Goal: Contribute content: Contribute content

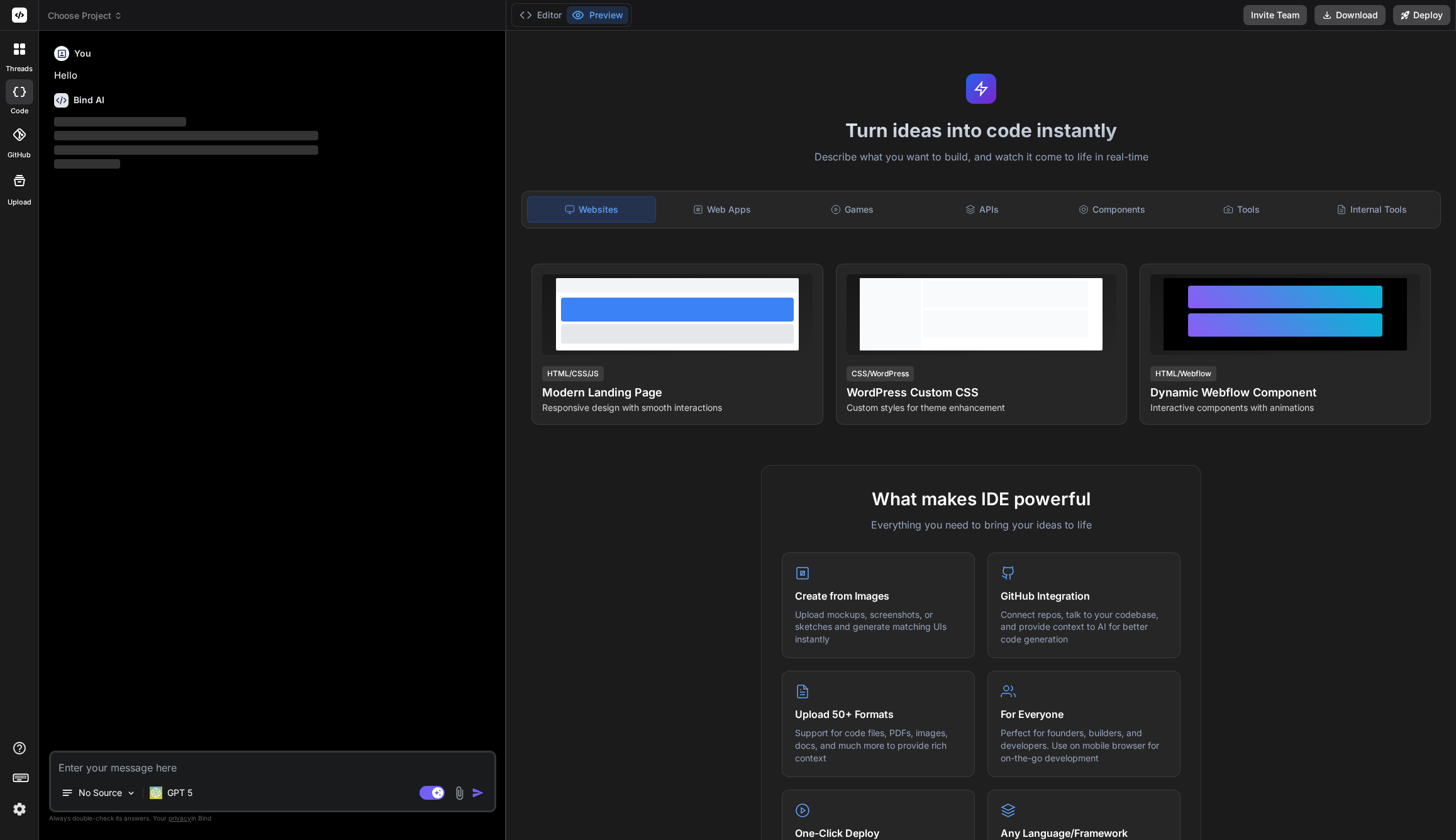
click at [107, 8] on header "Choose Project Created with Pixso." at bounding box center [272, 15] width 467 height 31
click at [105, 14] on span "Choose Project" at bounding box center [85, 15] width 75 height 12
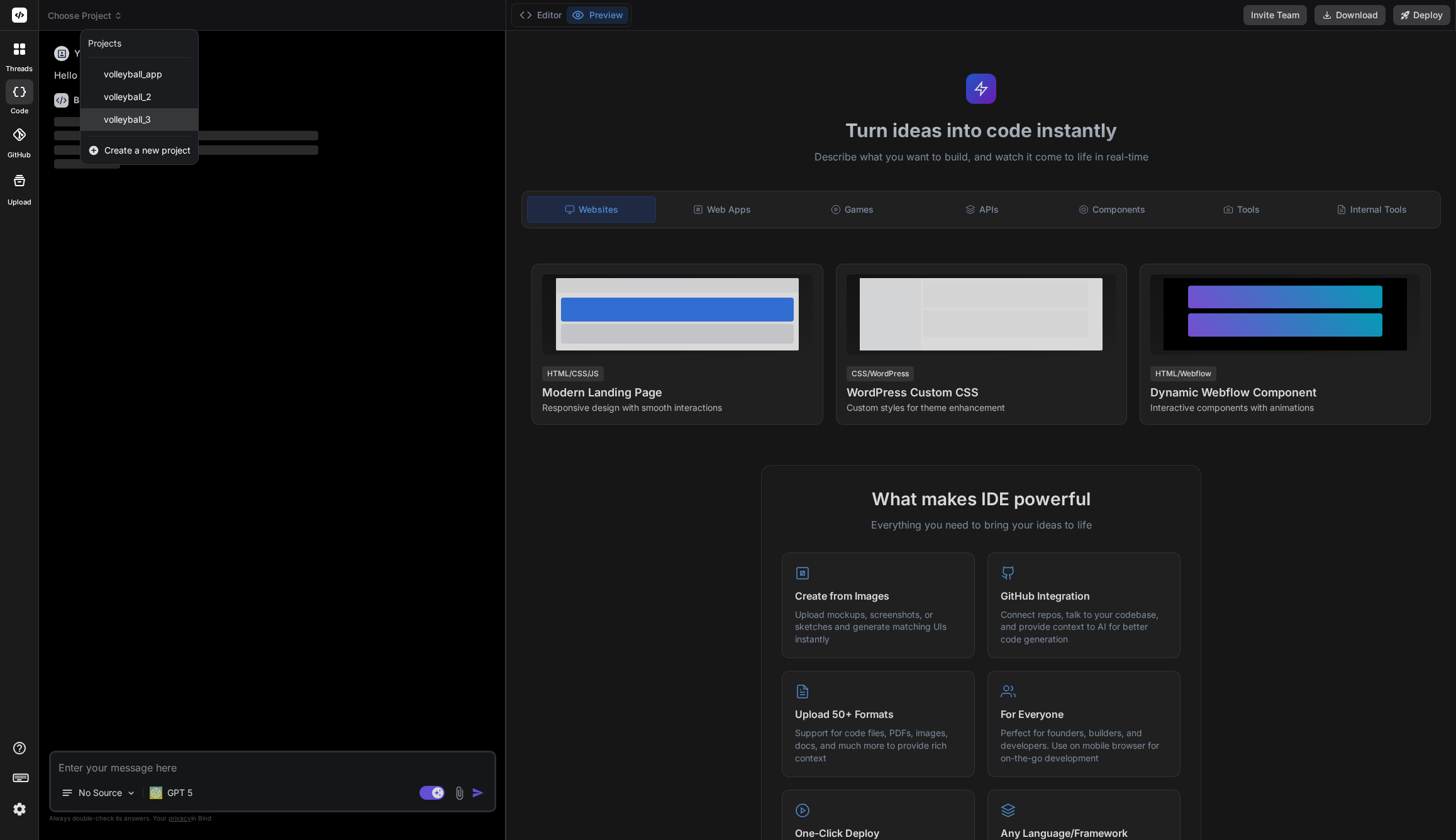
click at [145, 117] on span "volleyball_3" at bounding box center [127, 119] width 47 height 12
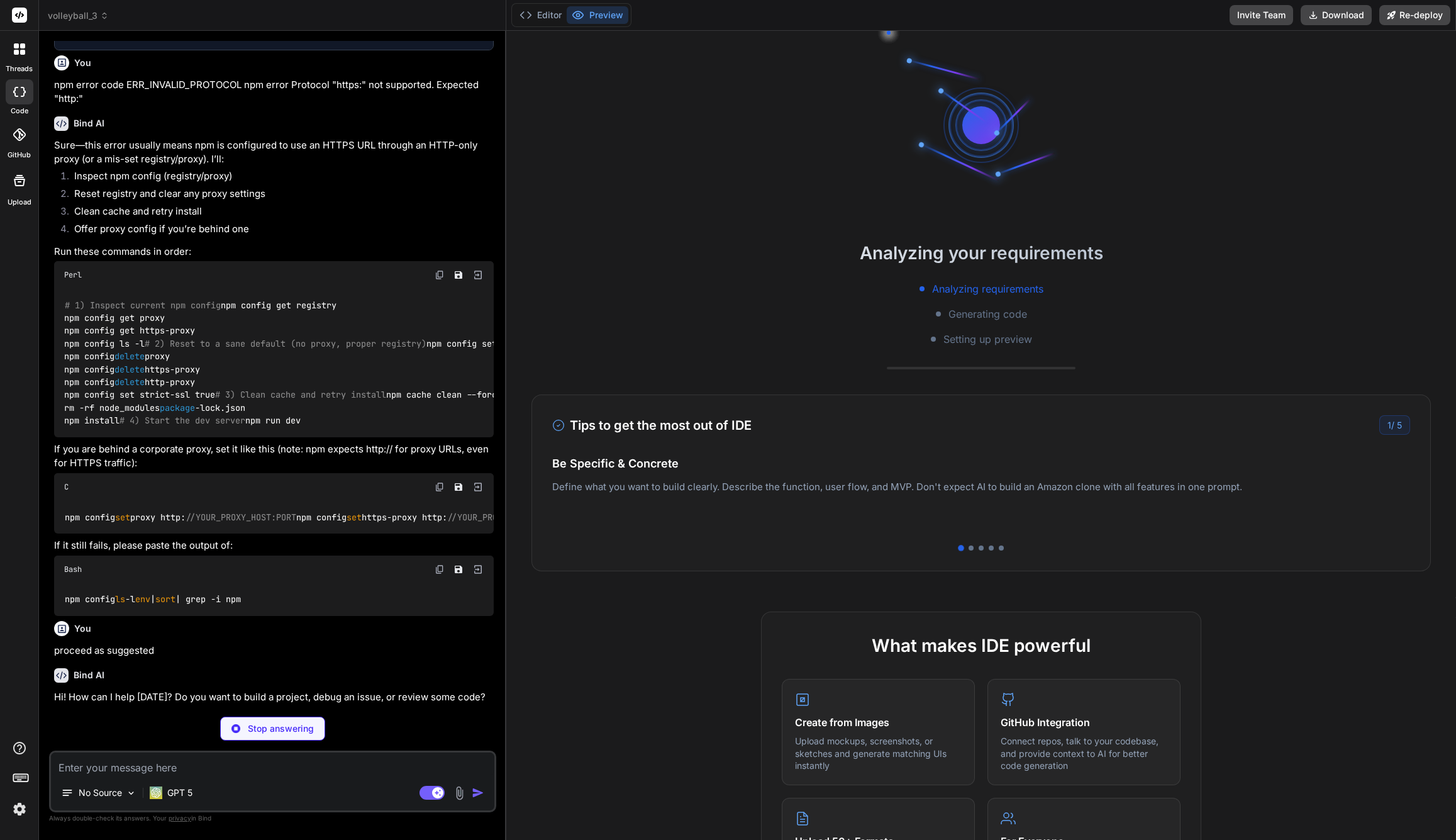
scroll to position [930, 0]
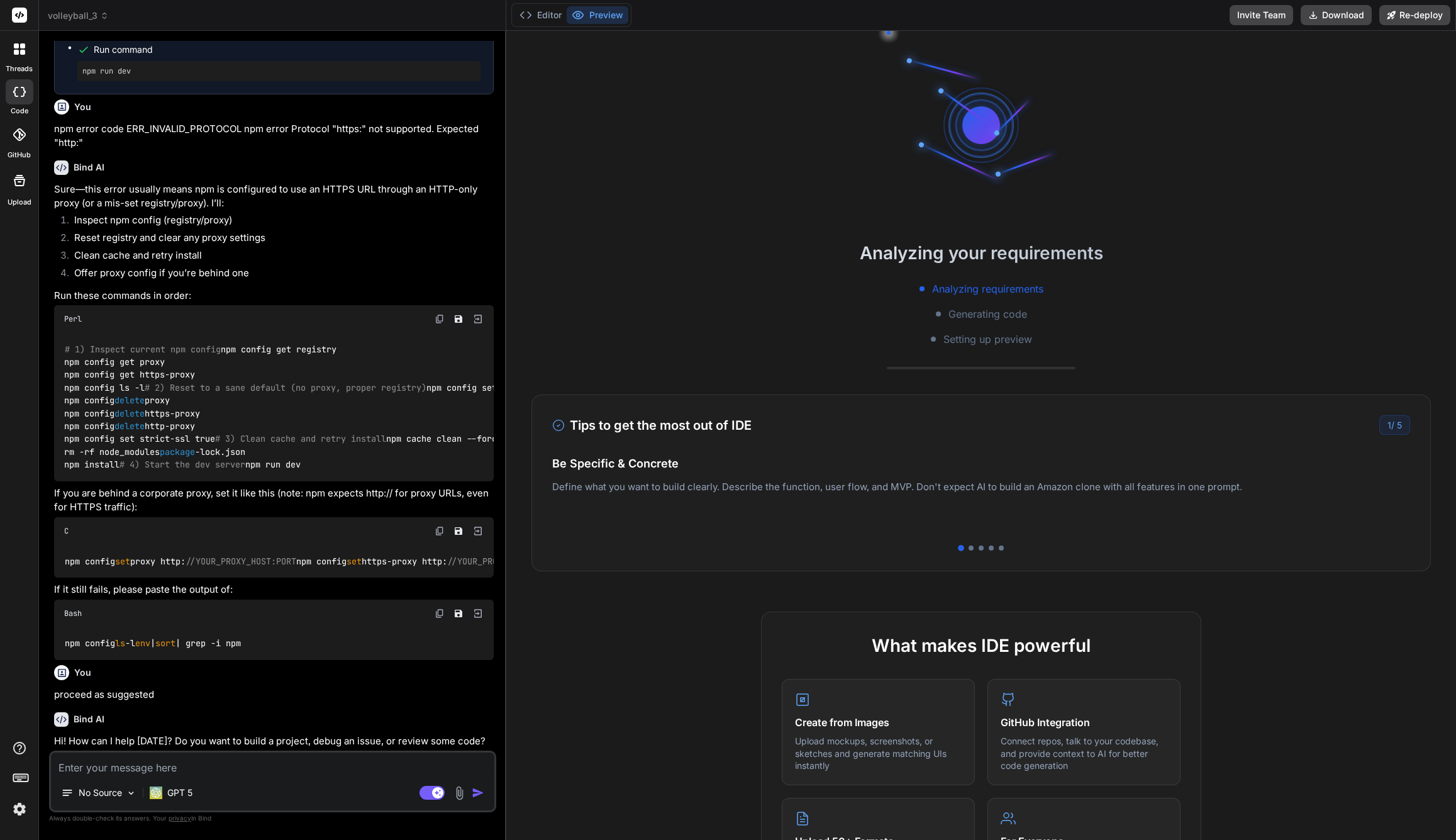
type textarea "x"
click at [287, 759] on textarea at bounding box center [273, 763] width 444 height 23
type textarea "m"
type textarea "x"
type textarea "ma"
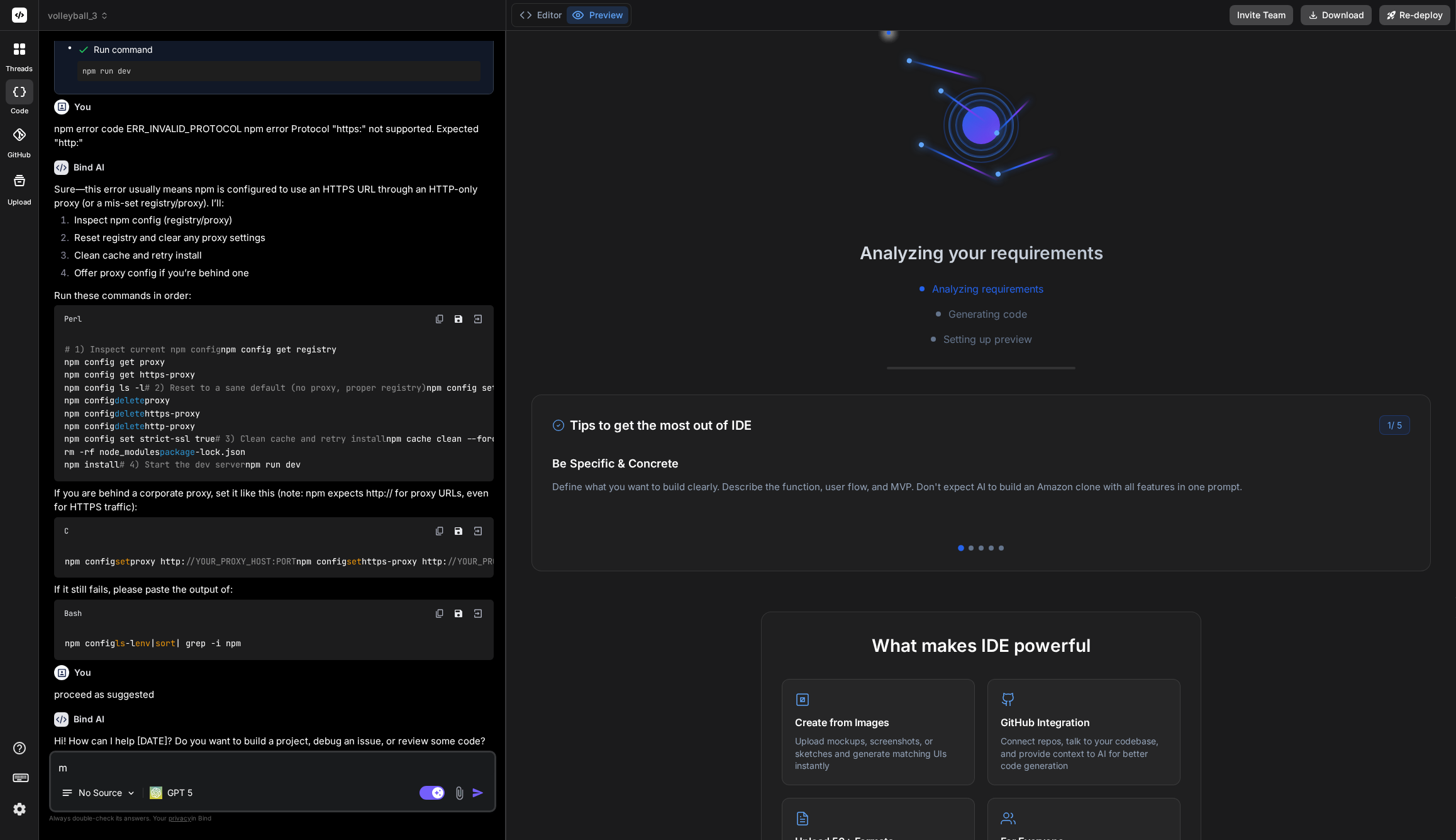
type textarea "x"
type textarea "mak"
type textarea "x"
type textarea "make"
type textarea "x"
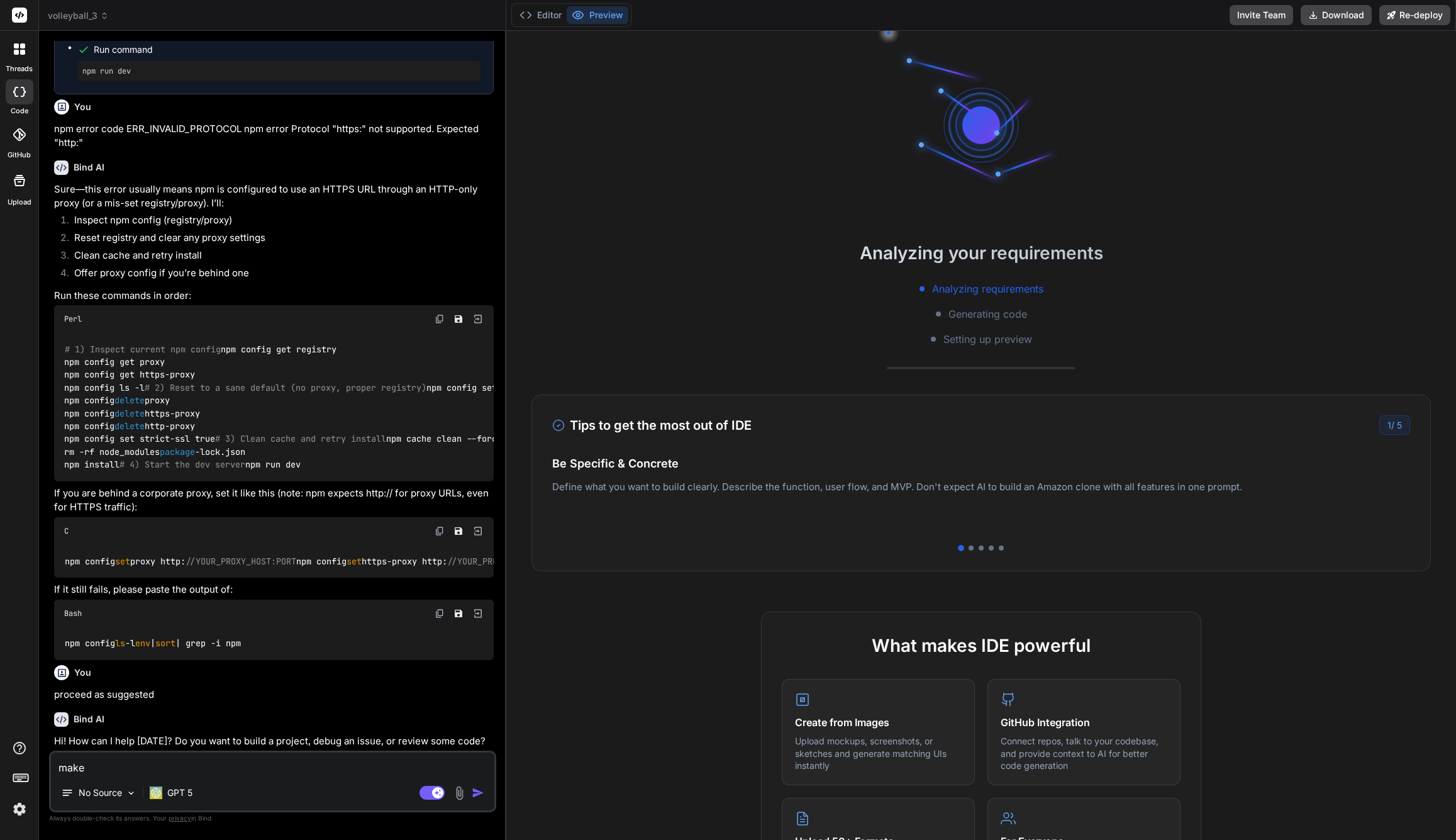
type textarea "make"
type textarea "x"
type textarea "make i"
type textarea "x"
type textarea "make it"
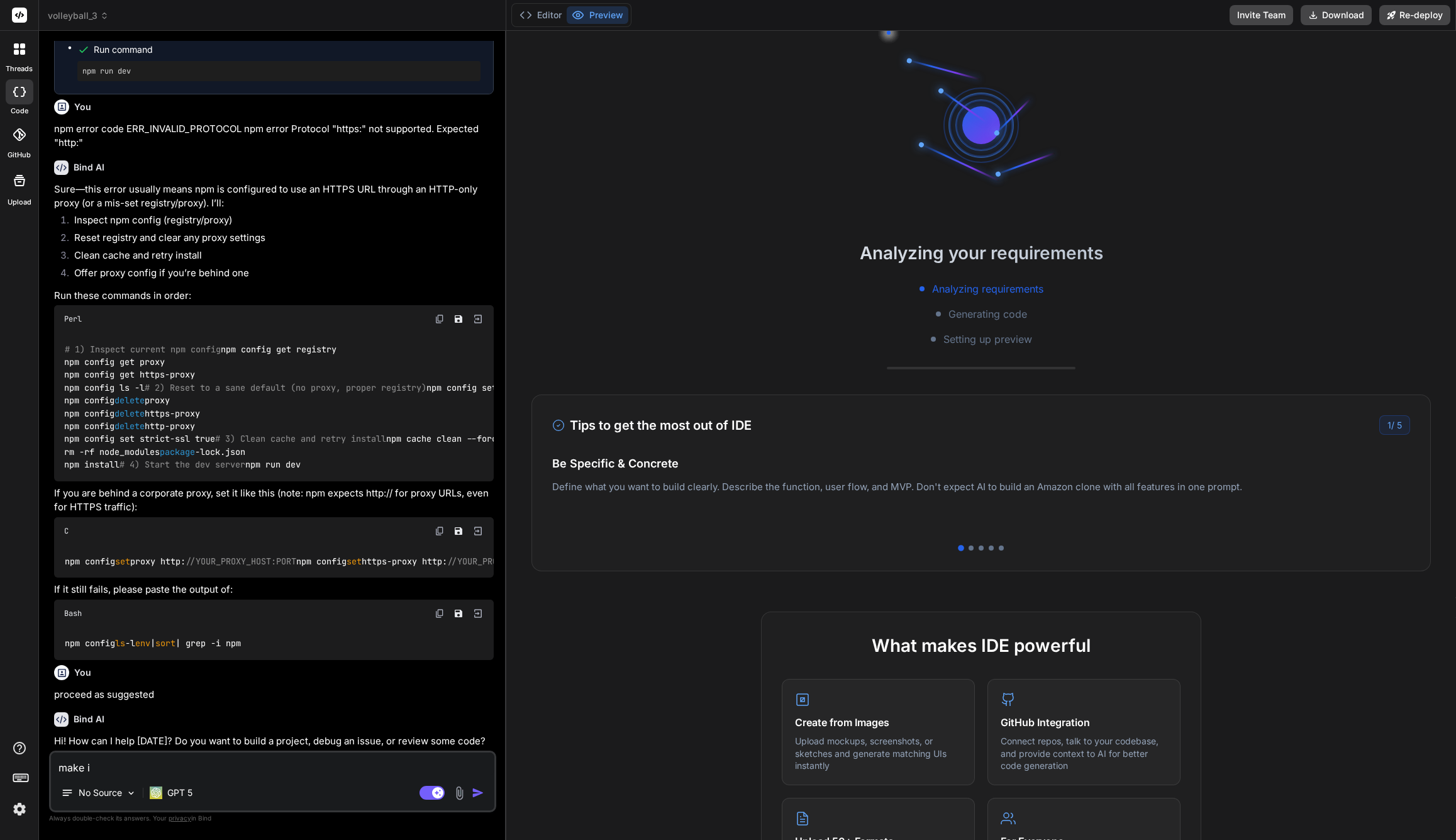
type textarea "x"
type textarea "make it"
type textarea "x"
type textarea "make it h"
type textarea "x"
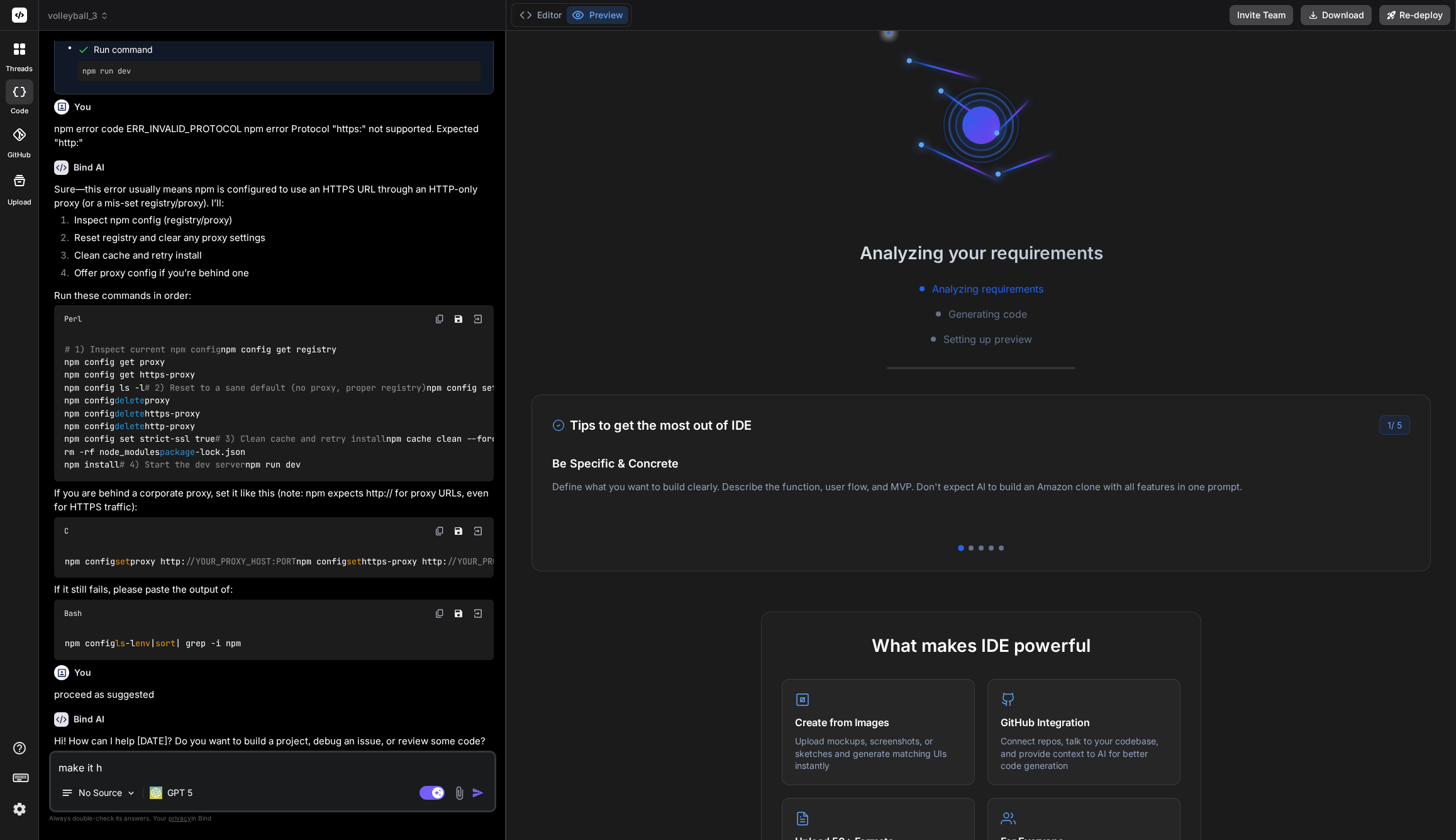
type textarea "make it ha"
type textarea "x"
type textarea "make it hat"
type textarea "x"
type textarea "make it [PERSON_NAME]"
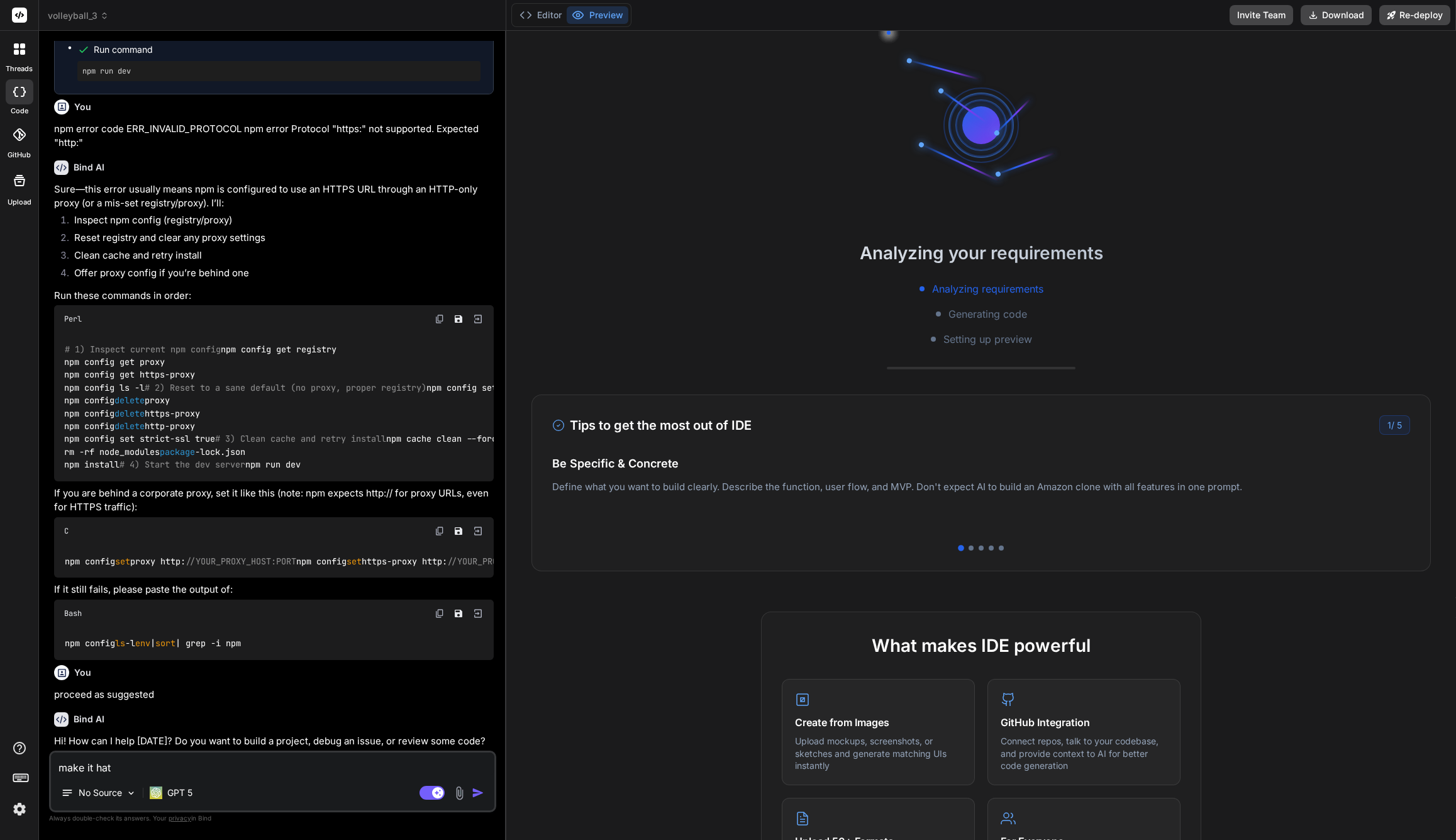
type textarea "x"
type textarea "make it hat"
type textarea "x"
type textarea "make it ha"
type textarea "x"
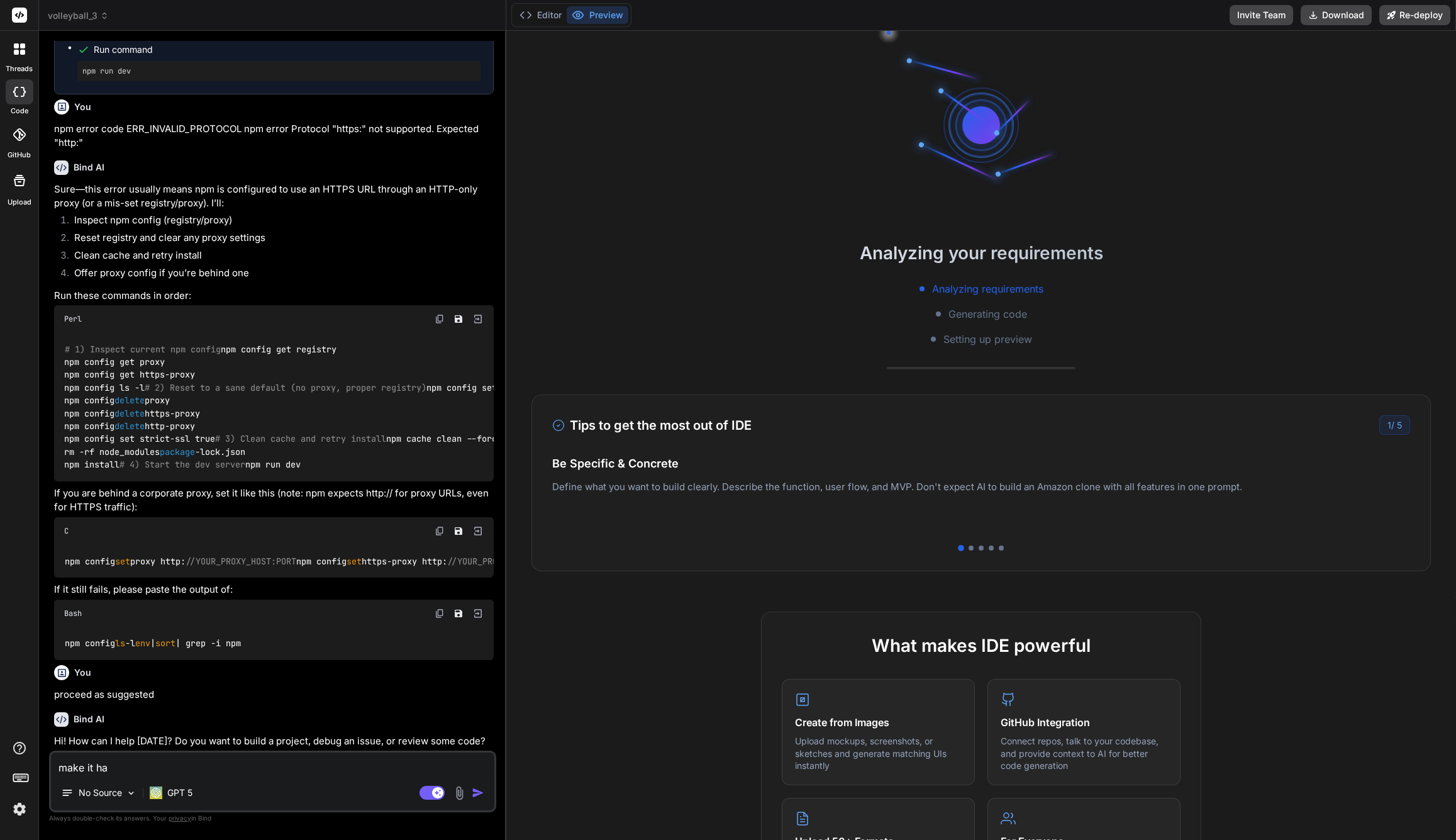
type textarea "make it hap"
type textarea "x"
type textarea "make it happ"
type textarea "x"
type textarea "make it [PERSON_NAME]"
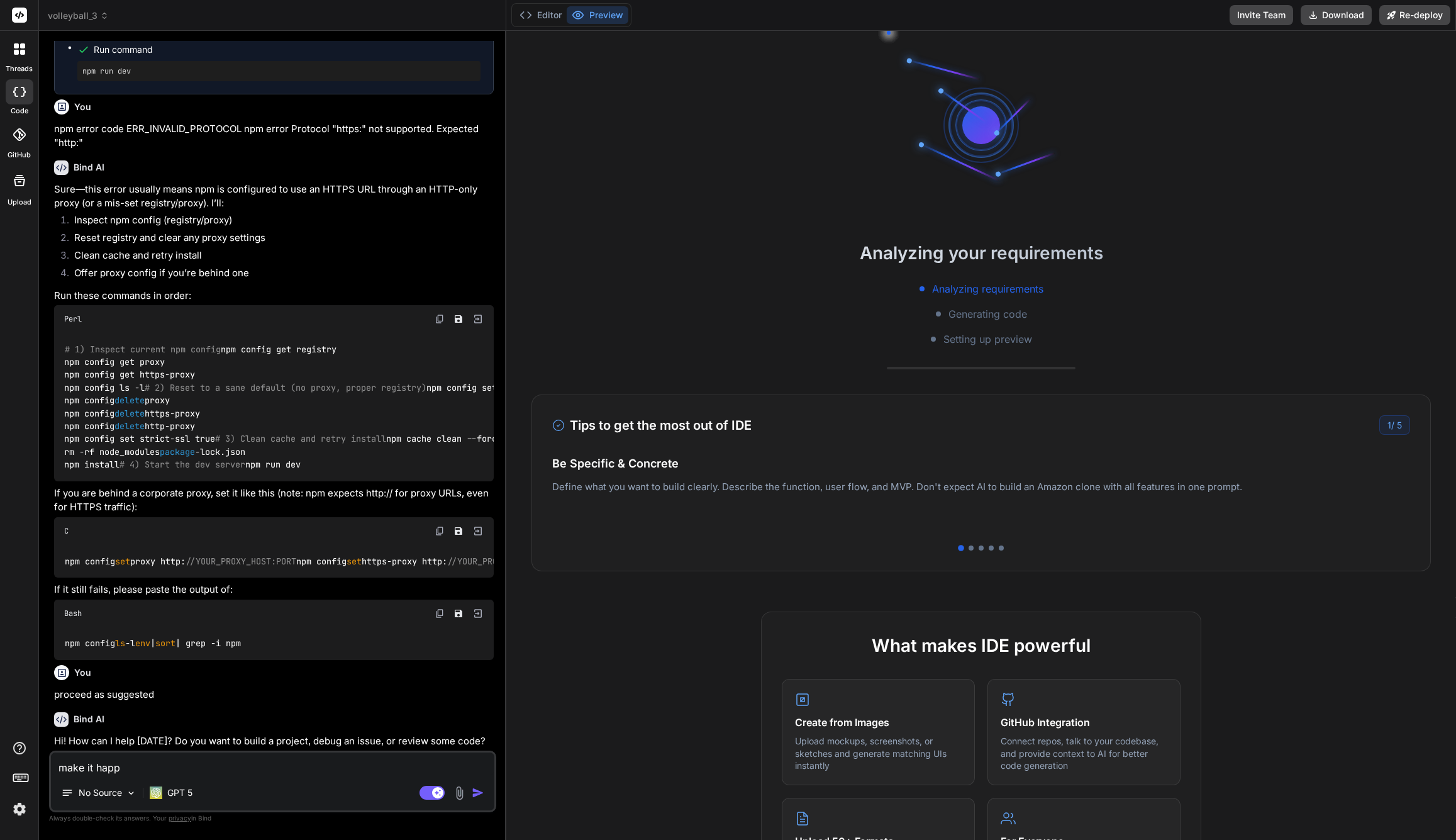
type textarea "x"
type textarea "make it happen"
type textarea "x"
type textarea "make it happen"
type textarea "x"
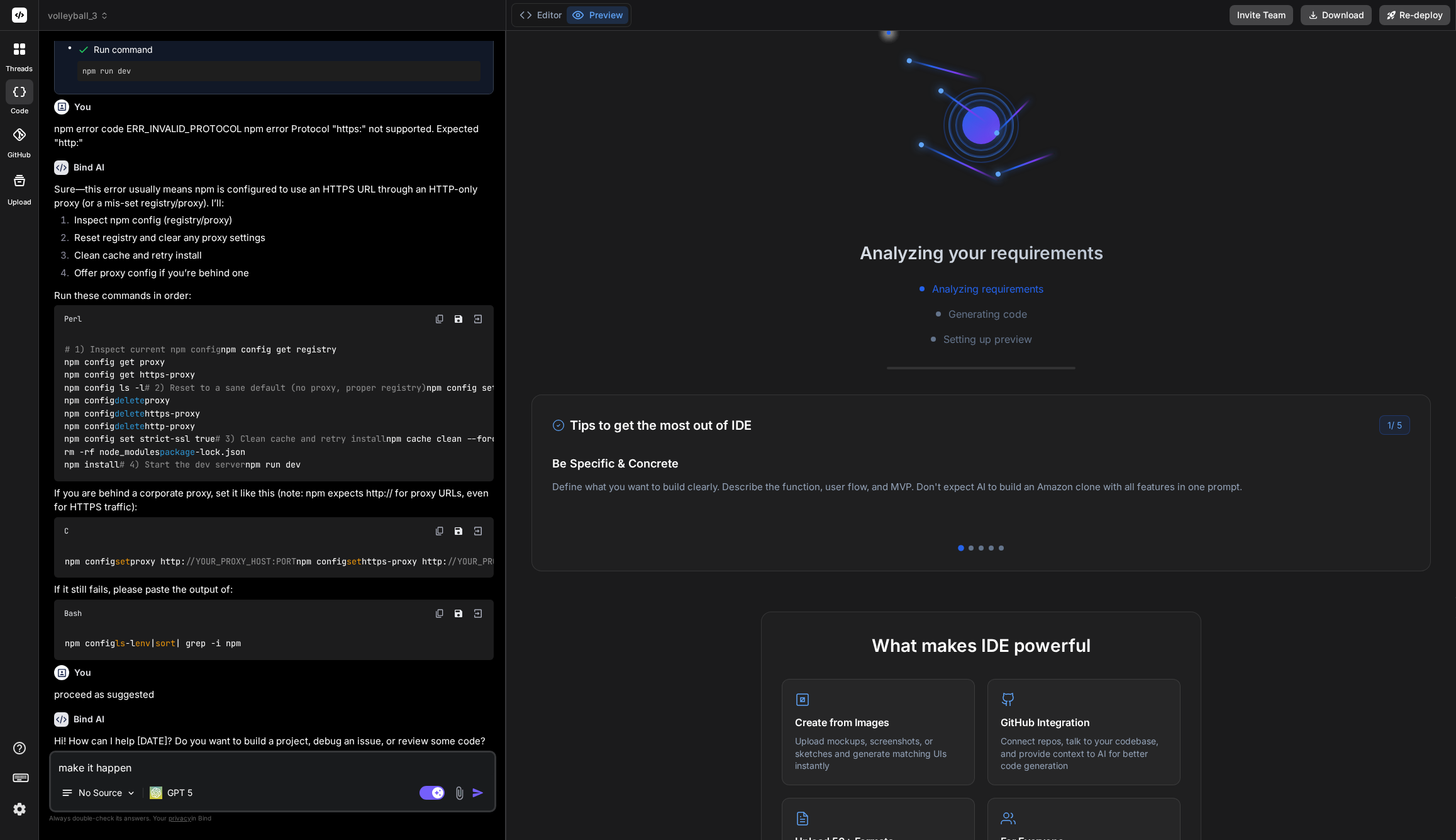
type textarea "make it happen t"
type textarea "x"
type textarea "make it happen th"
type textarea "x"
type textarea "make it happen tha"
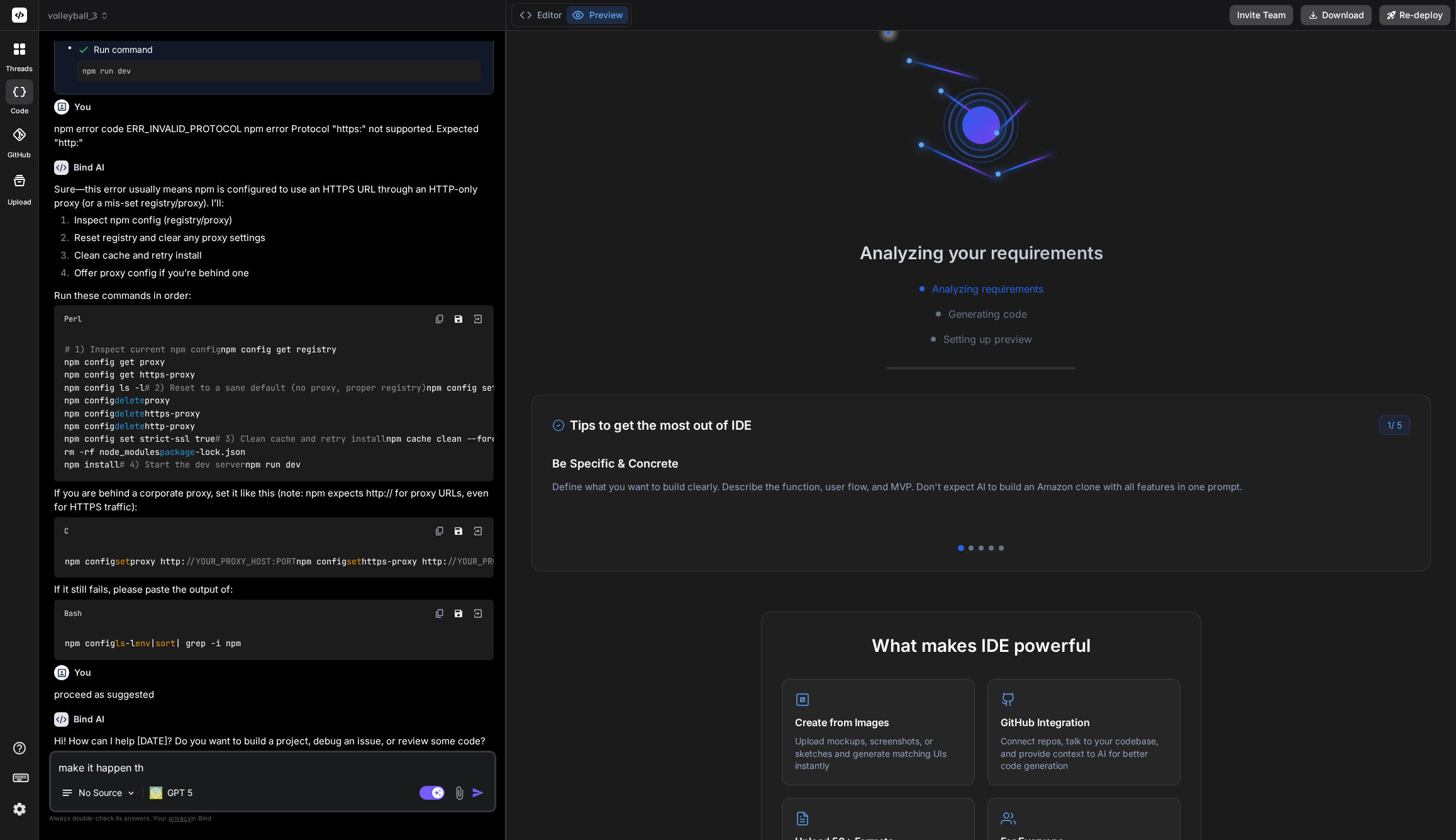
type textarea "x"
type textarea "make it happen that"
type textarea "x"
type textarea "make it happen that"
type textarea "x"
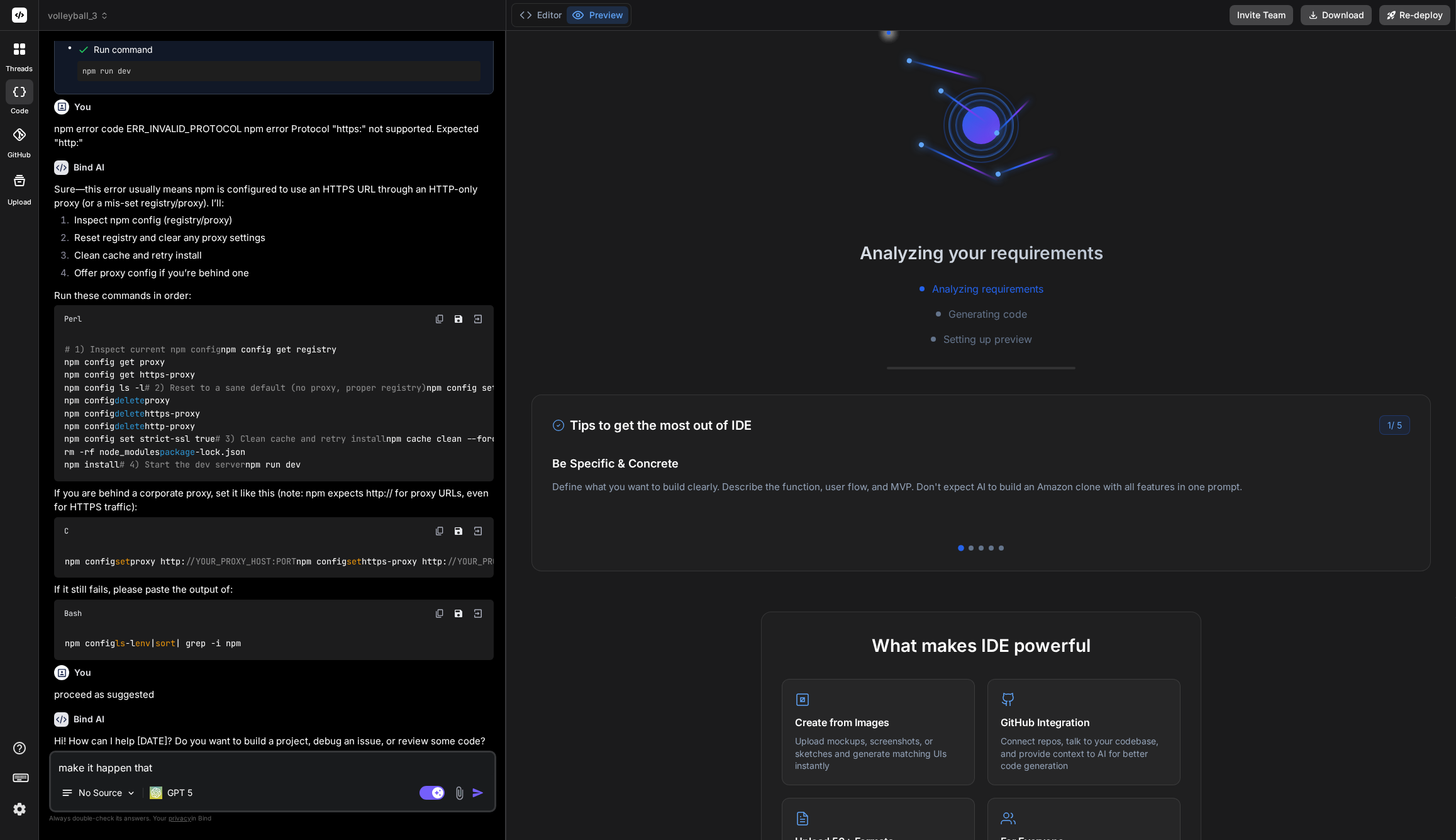
type textarea "make it happen that t"
type textarea "x"
type textarea "make it happen that th"
type textarea "x"
type textarea "make it happen that the"
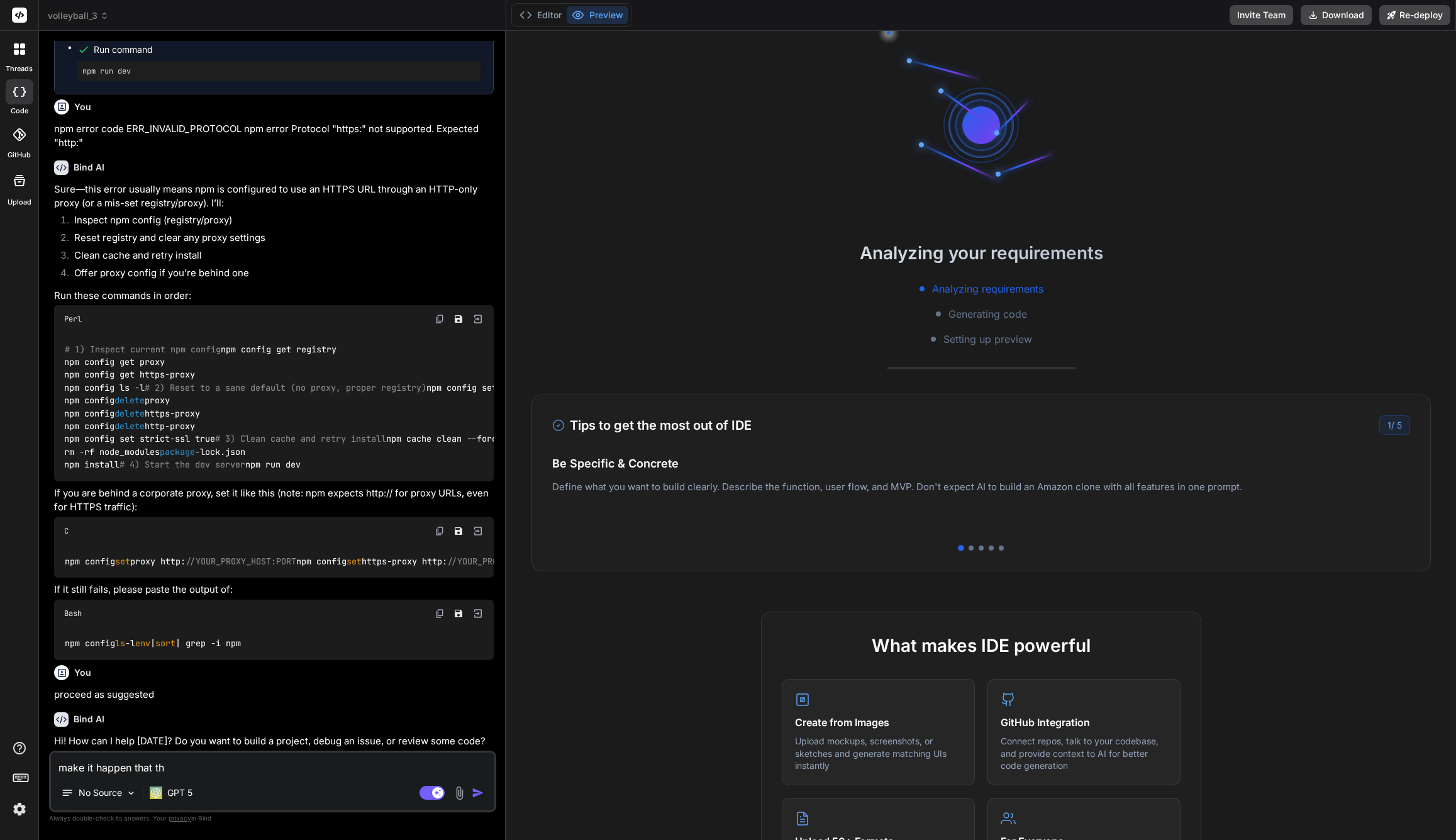
type textarea "x"
type textarea "make it happen that the"
type textarea "x"
type textarea "make it happen that the p"
type textarea "x"
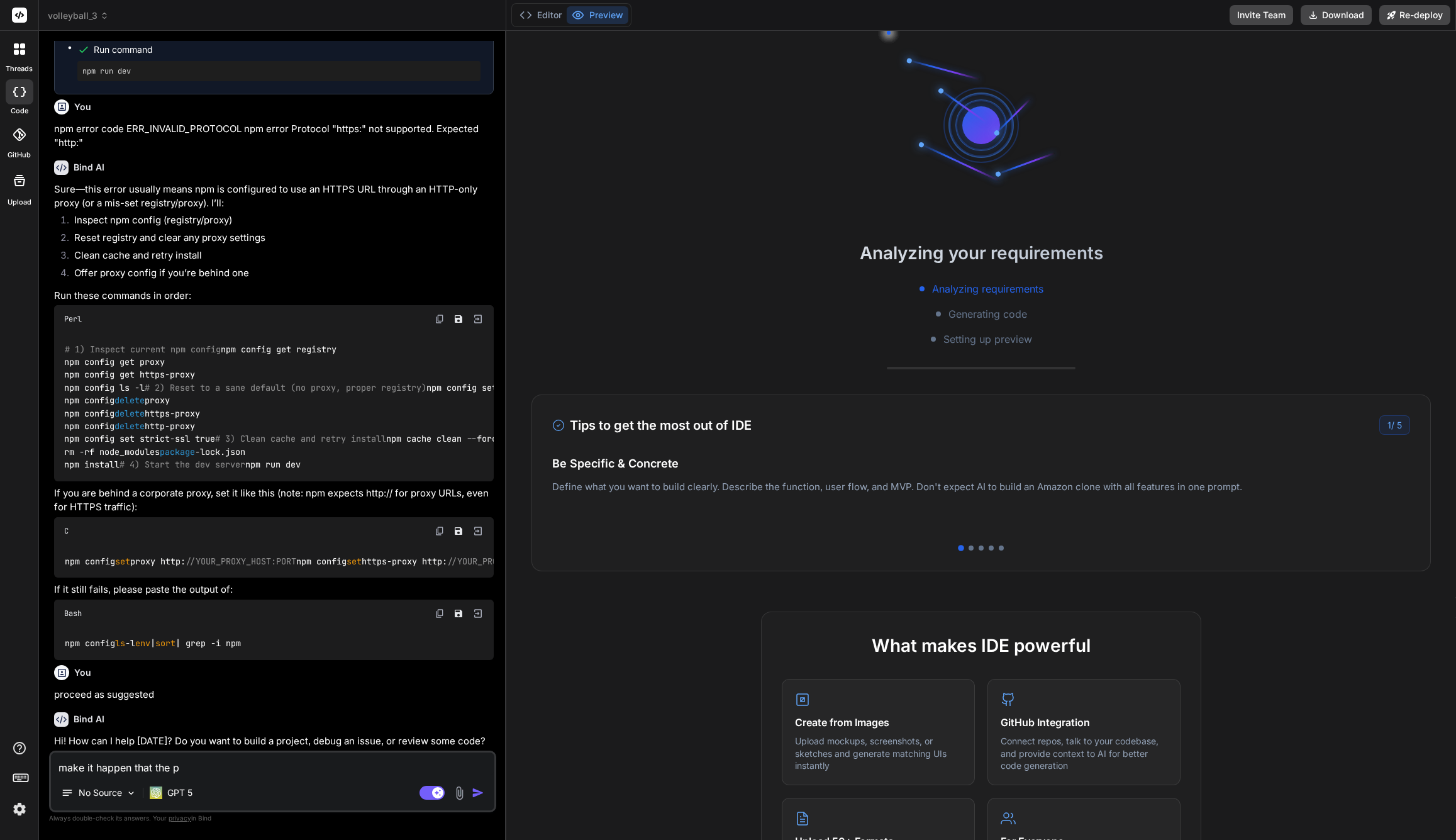
type textarea "make it happen that the pr"
type textarea "x"
type textarea "make it happen that the pre"
type textarea "x"
type textarea "make it happen that the prev"
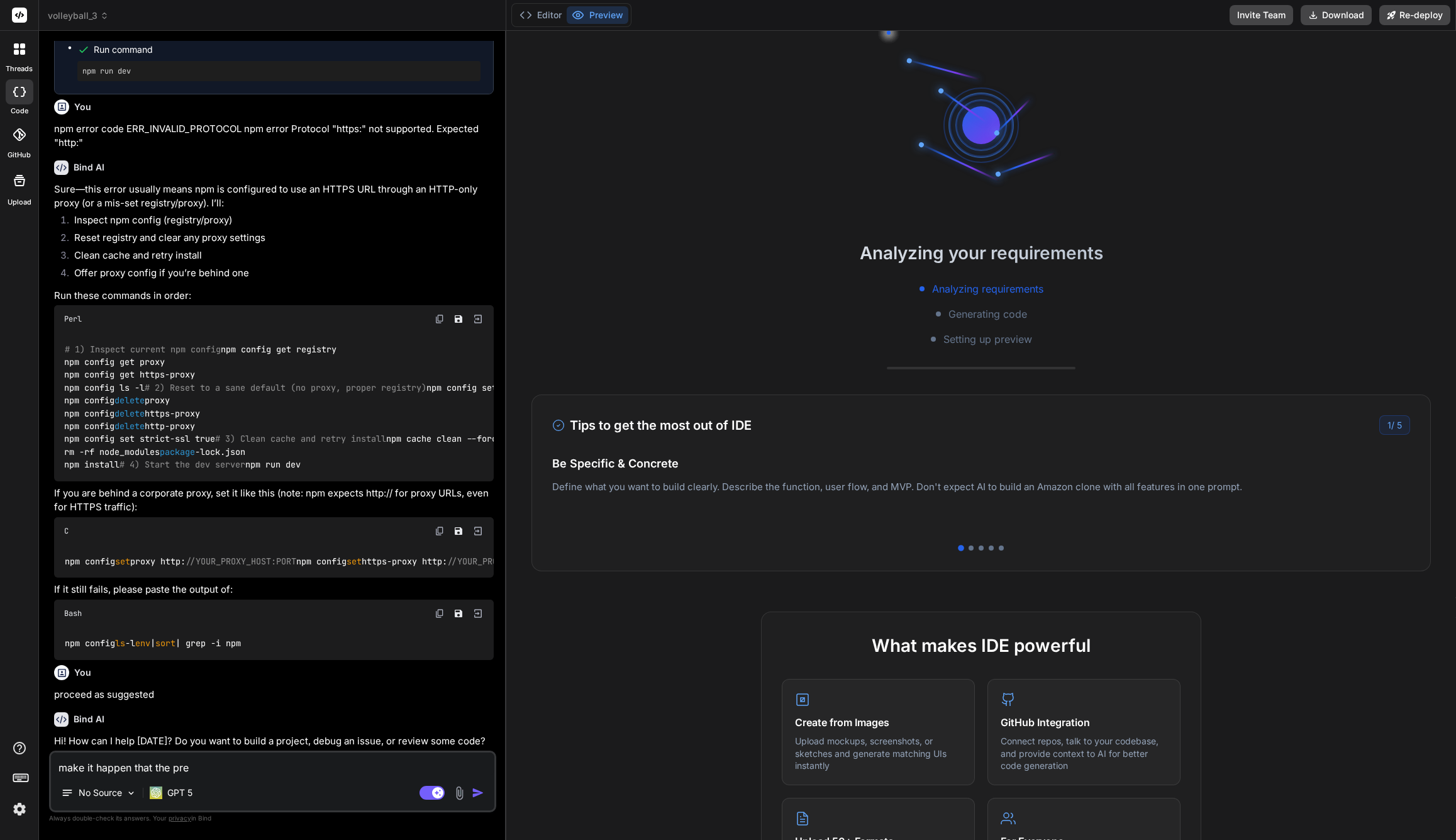
type textarea "x"
type textarea "make it happen that the previ"
type textarea "x"
type textarea "make it happen that the previe"
type textarea "x"
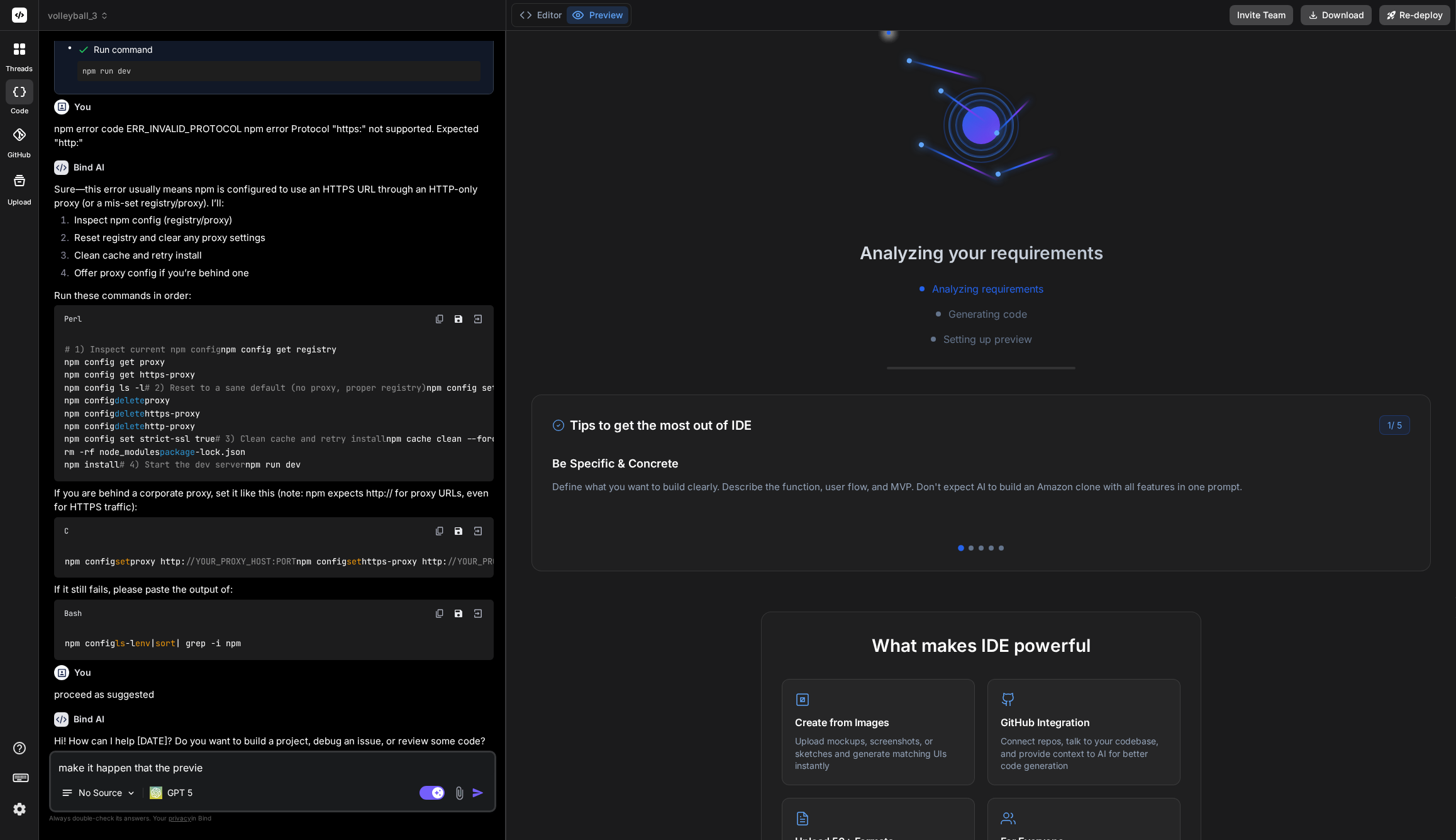
type textarea "make it happen that the preview"
type textarea "x"
type textarea "make it happen that the preview"
type textarea "x"
type textarea "make it happen that the preview"
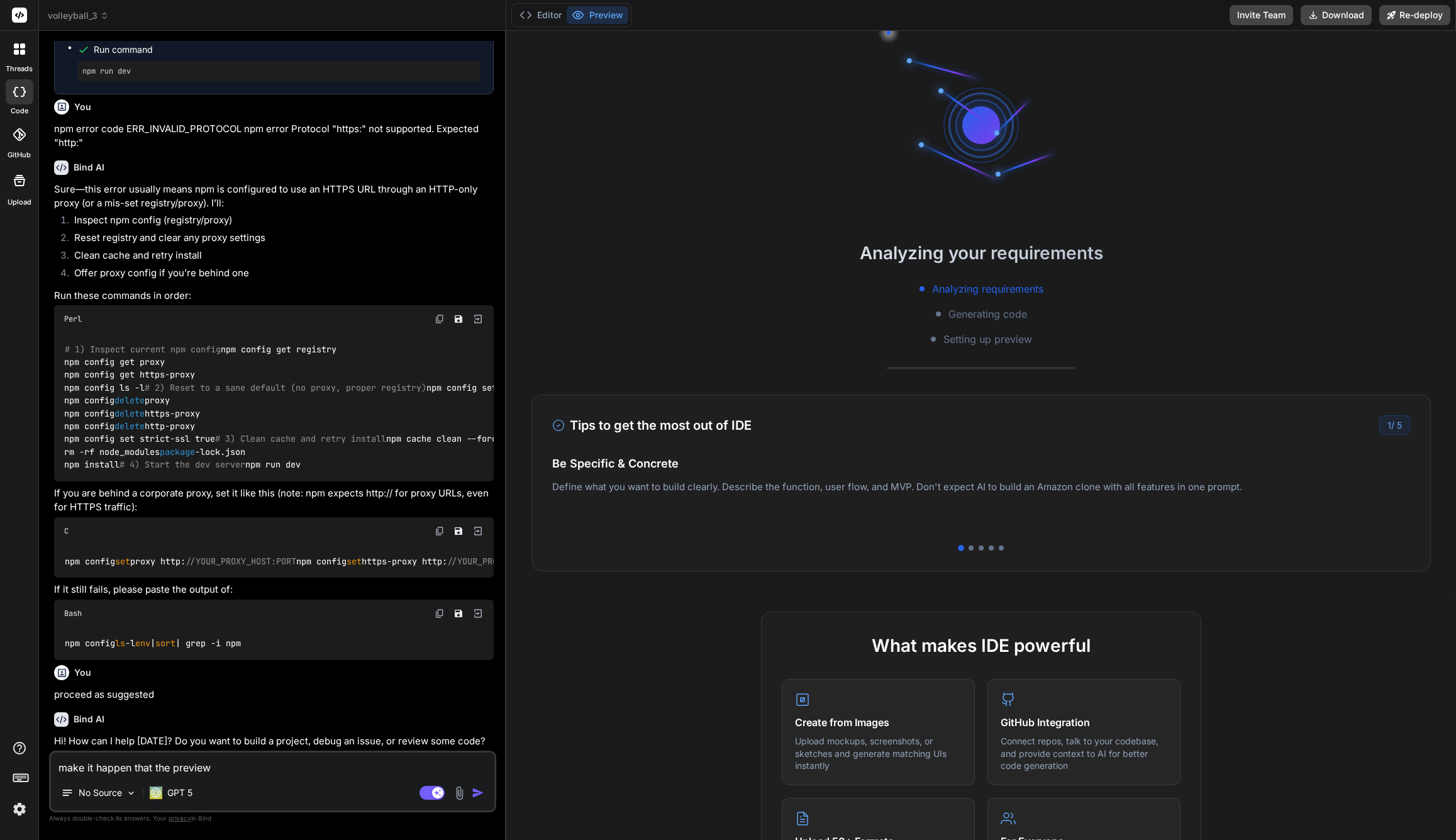
type textarea "x"
type textarea "make it happen that the preview i"
type textarea "x"
type textarea "make it happen that the preview is"
type textarea "x"
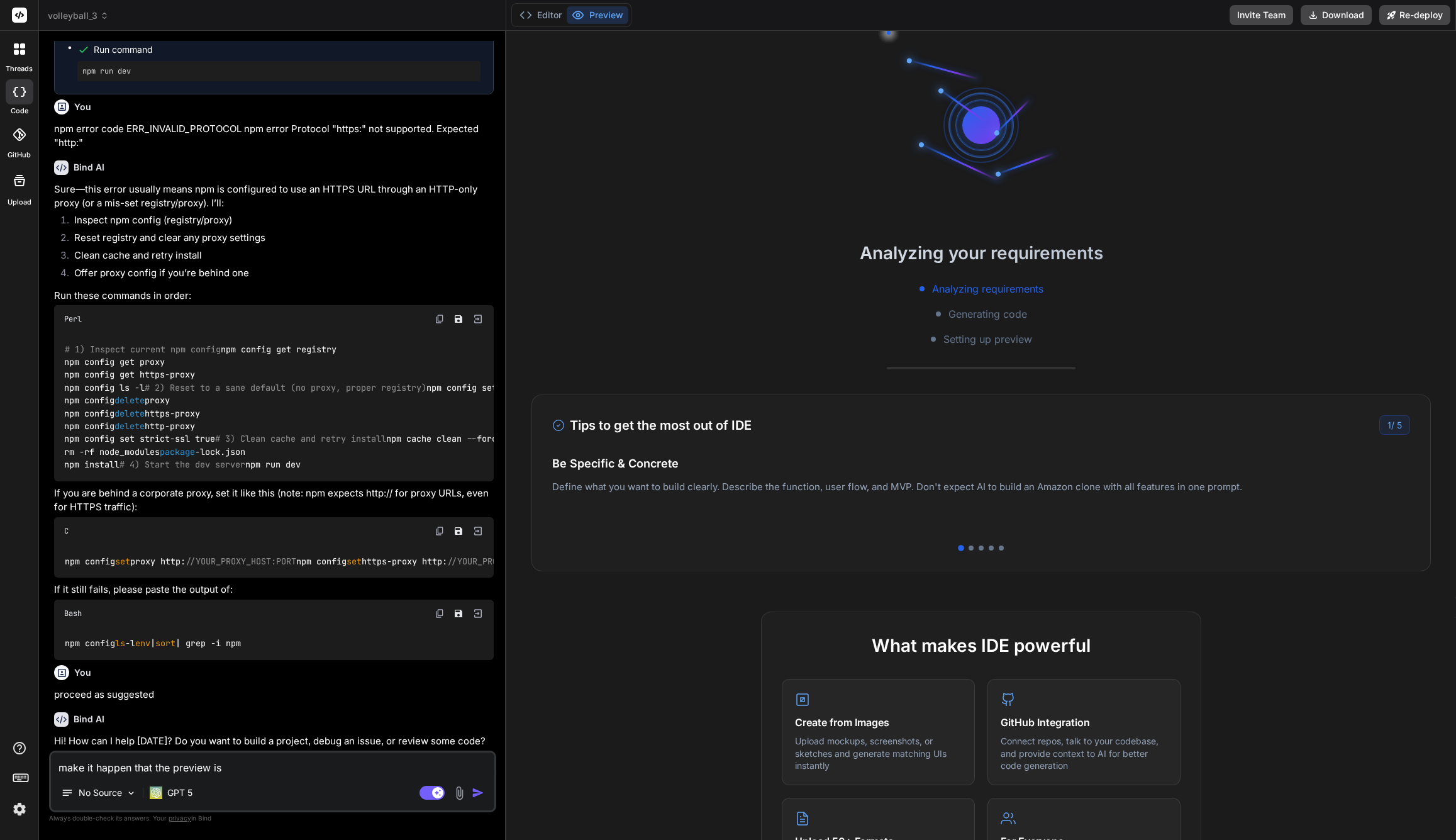
type textarea "make it happen that the preview is"
type textarea "x"
type textarea "make it happen that the preview is w"
type textarea "x"
type textarea "make it happen that the preview is wo"
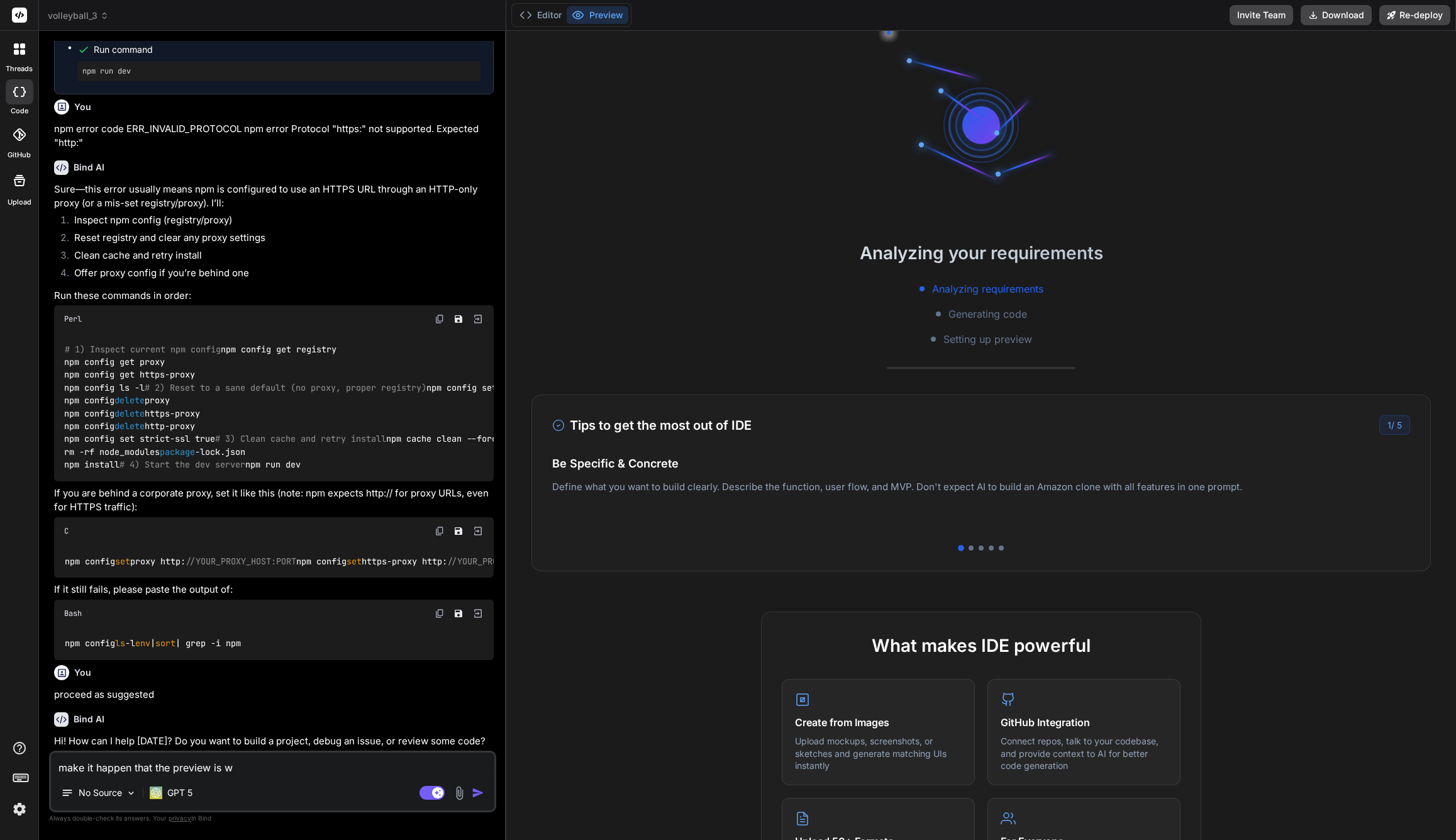
type textarea "x"
type textarea "make it happen that the preview is wor"
type textarea "x"
type textarea "make it happen that the preview is work"
type textarea "x"
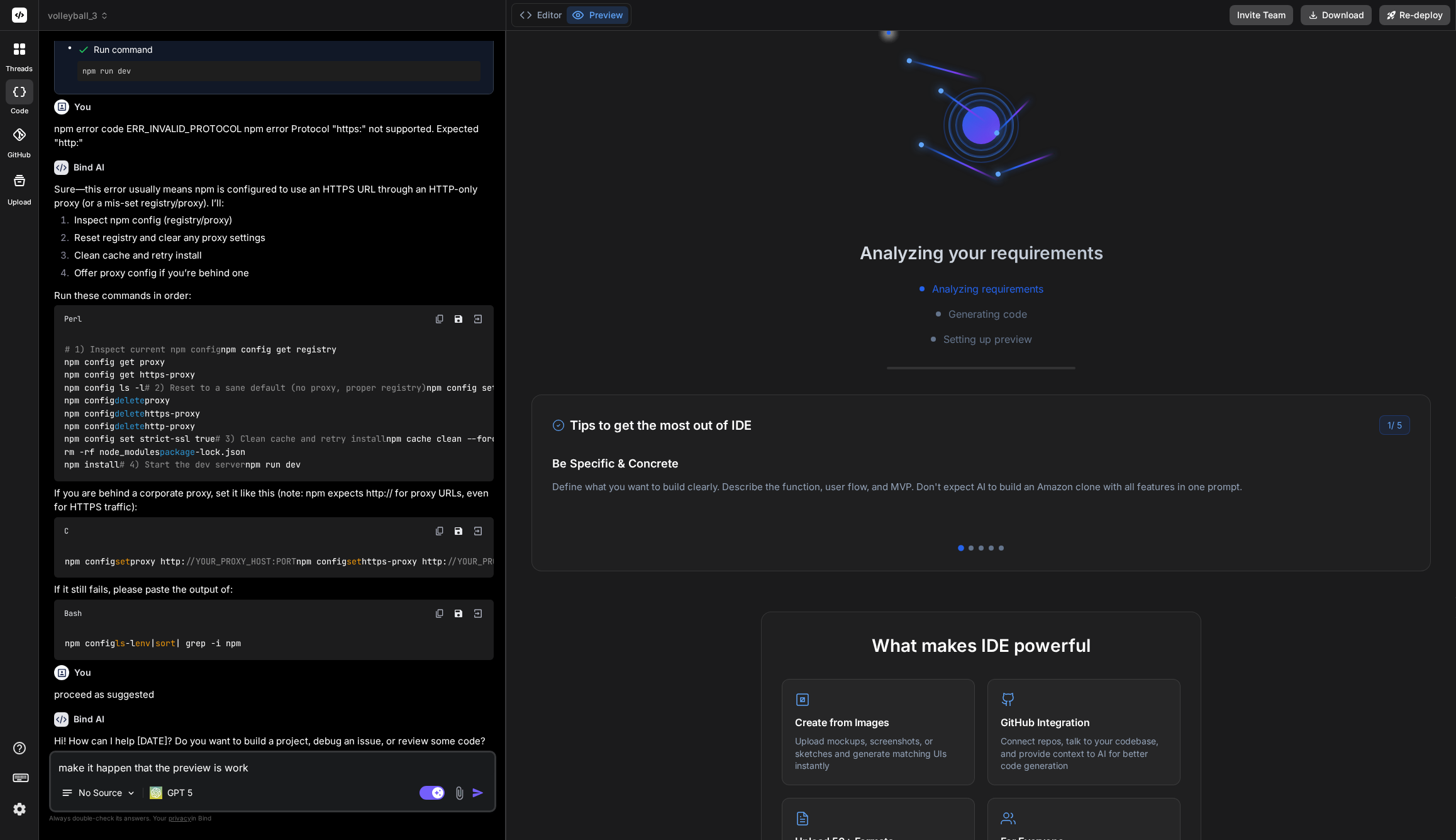
type textarea "make it happen that the preview is worki"
type textarea "x"
type textarea "make it happen that the preview is workin"
type textarea "x"
type textarea "make it happen that the preview is working"
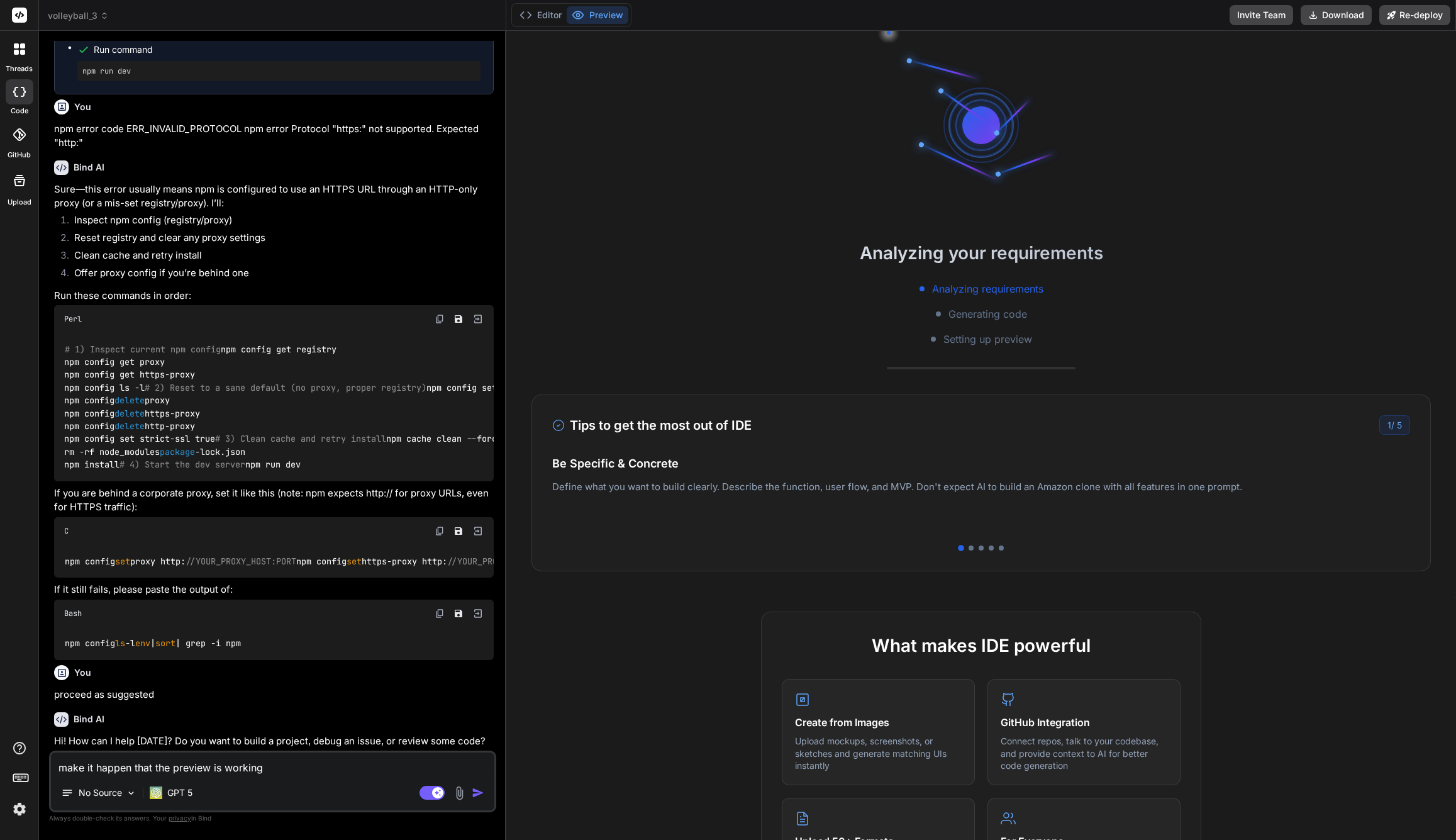
type textarea "x"
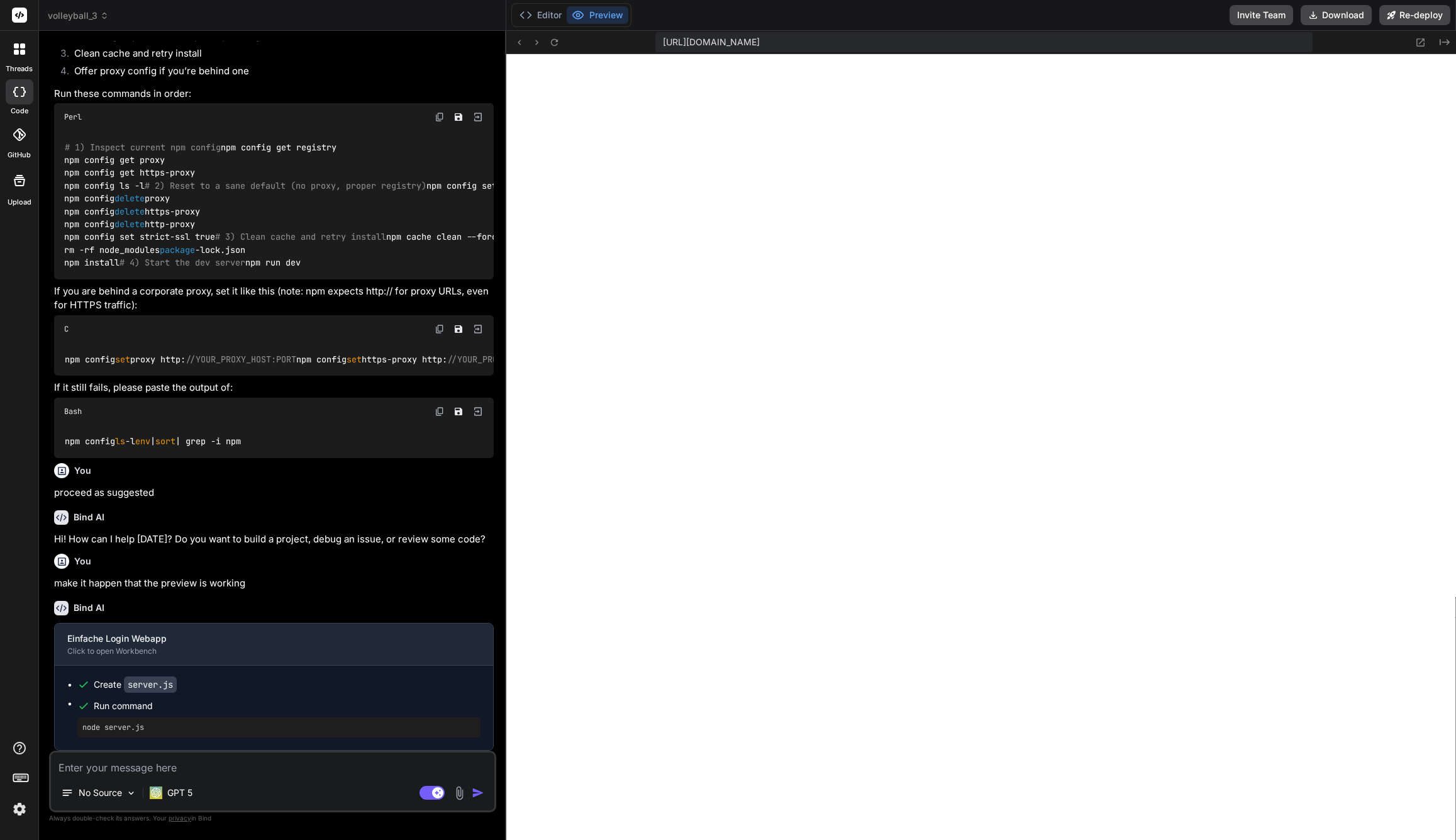
scroll to position [1131, 0]
click at [533, 16] on button "Editor" at bounding box center [541, 15] width 53 height 18
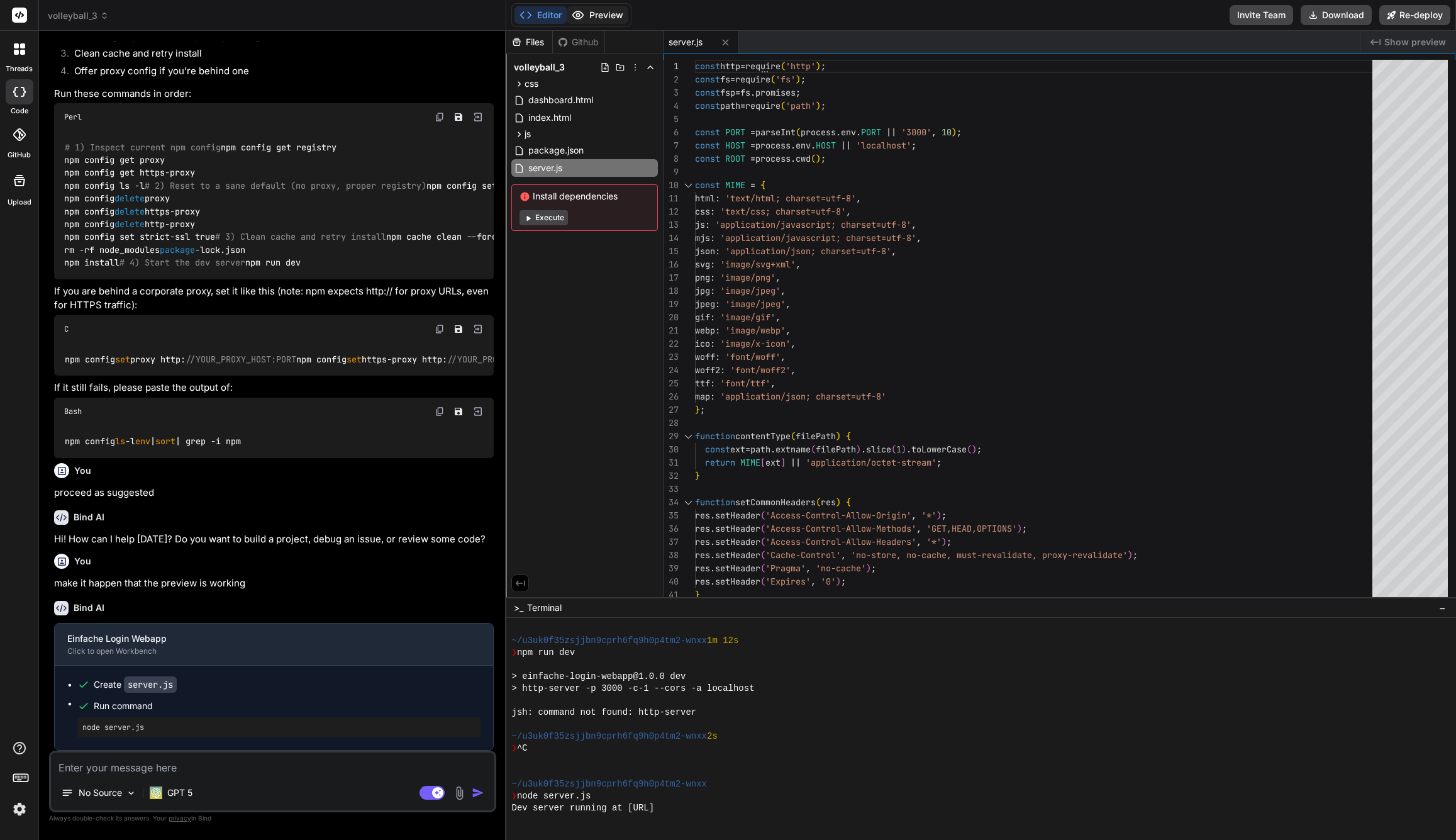
click at [606, 14] on button "Preview" at bounding box center [597, 15] width 61 height 18
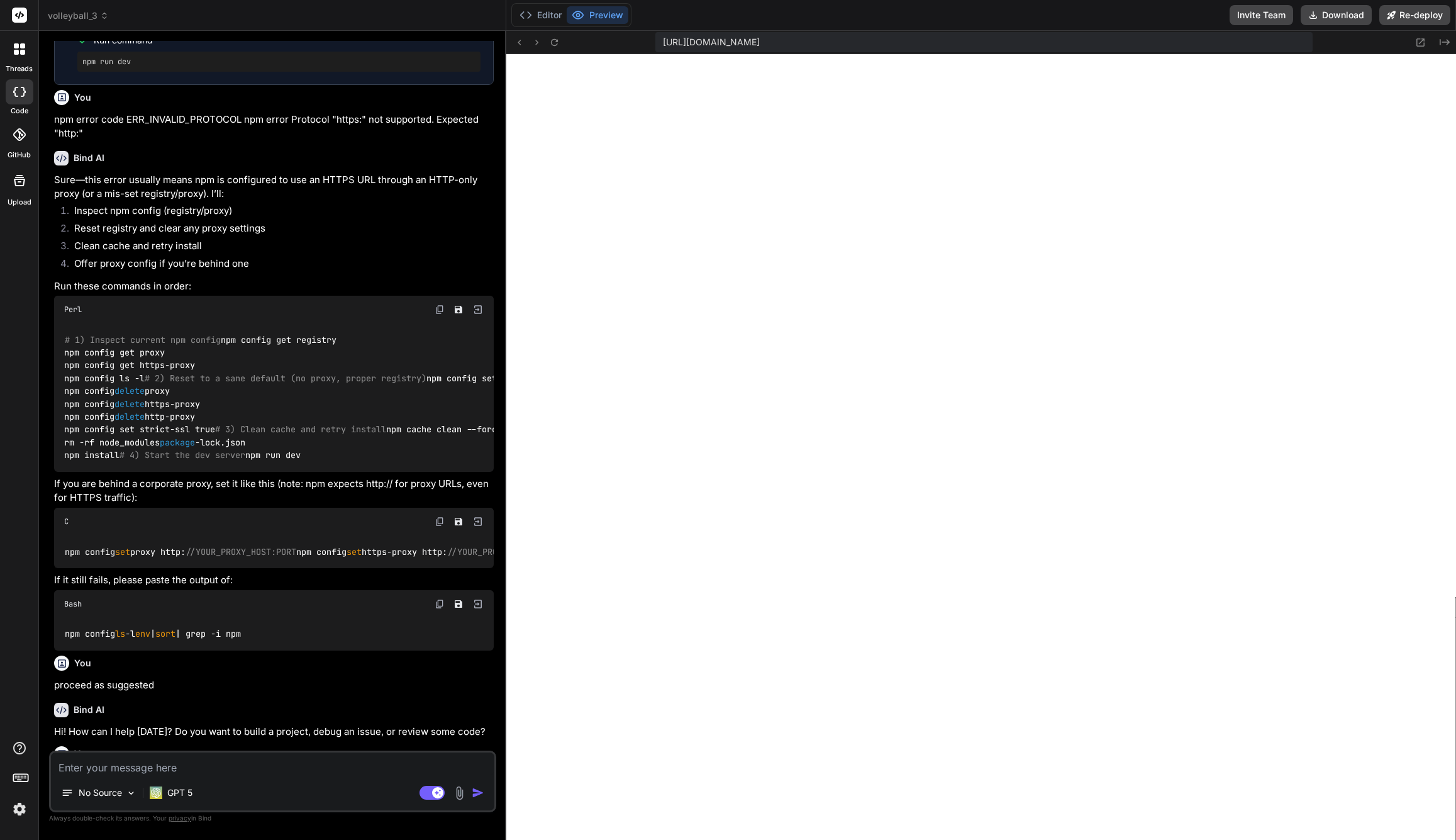
scroll to position [0, 0]
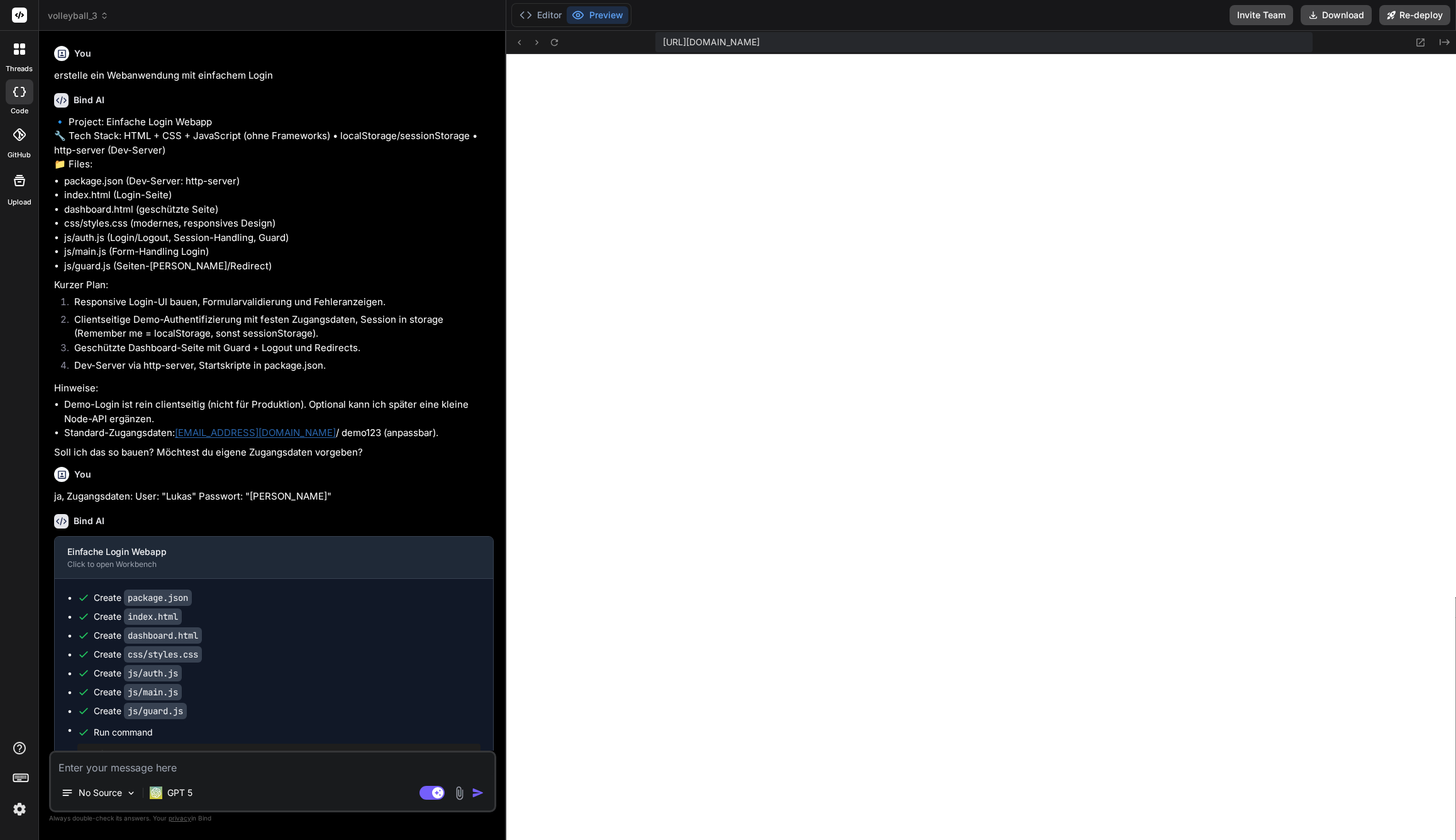
click at [106, 20] on span "volleyball_3" at bounding box center [79, 15] width 61 height 12
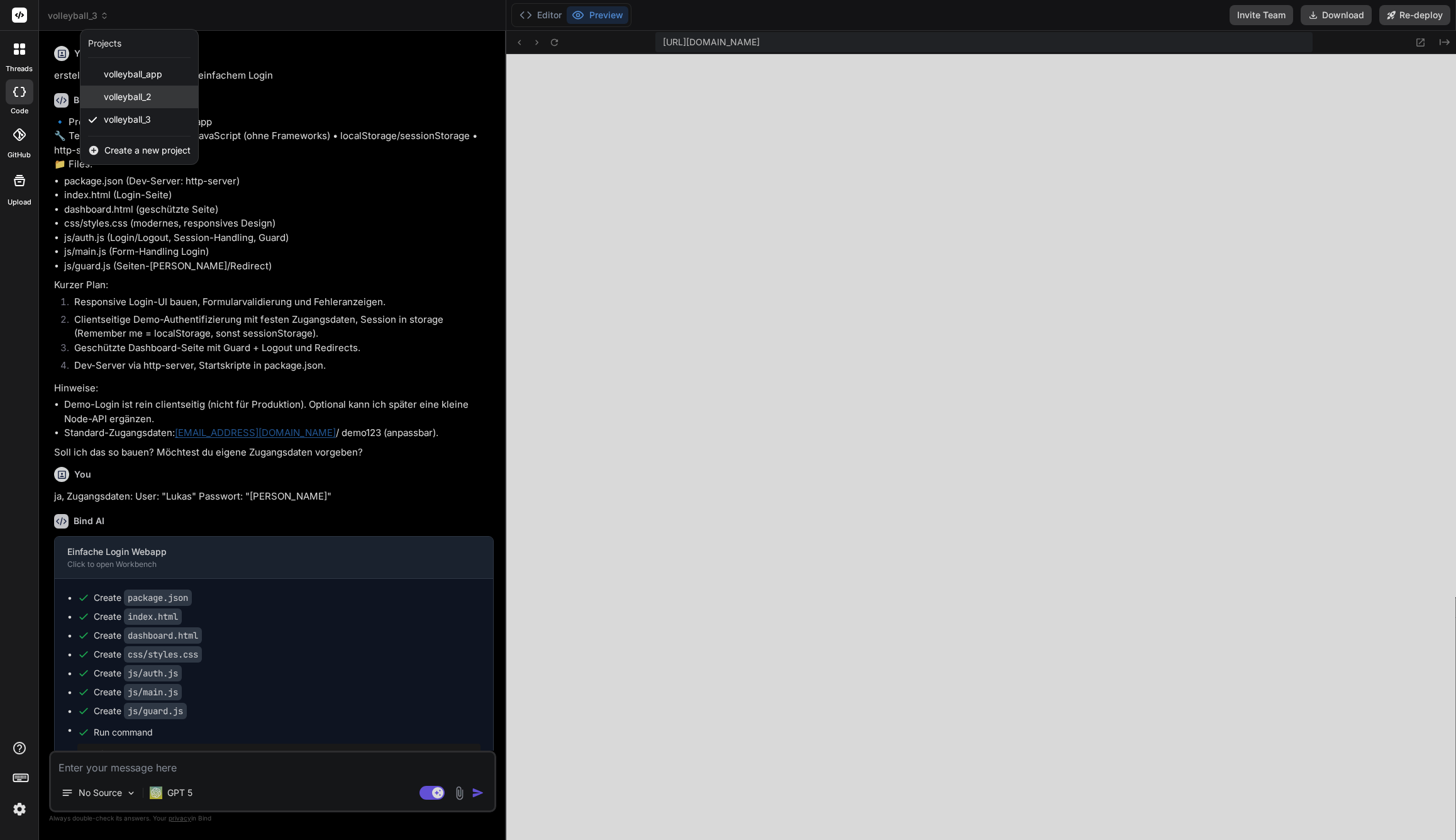
click at [130, 96] on span "volleyball_2" at bounding box center [128, 96] width 48 height 12
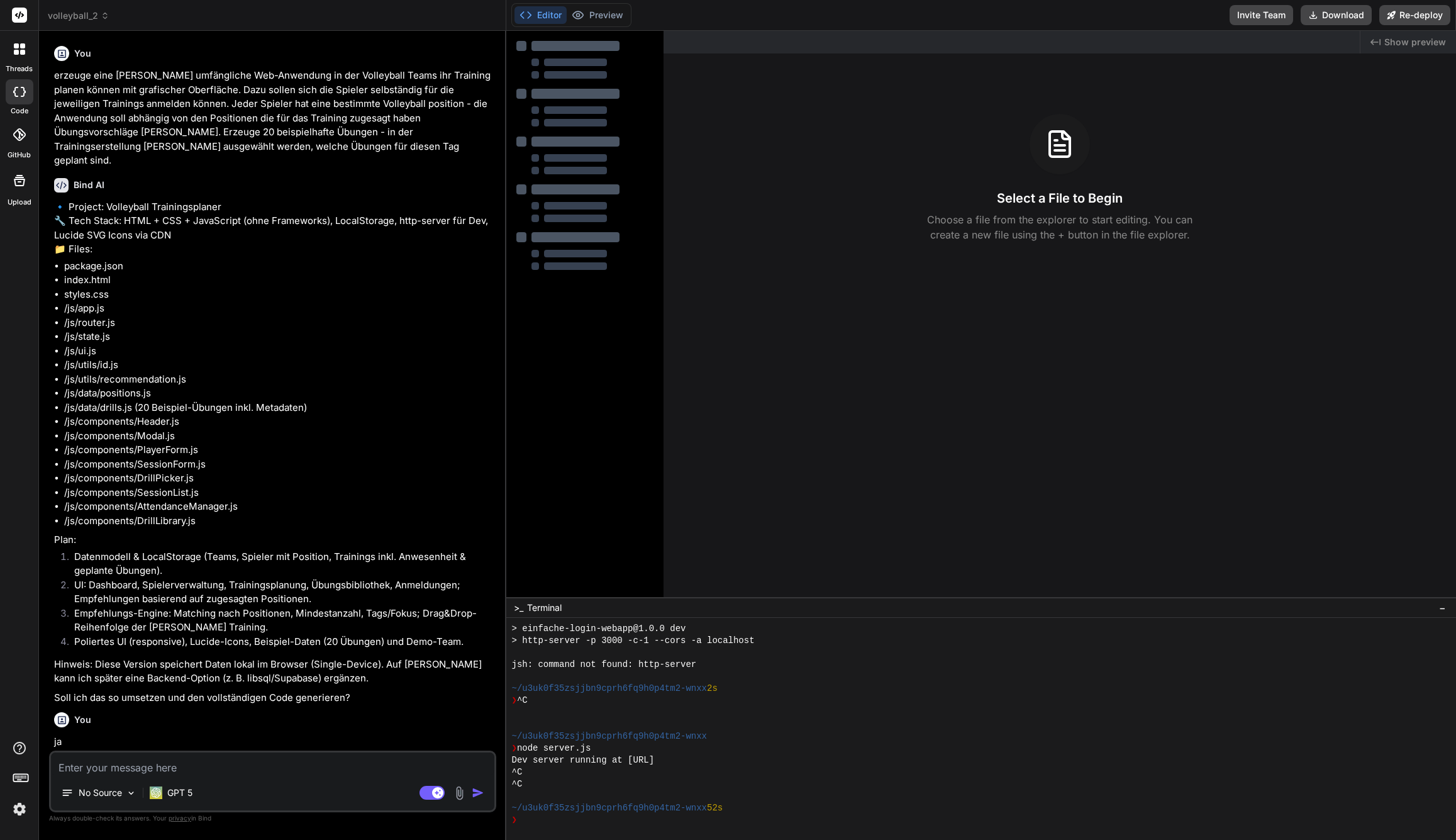
click at [249, 760] on textarea at bounding box center [273, 763] width 444 height 23
type textarea "x"
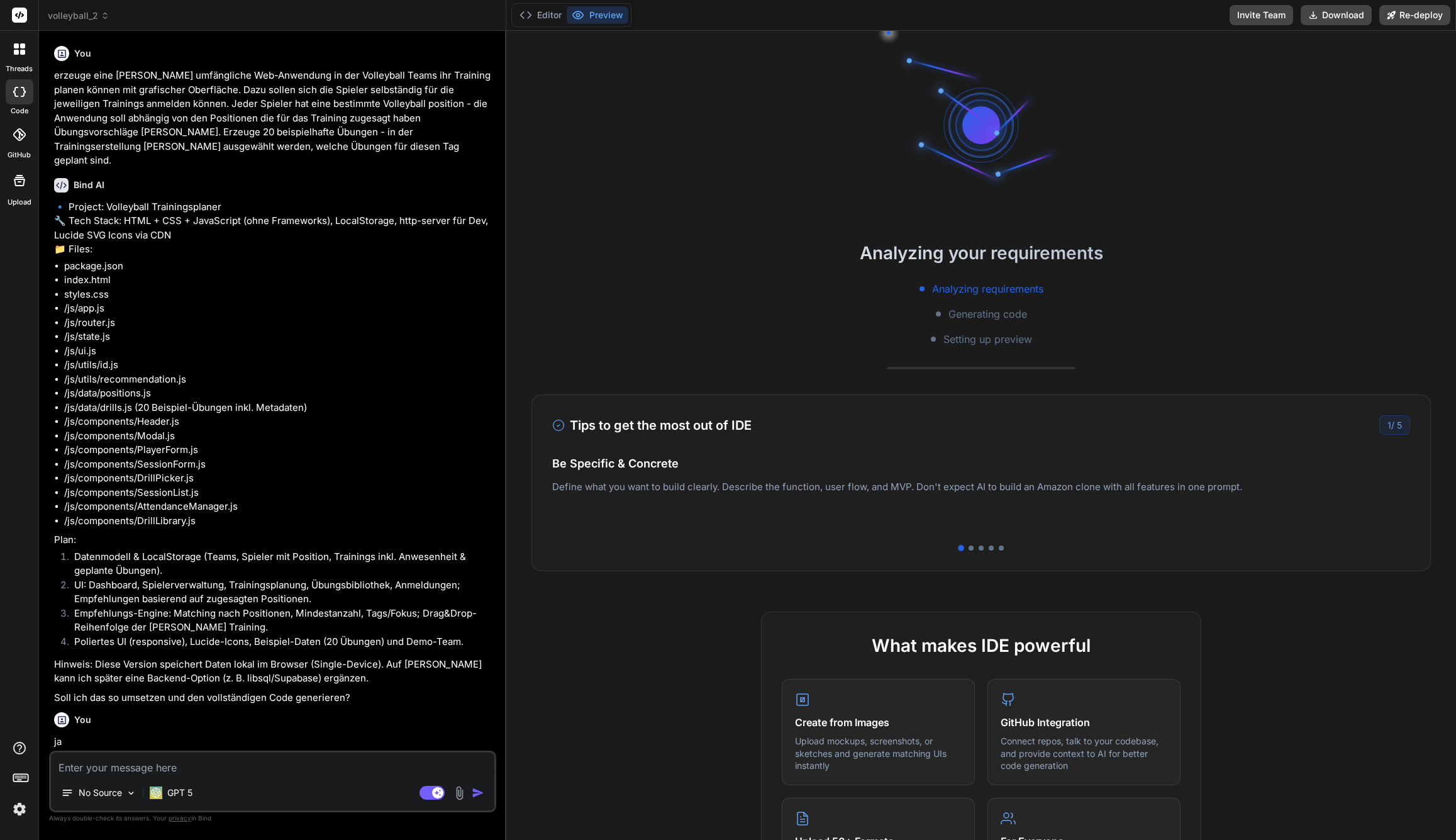
scroll to position [298, 0]
type textarea "m"
type textarea "x"
type textarea "ma"
type textarea "x"
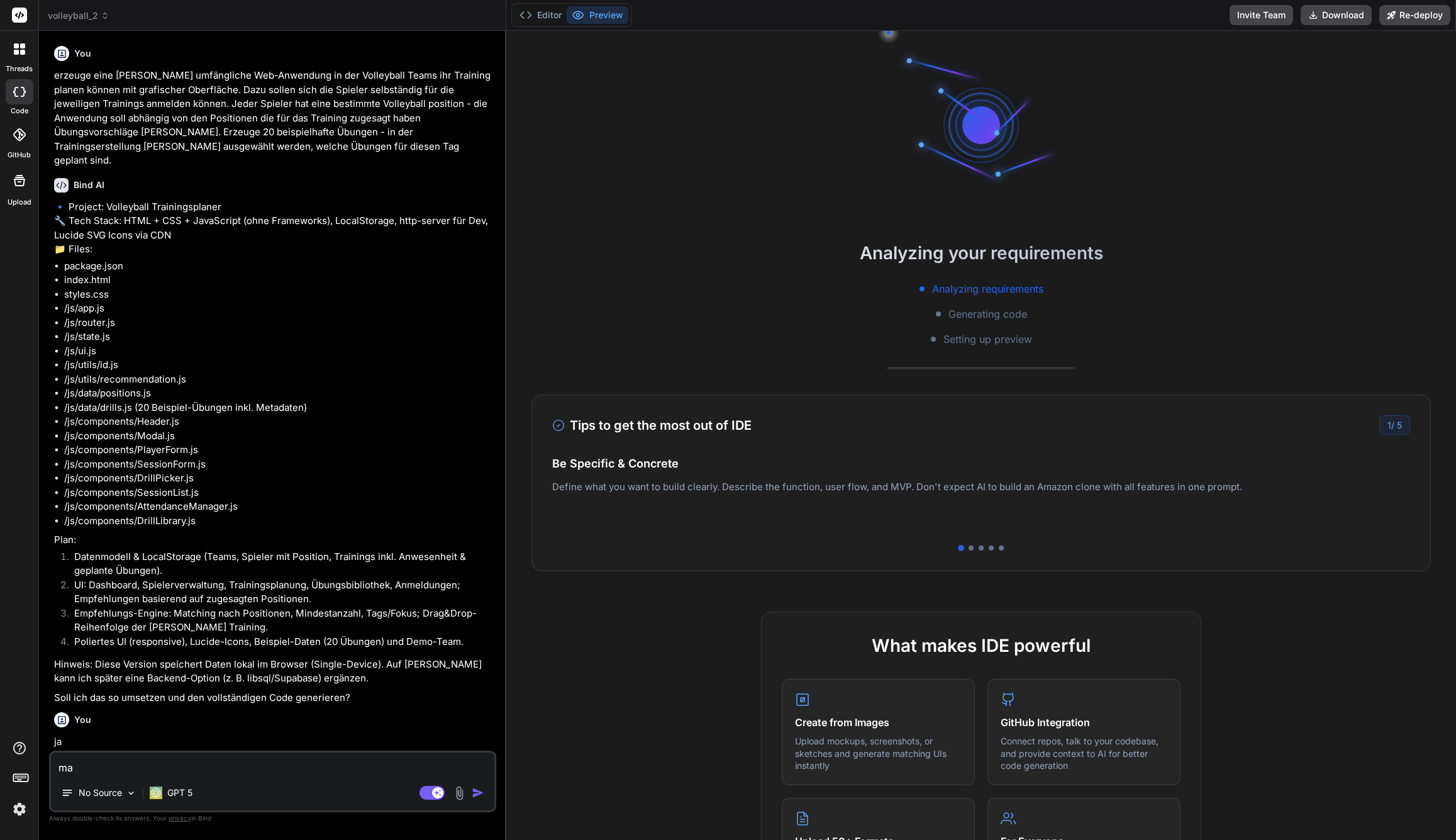
type textarea "mak"
type textarea "x"
type textarea "make"
type textarea "x"
type textarea "make"
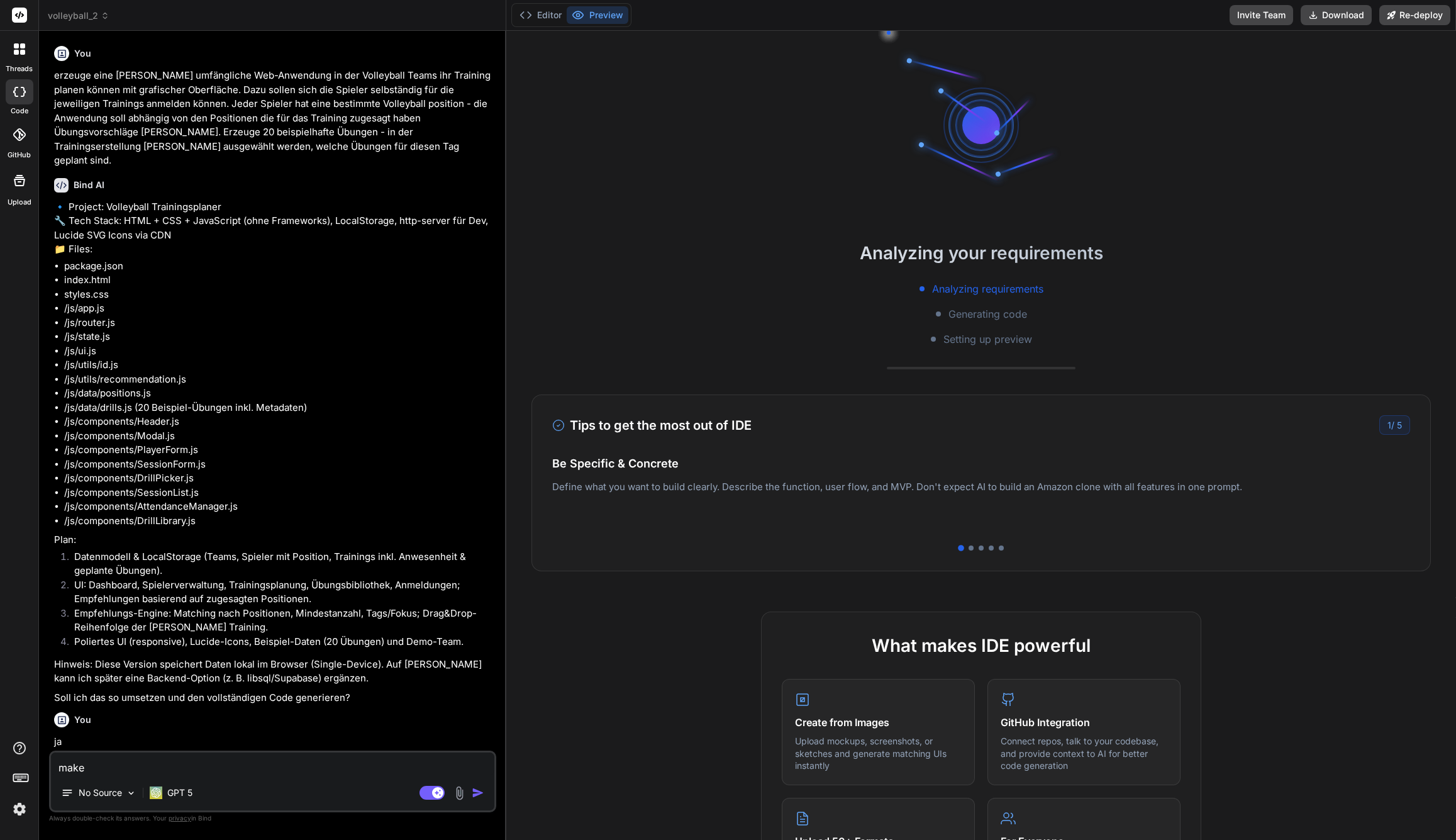
type textarea "x"
type textarea "make i"
type textarea "x"
type textarea "make it"
type textarea "x"
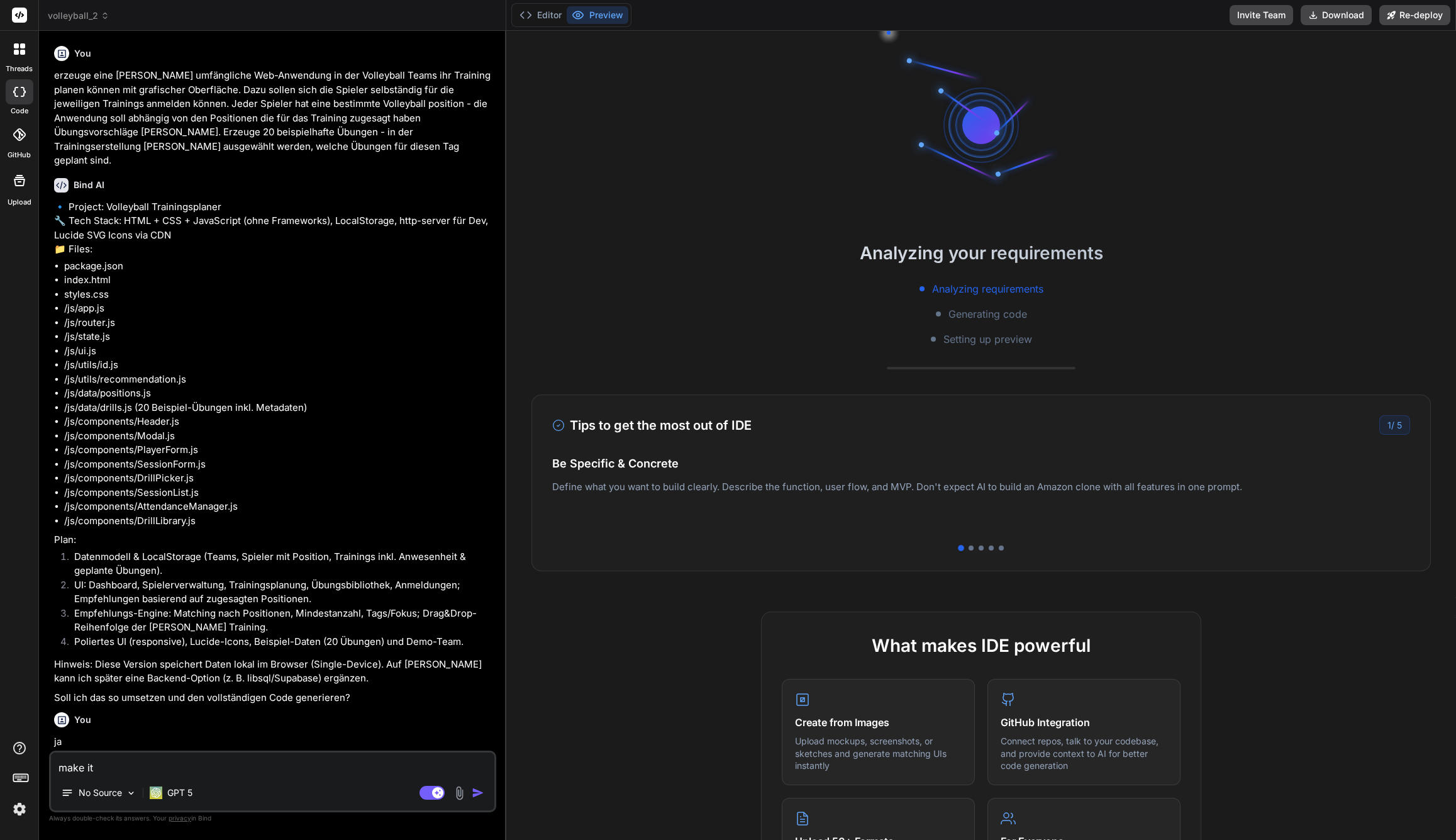
type textarea "make it"
type textarea "x"
type textarea "make it h"
type textarea "x"
type textarea "make it ha"
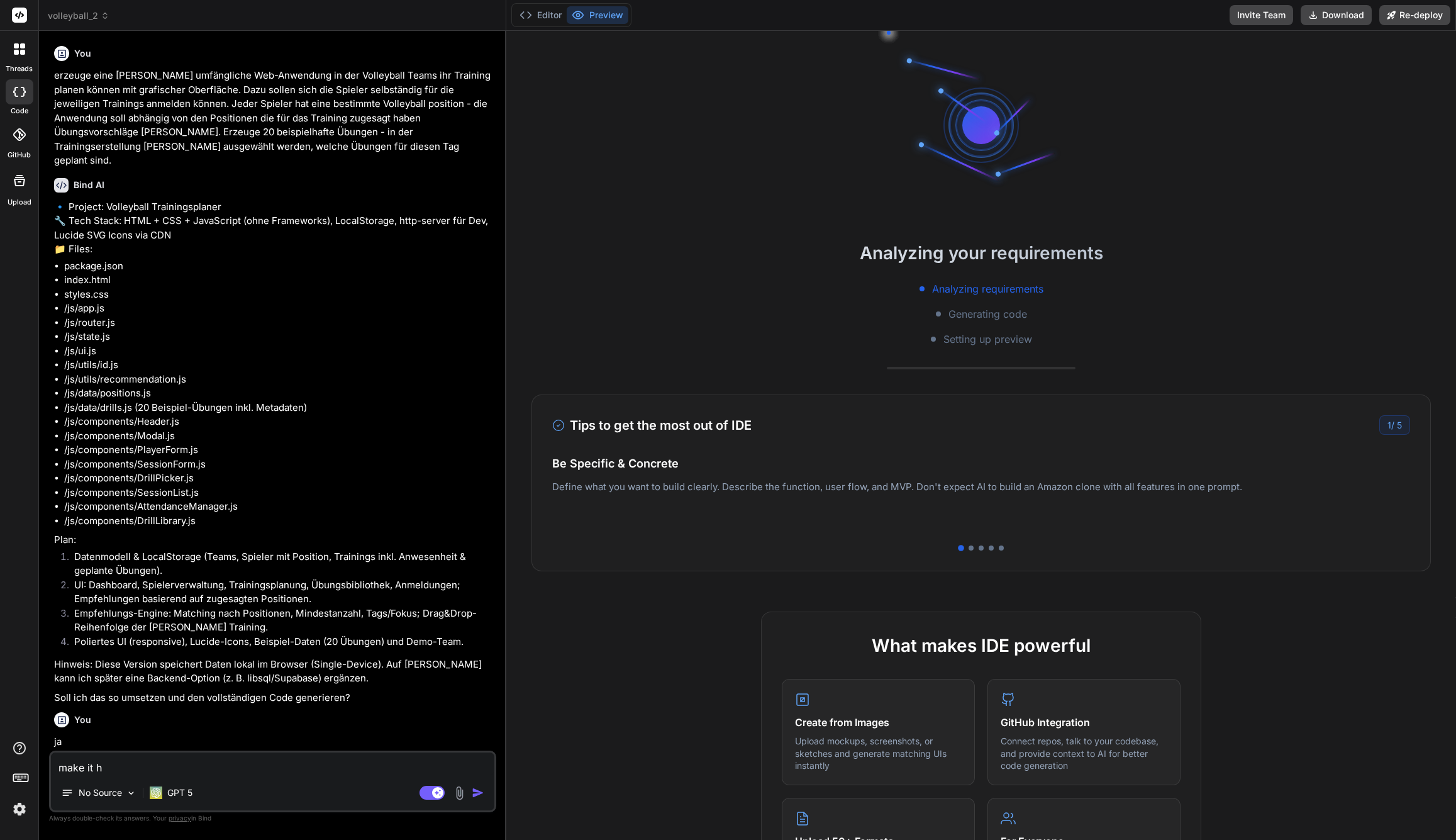
type textarea "x"
type textarea "make it hap"
type textarea "x"
type textarea "make it happ"
type textarea "x"
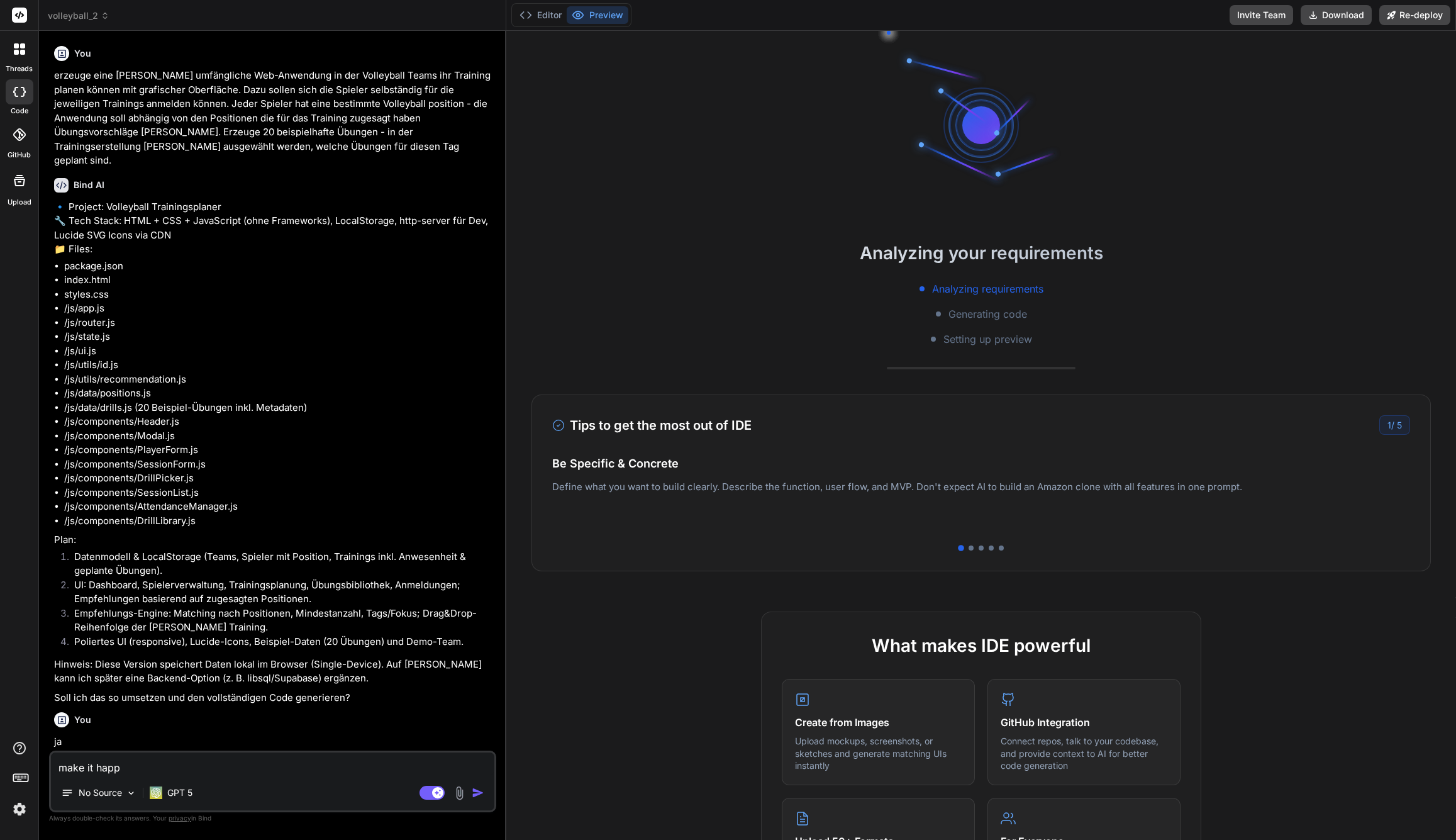
type textarea "make it [PERSON_NAME]"
type textarea "x"
type textarea "make it happen"
type textarea "x"
type textarea "make it happen"
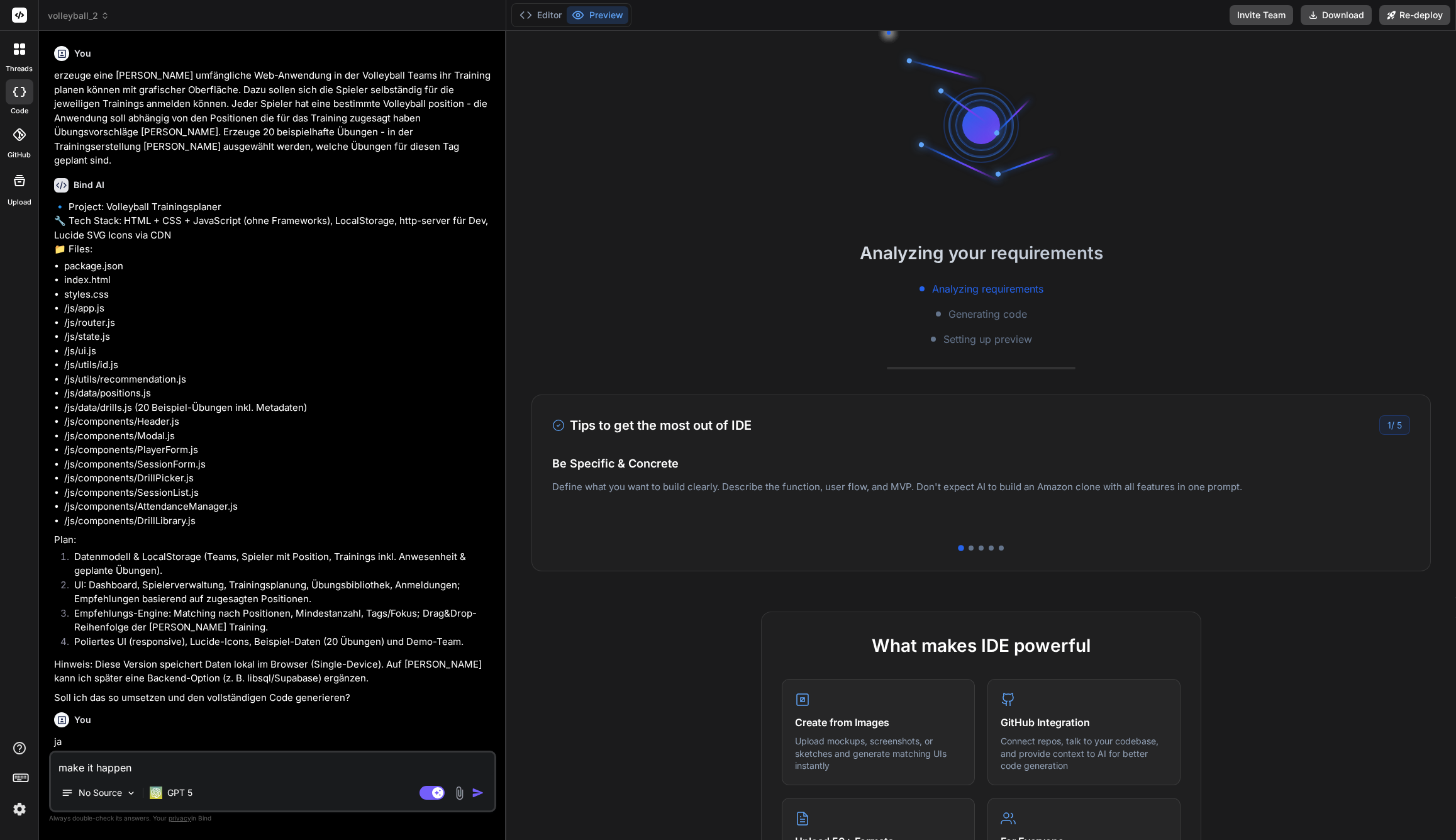
type textarea "x"
type textarea "make it happen t"
type textarea "x"
type textarea "make it happen th"
type textarea "x"
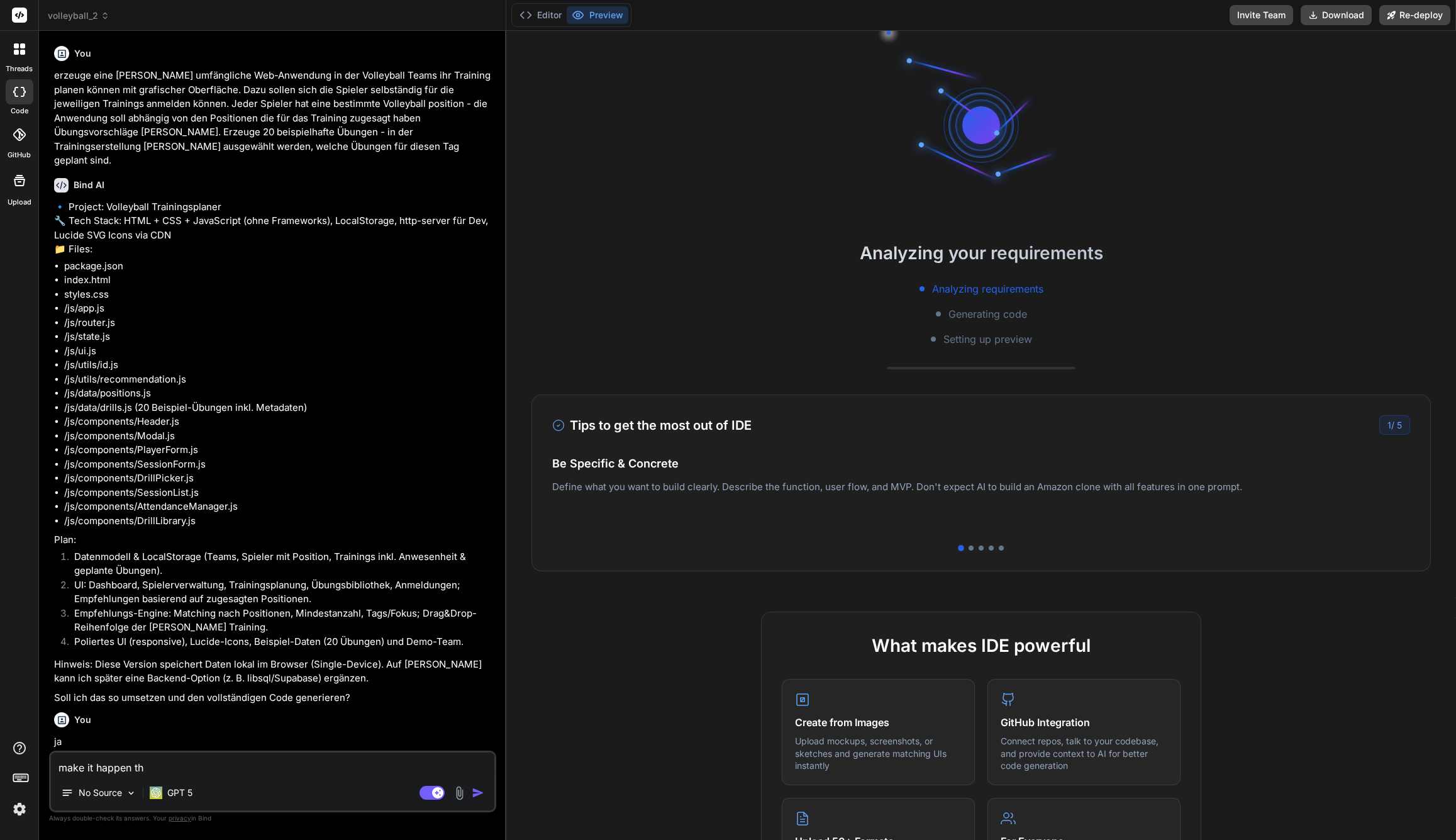
type textarea "make it happen tha"
type textarea "x"
type textarea "make it happen that"
type textarea "x"
type textarea "make it happen that"
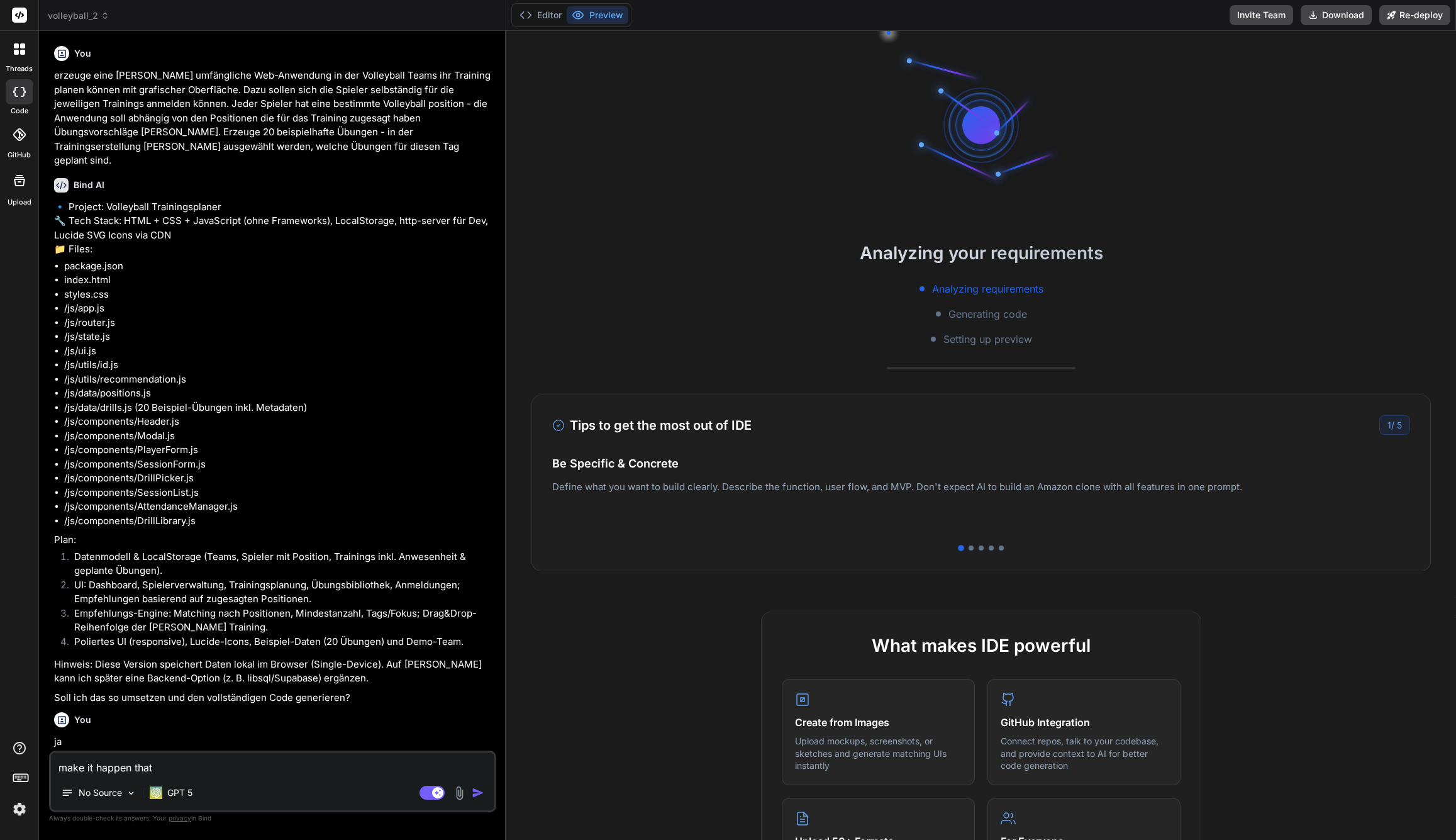
type textarea "x"
type textarea "make it happen that t"
type textarea "x"
type textarea "make it happen that th"
type textarea "x"
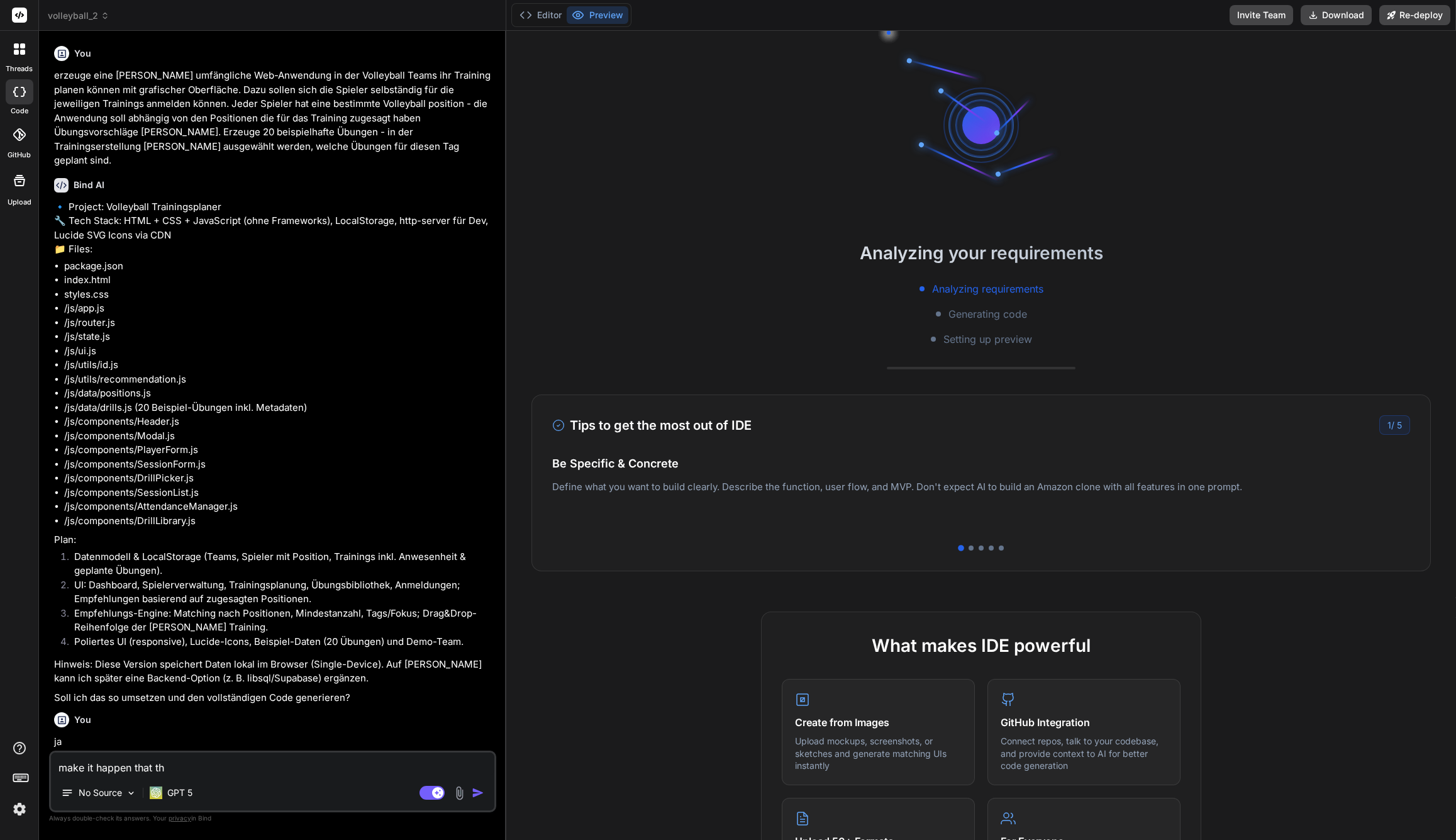
type textarea "make it happen that the"
type textarea "x"
type textarea "make it happen that the"
type textarea "x"
type textarea "make it happen that the p"
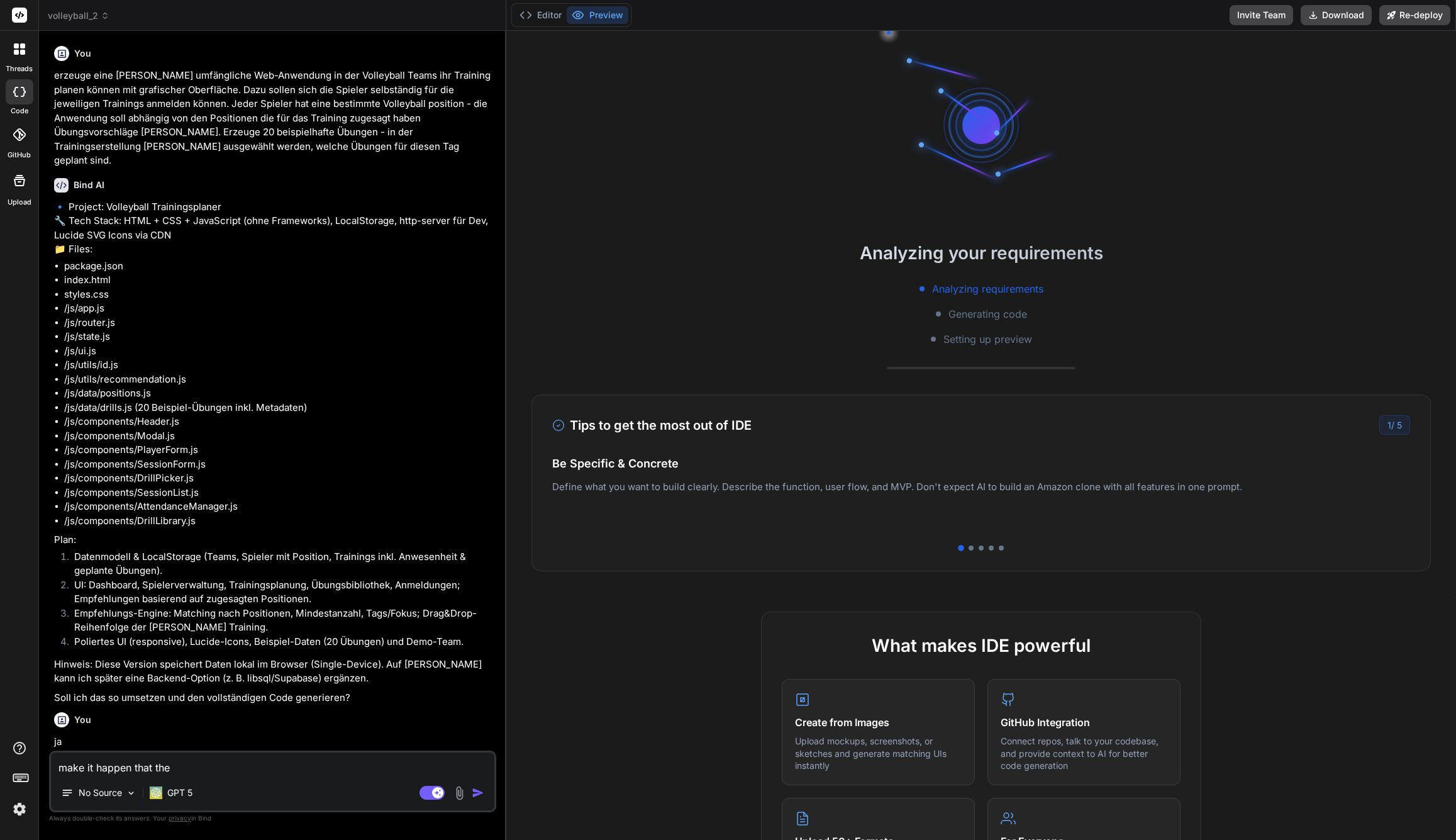
type textarea "x"
type textarea "make it happen that the pr"
type textarea "x"
type textarea "make it happen that the pre"
type textarea "x"
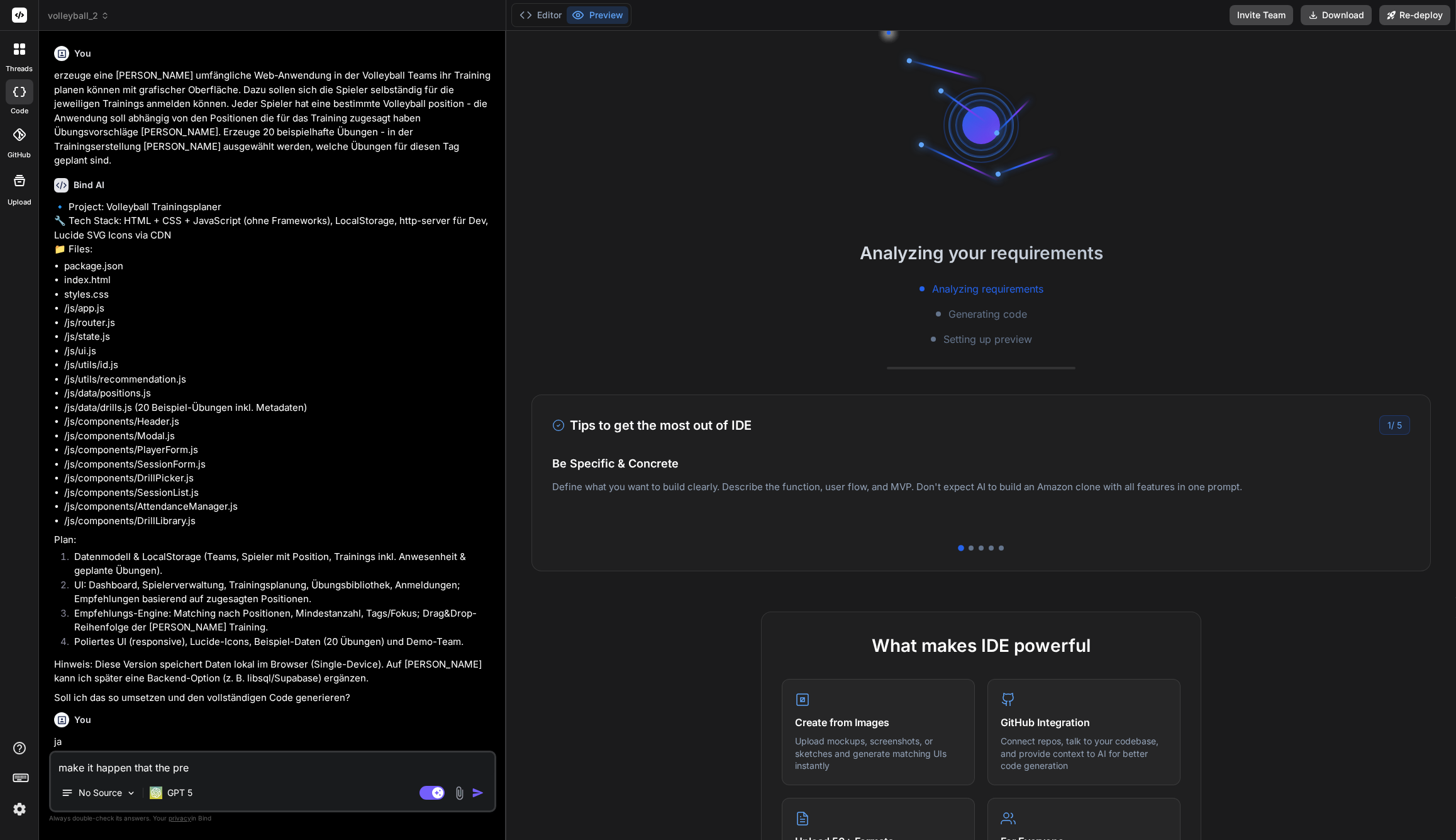
type textarea "make it happen that the prev"
type textarea "x"
type textarea "make it happen that the previ"
type textarea "x"
type textarea "make it happen that the previe"
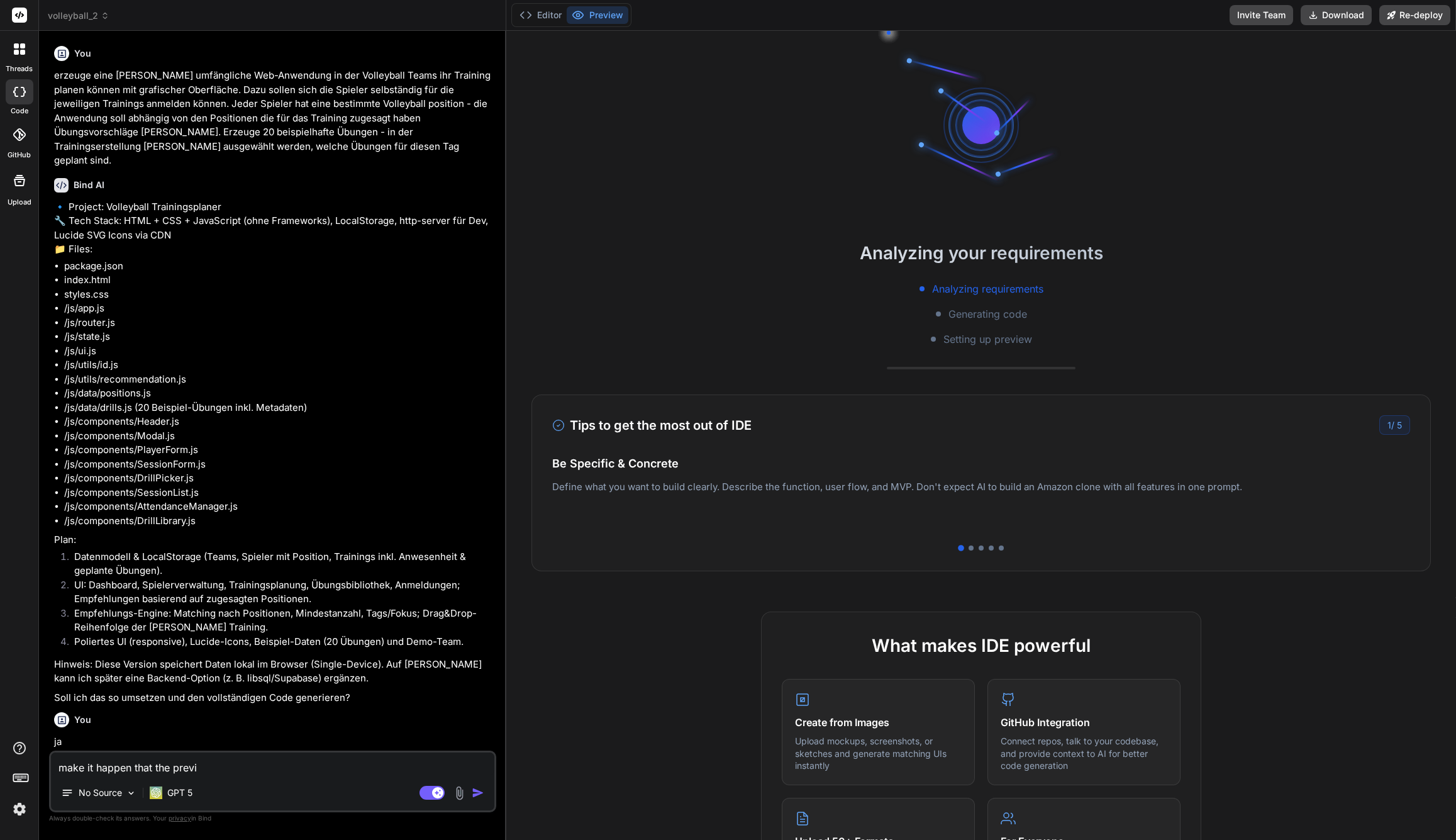
type textarea "x"
type textarea "make it happen that the preview"
type textarea "x"
type textarea "make it happen that the preview"
type textarea "x"
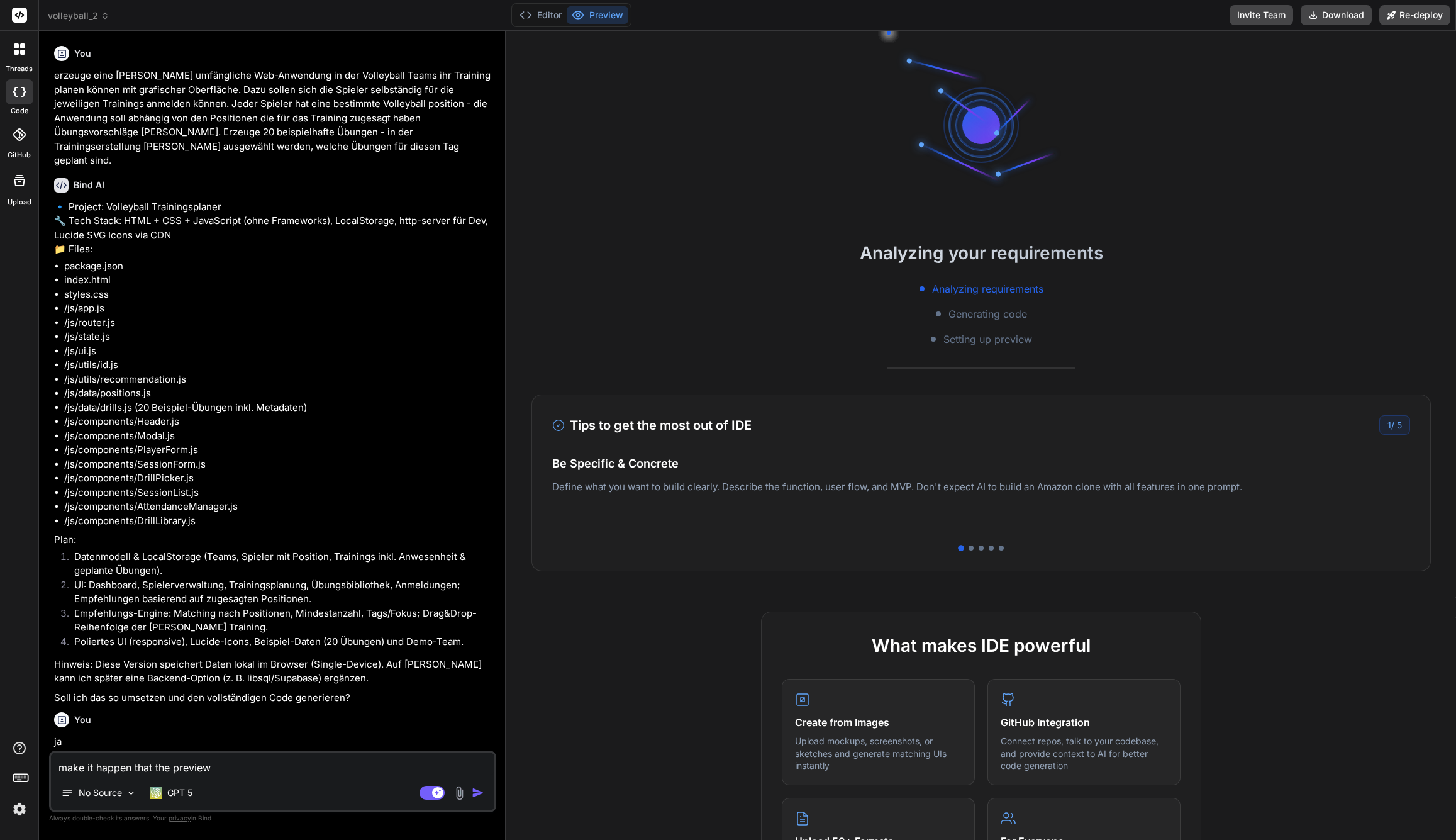
type textarea "make it happen that the preview i"
type textarea "x"
type textarea "make it happen that the preview is"
type textarea "x"
type textarea "make it happen that the preview is"
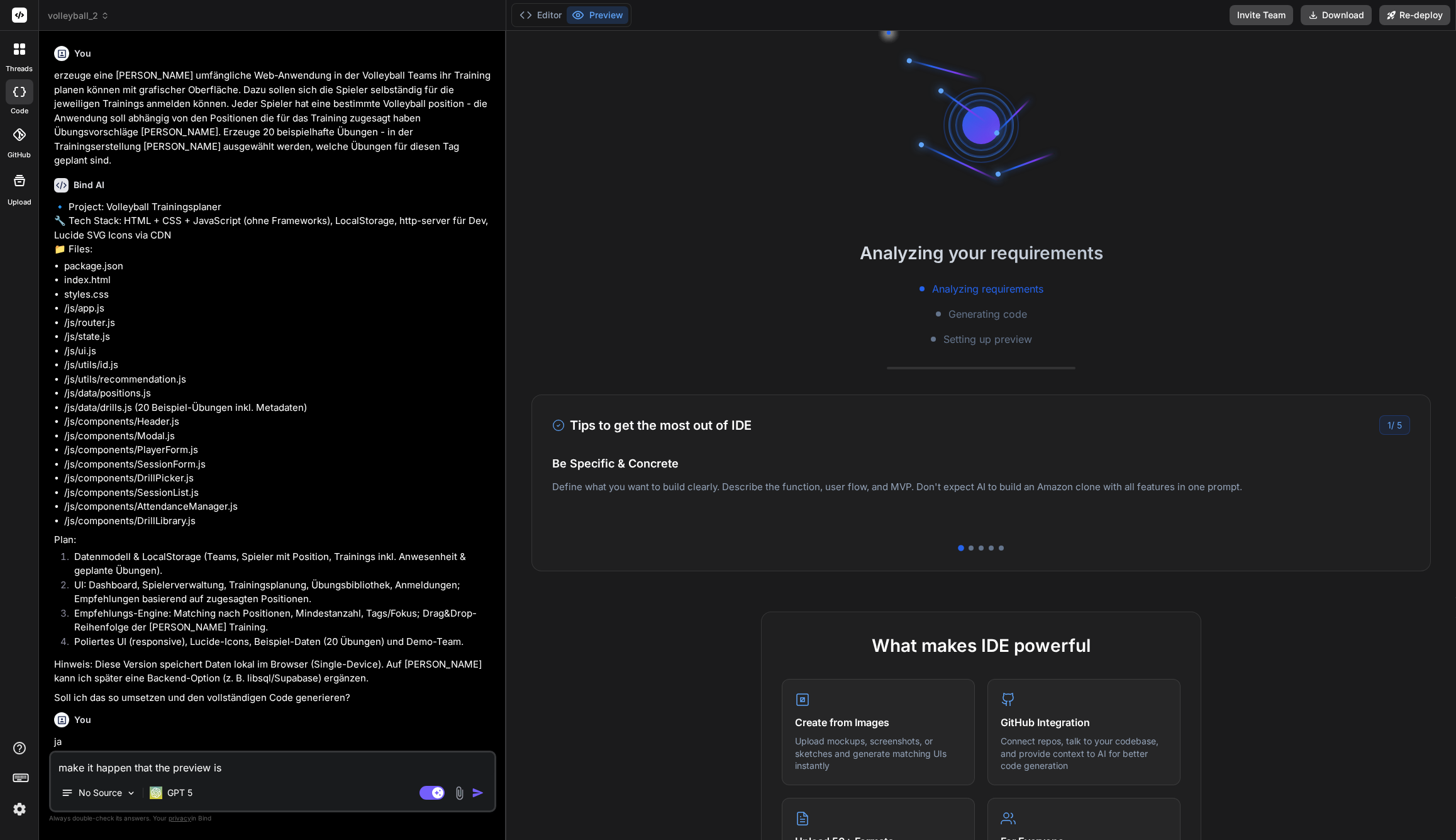
type textarea "x"
type textarea "make it happen that the preview is w"
type textarea "x"
type textarea "make it happen that the preview is wo"
type textarea "x"
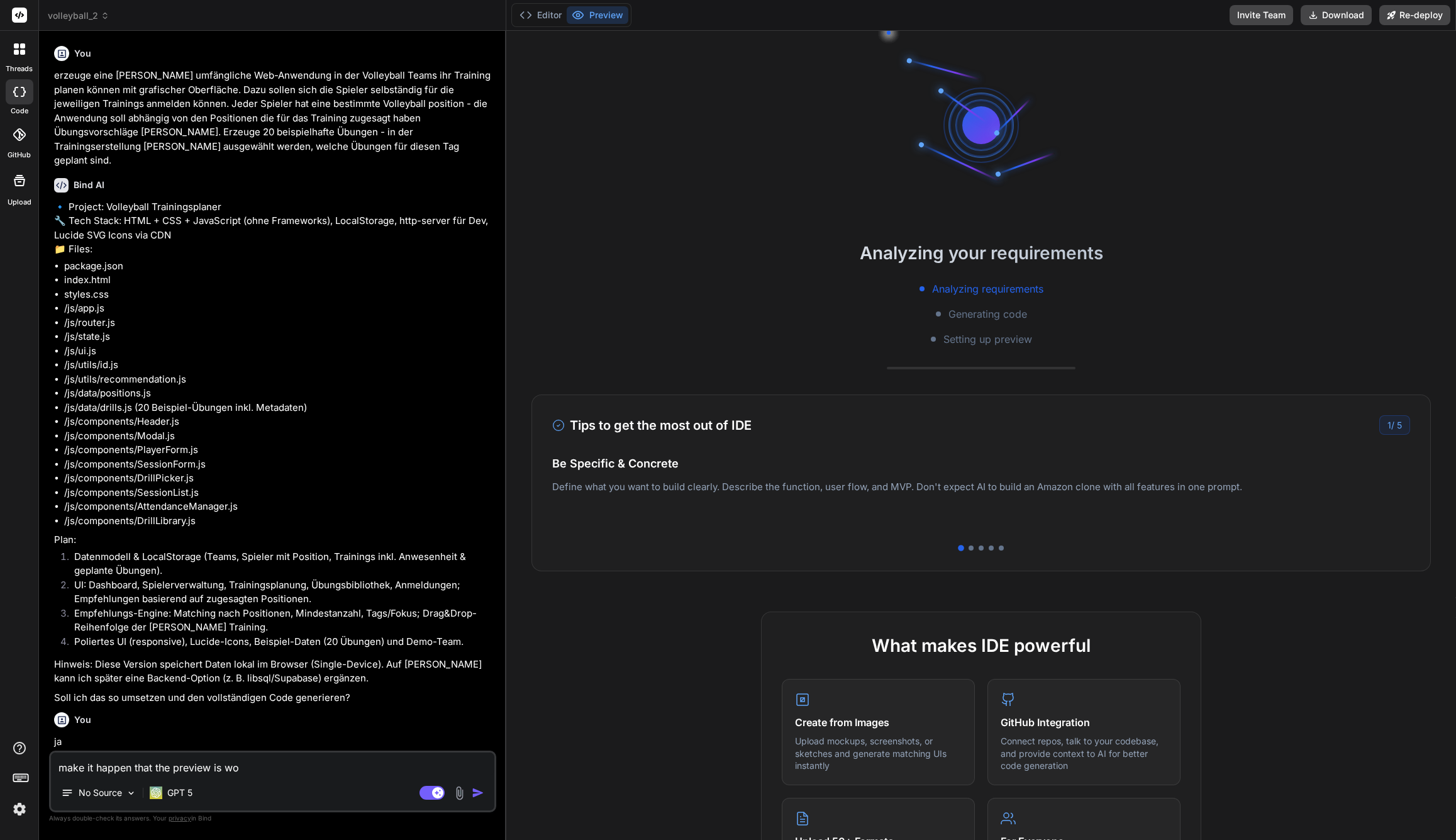
type textarea "make it happen that the preview is wor"
type textarea "x"
type textarea "make it happen that the preview is work"
type textarea "x"
type textarea "make it happen that the preview is worki"
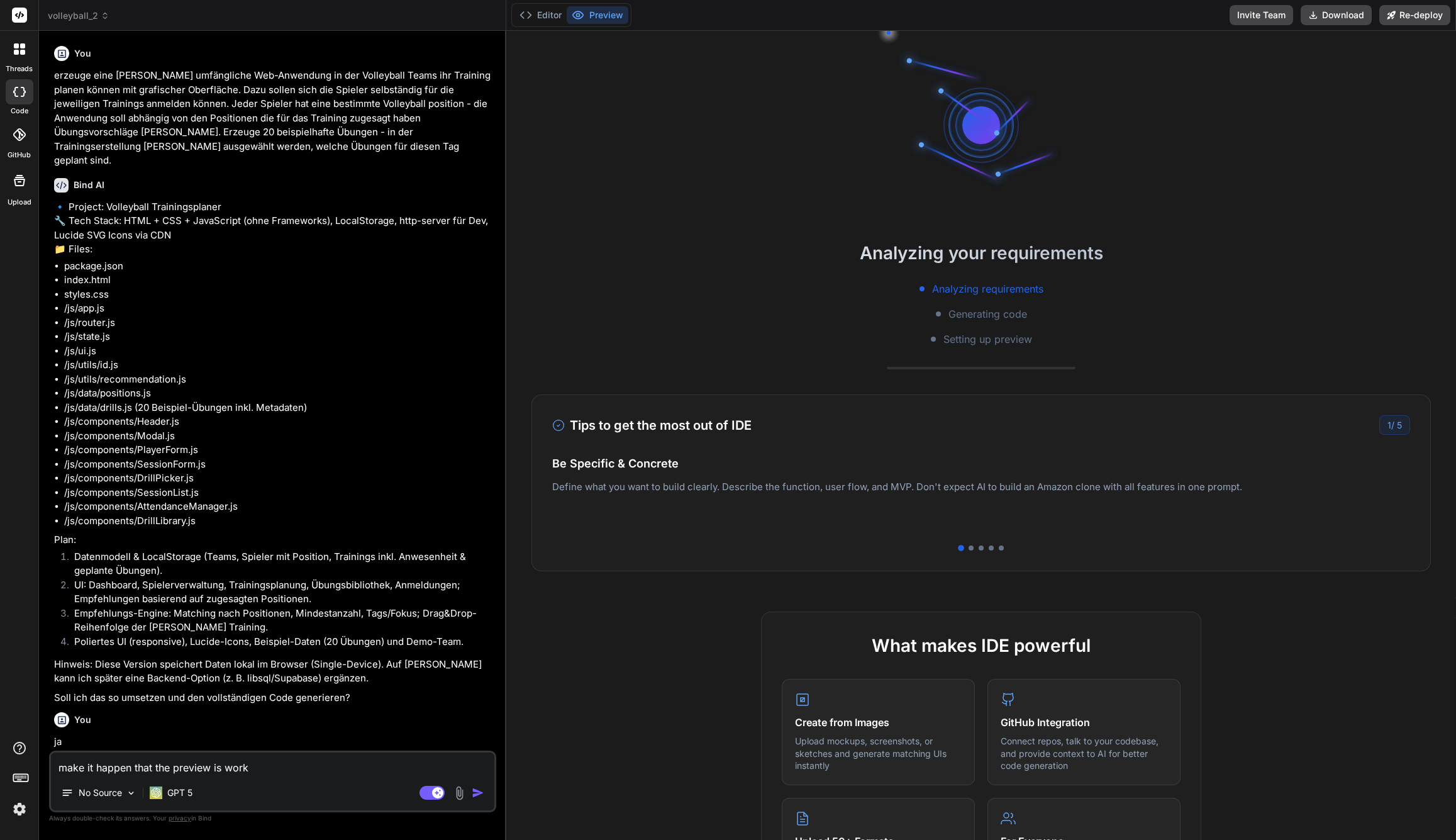
type textarea "x"
type textarea "make it happen that the preview is workin"
type textarea "x"
type textarea "make it happen that the preview is working"
type textarea "x"
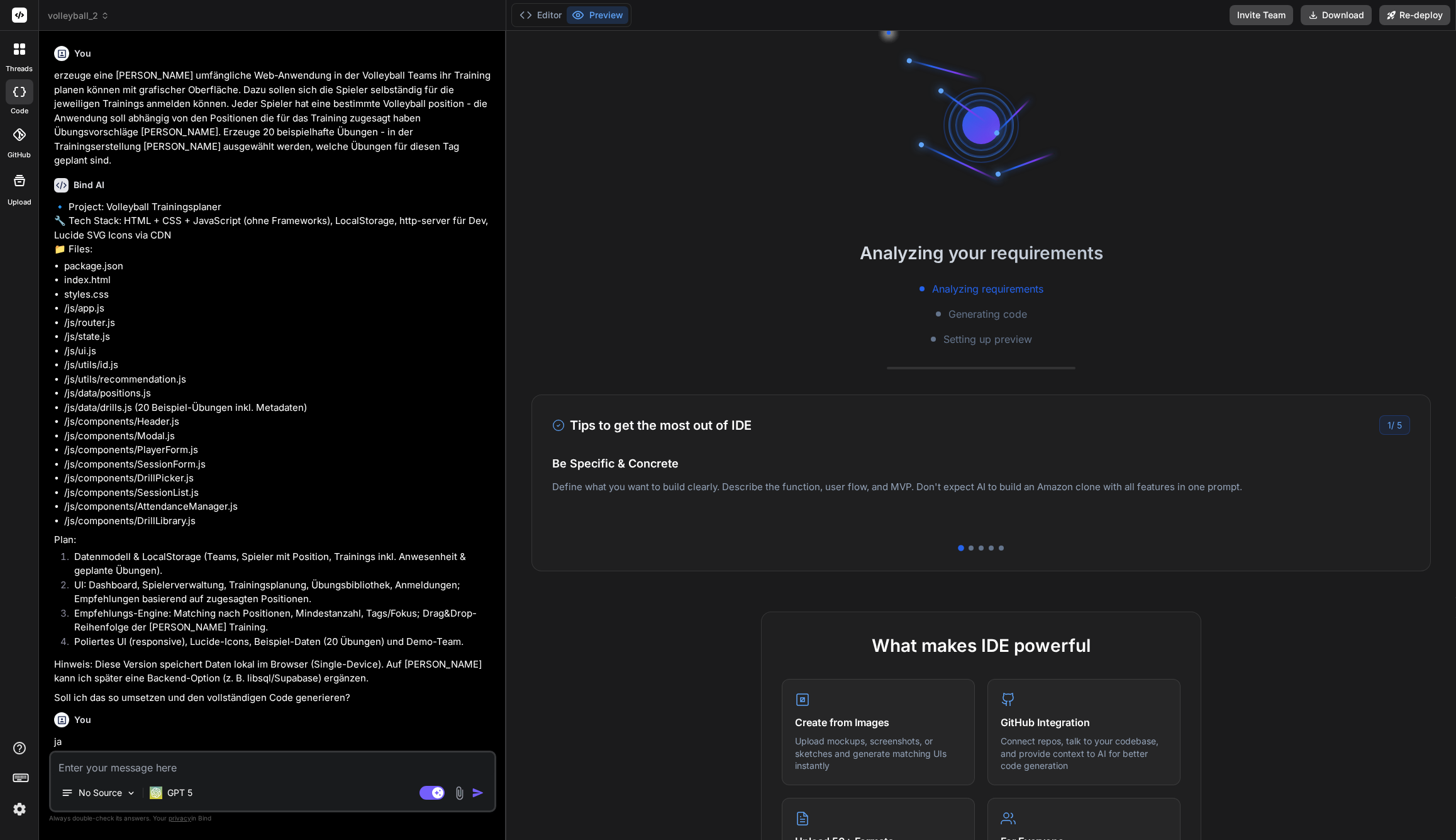
scroll to position [1511, 0]
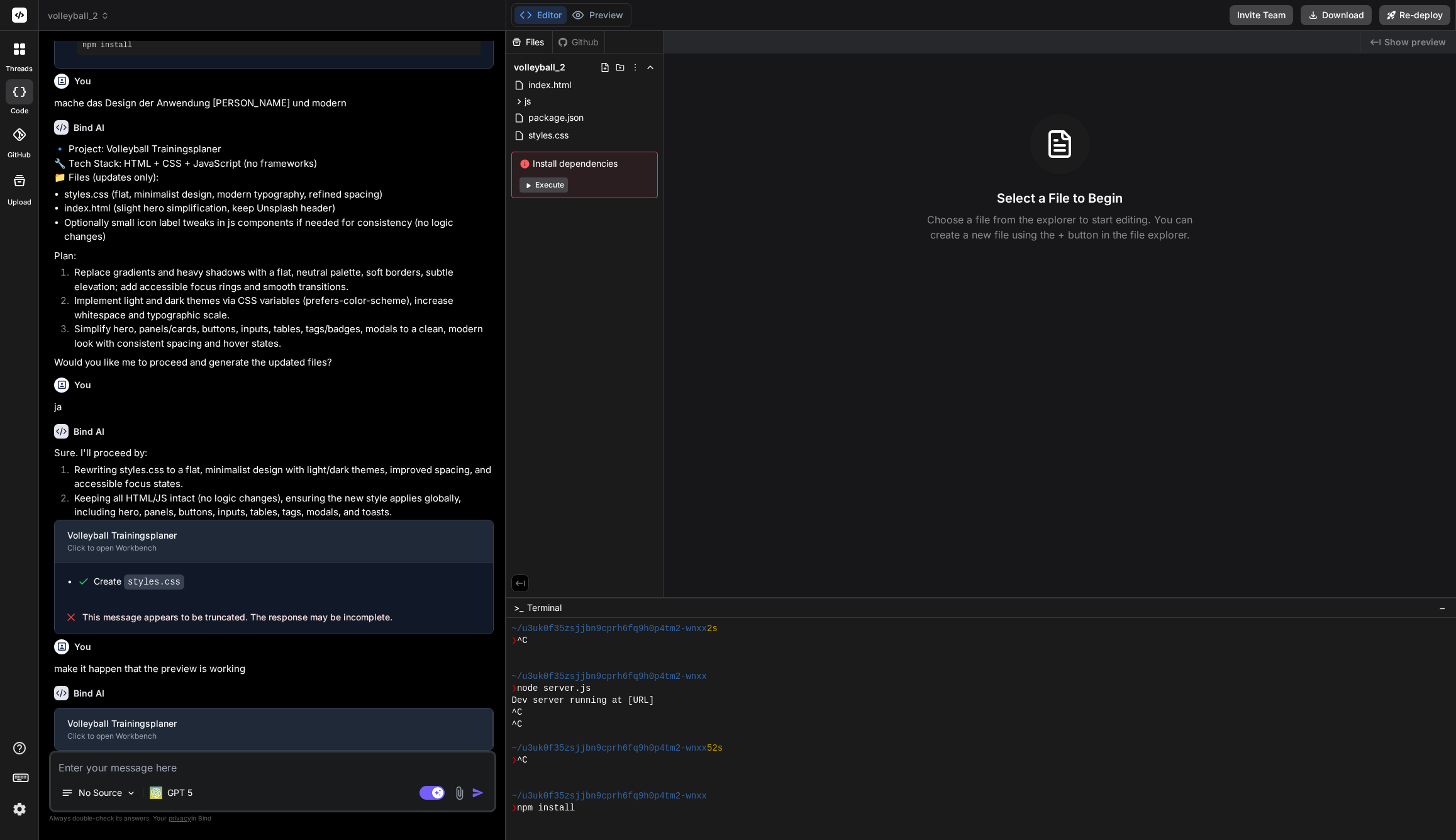
type textarea "x"
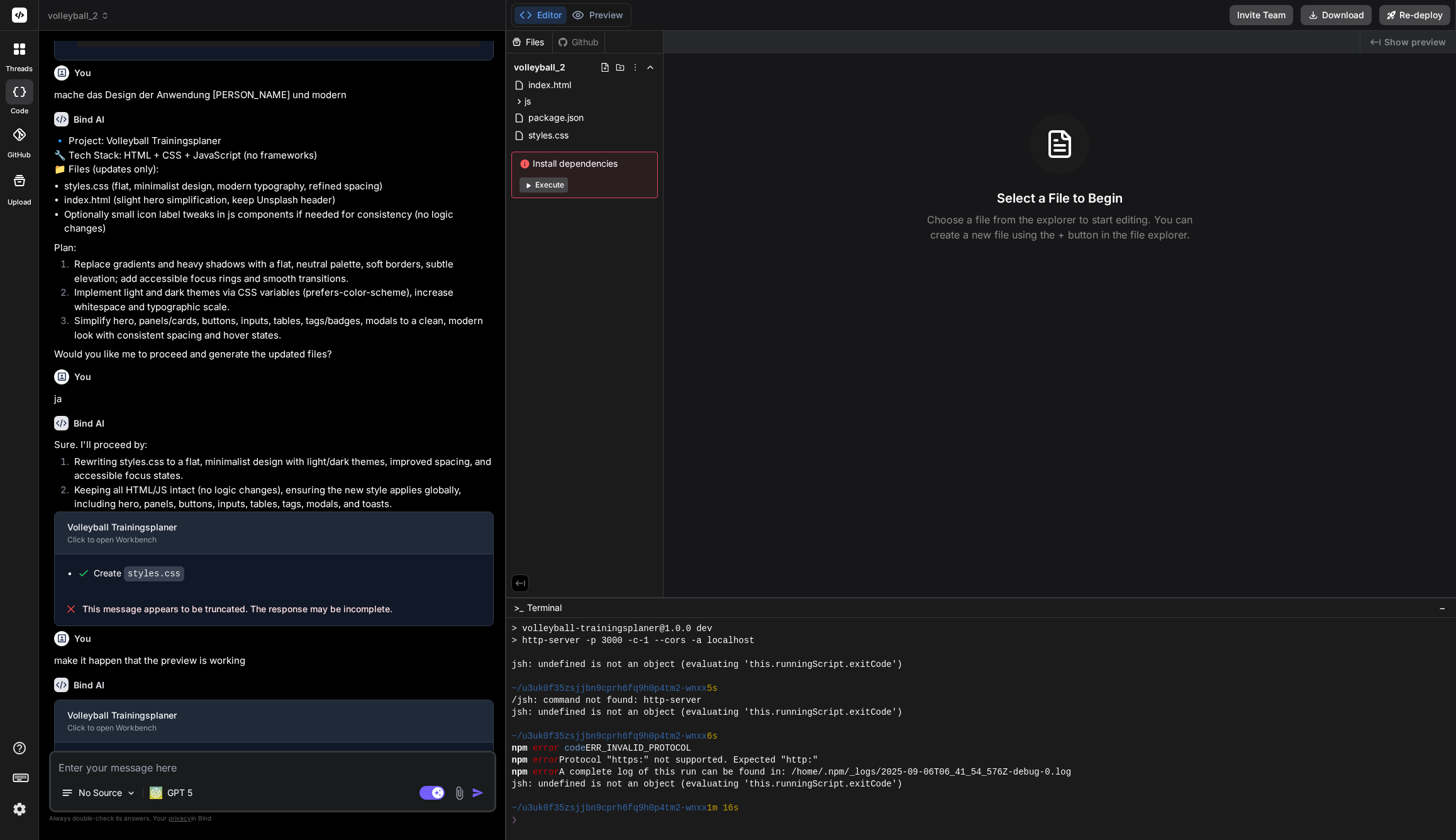
scroll to position [1612, 0]
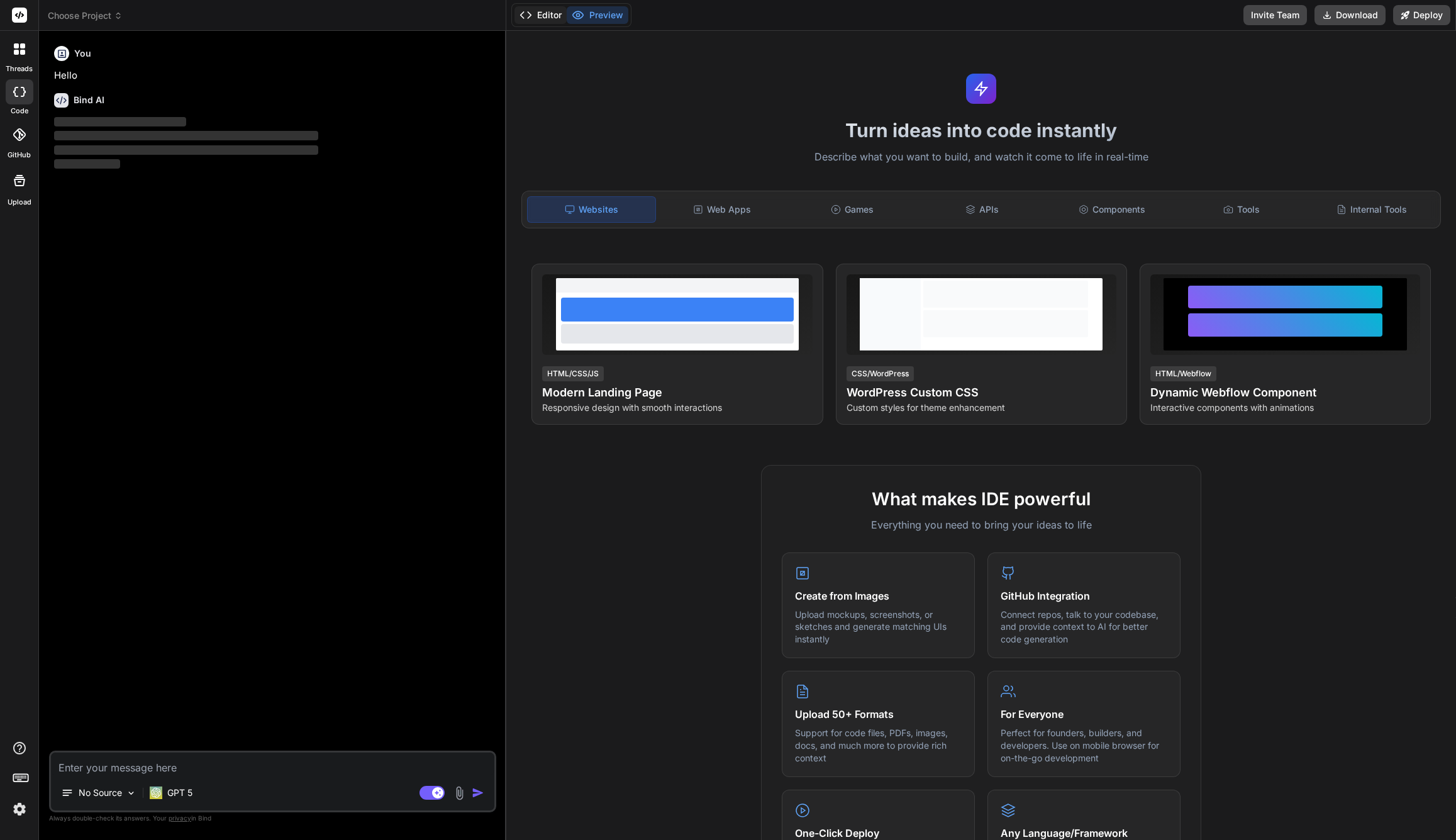
click at [544, 15] on button "Editor" at bounding box center [541, 15] width 53 height 18
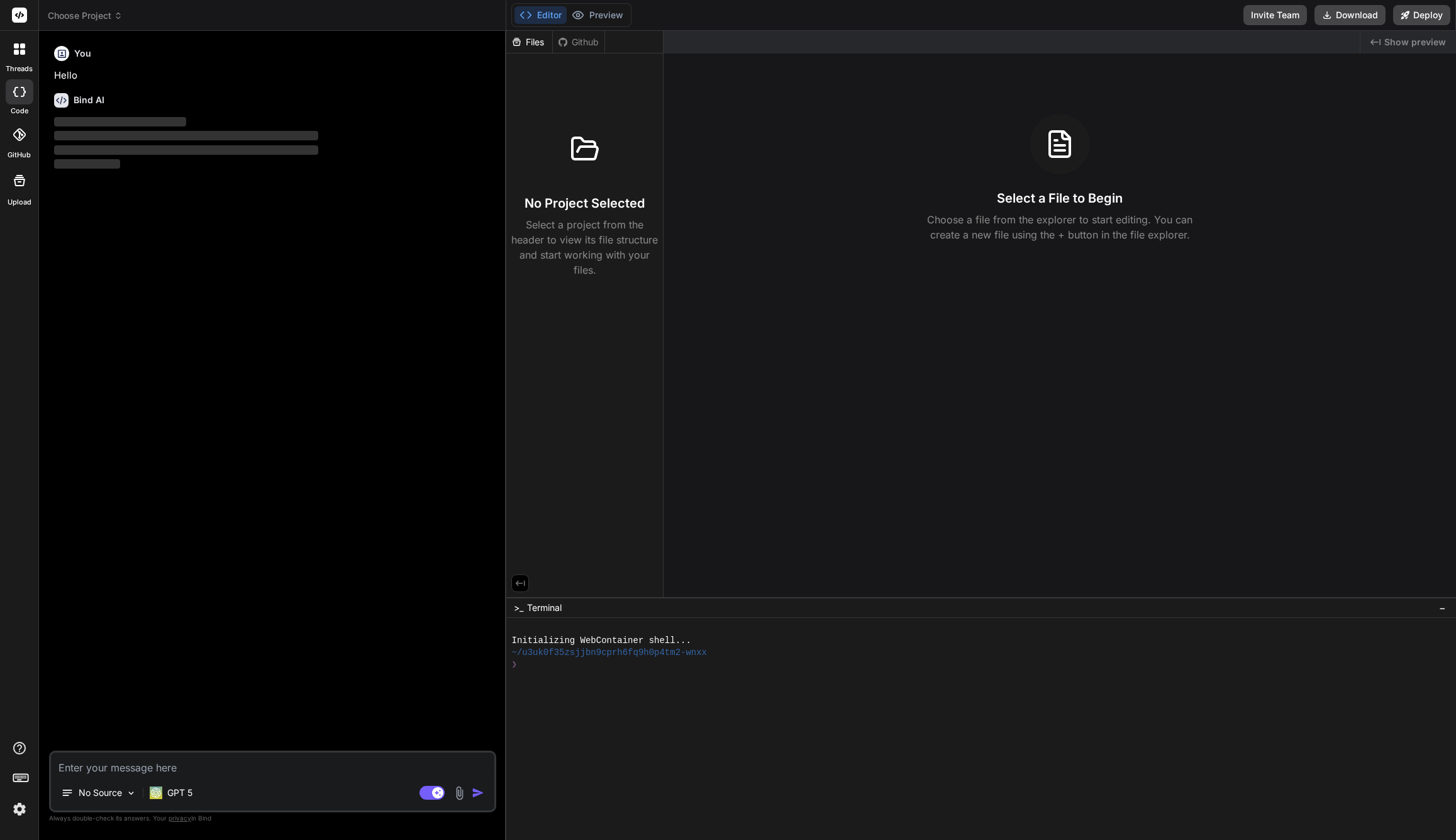
click at [86, 18] on span "Choose Project" at bounding box center [85, 15] width 75 height 12
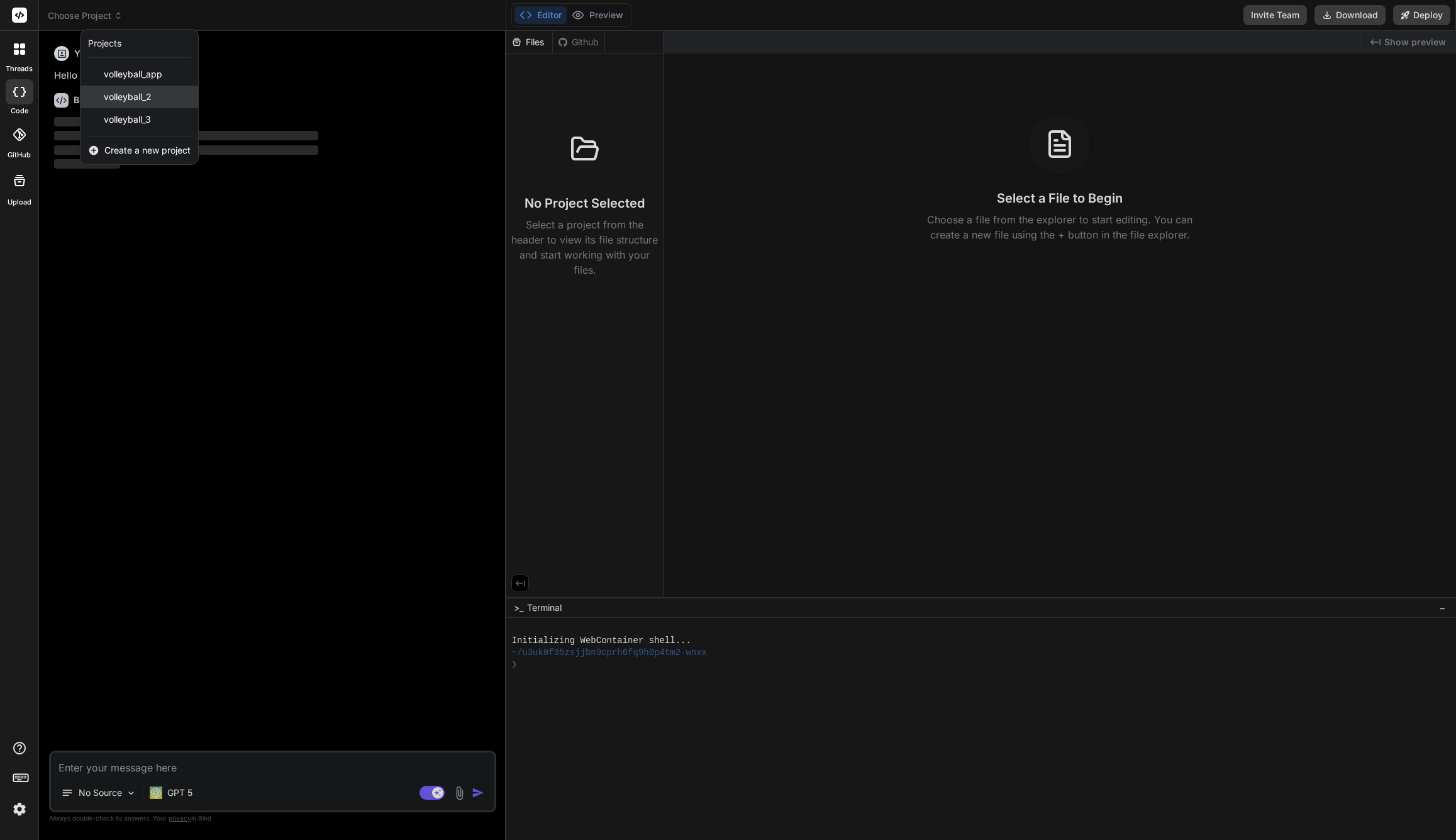
click at [124, 100] on span "volleyball_2" at bounding box center [128, 96] width 48 height 12
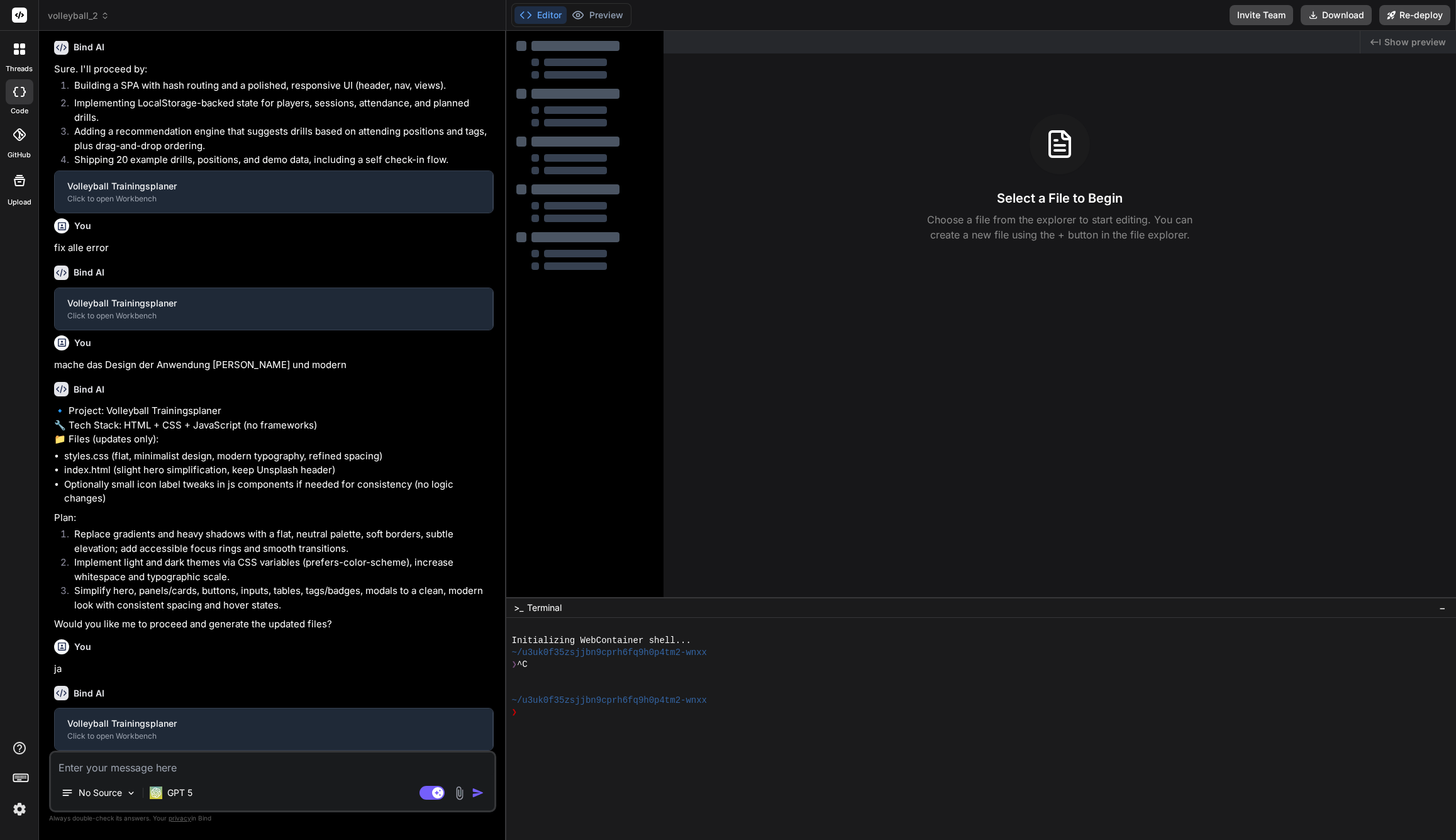
scroll to position [741, 0]
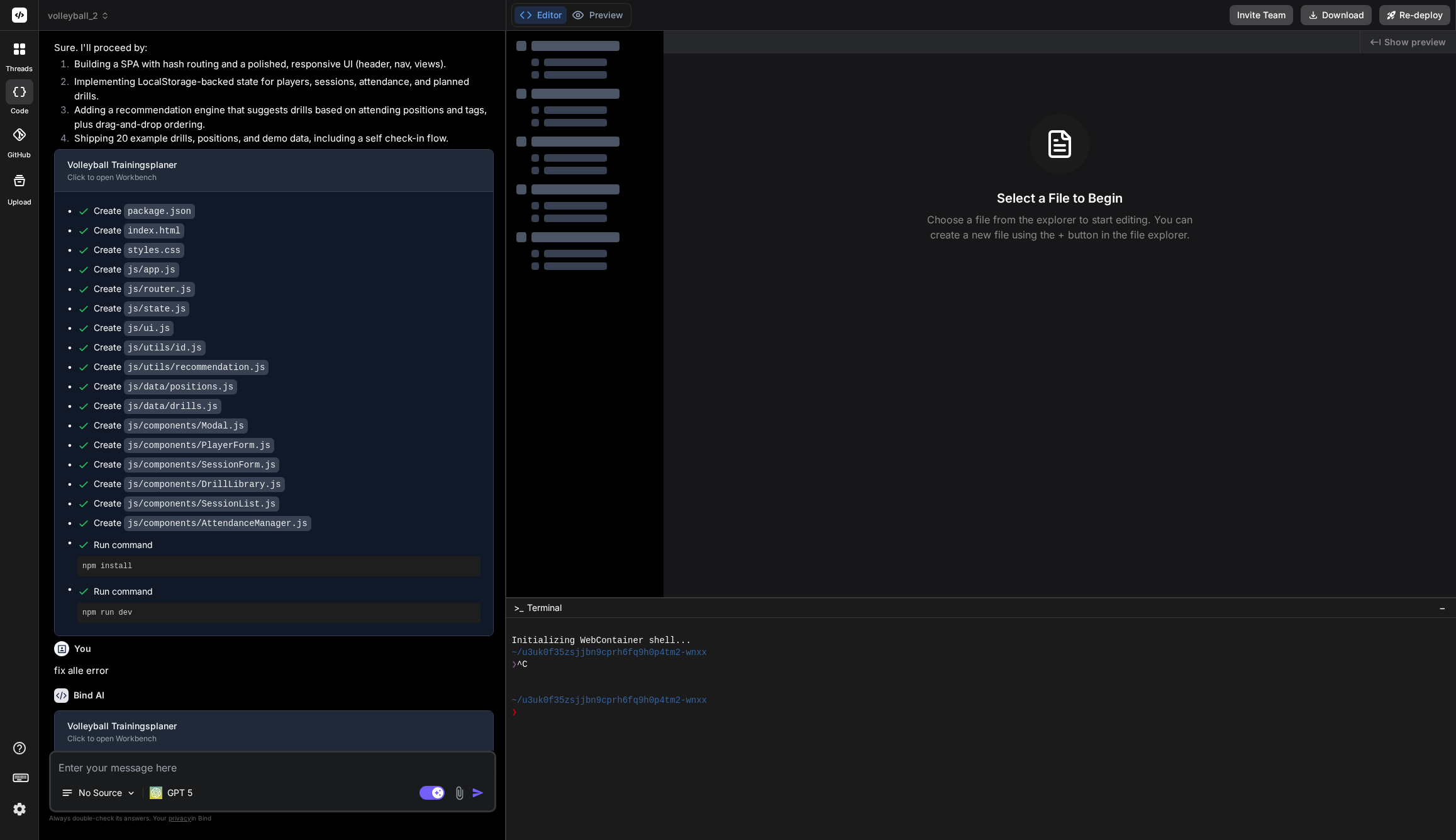
type textarea "x"
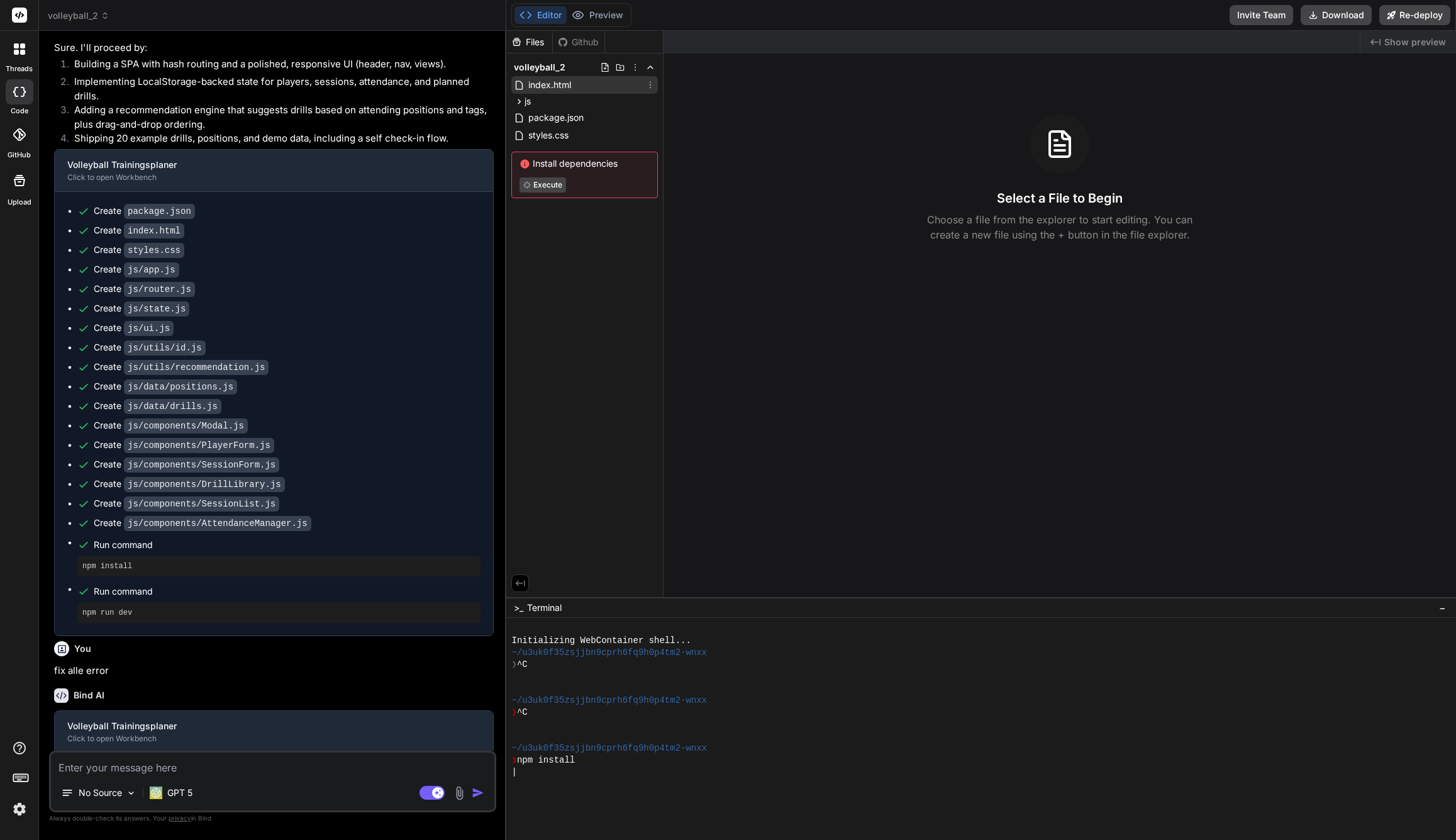
click at [544, 82] on span "index.html" at bounding box center [549, 85] width 45 height 15
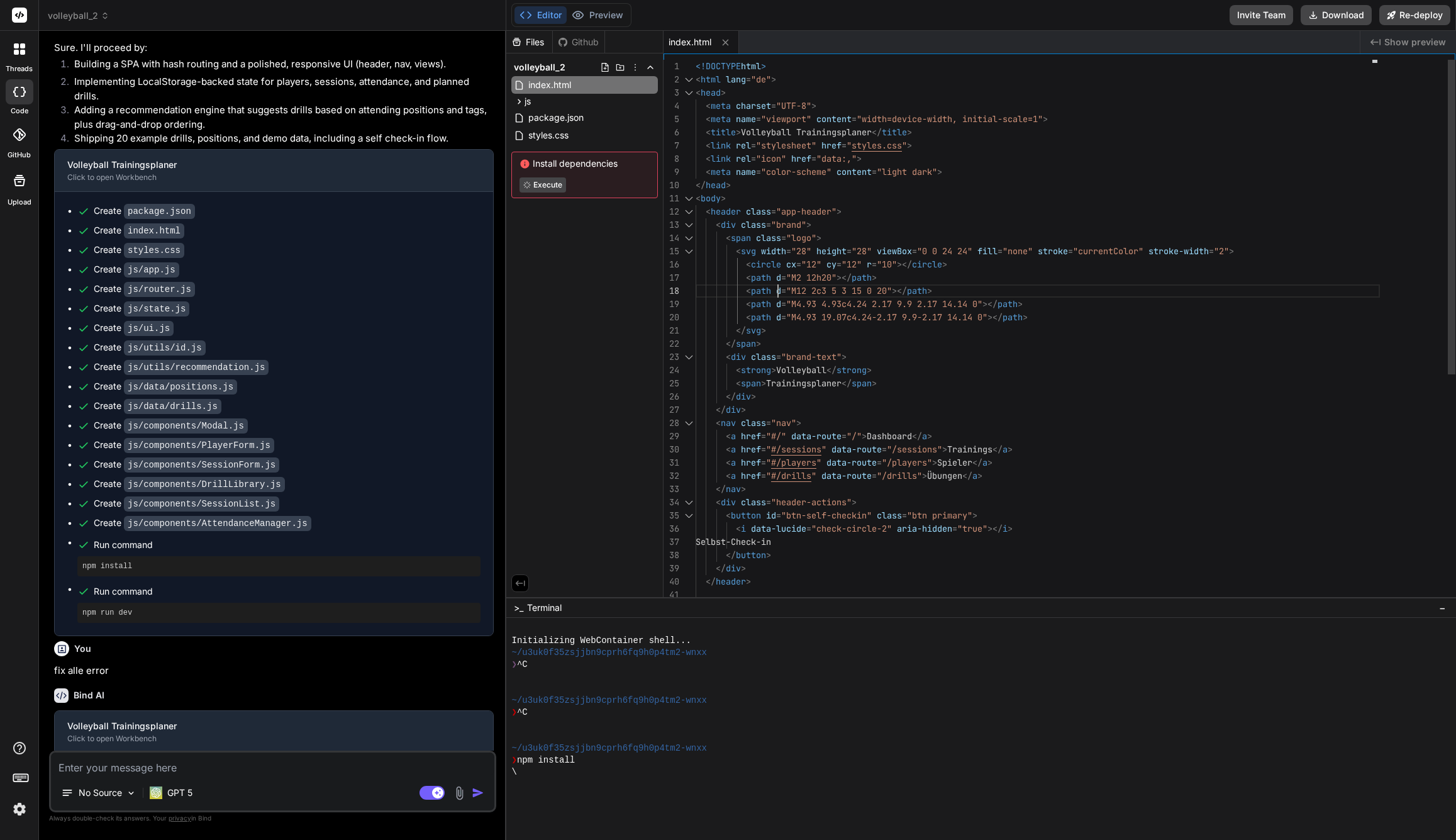
click at [781, 285] on span "< path d = "M12 2c3 5 3 15 0 20" ></ path >" at bounding box center [813, 291] width 236 height 13
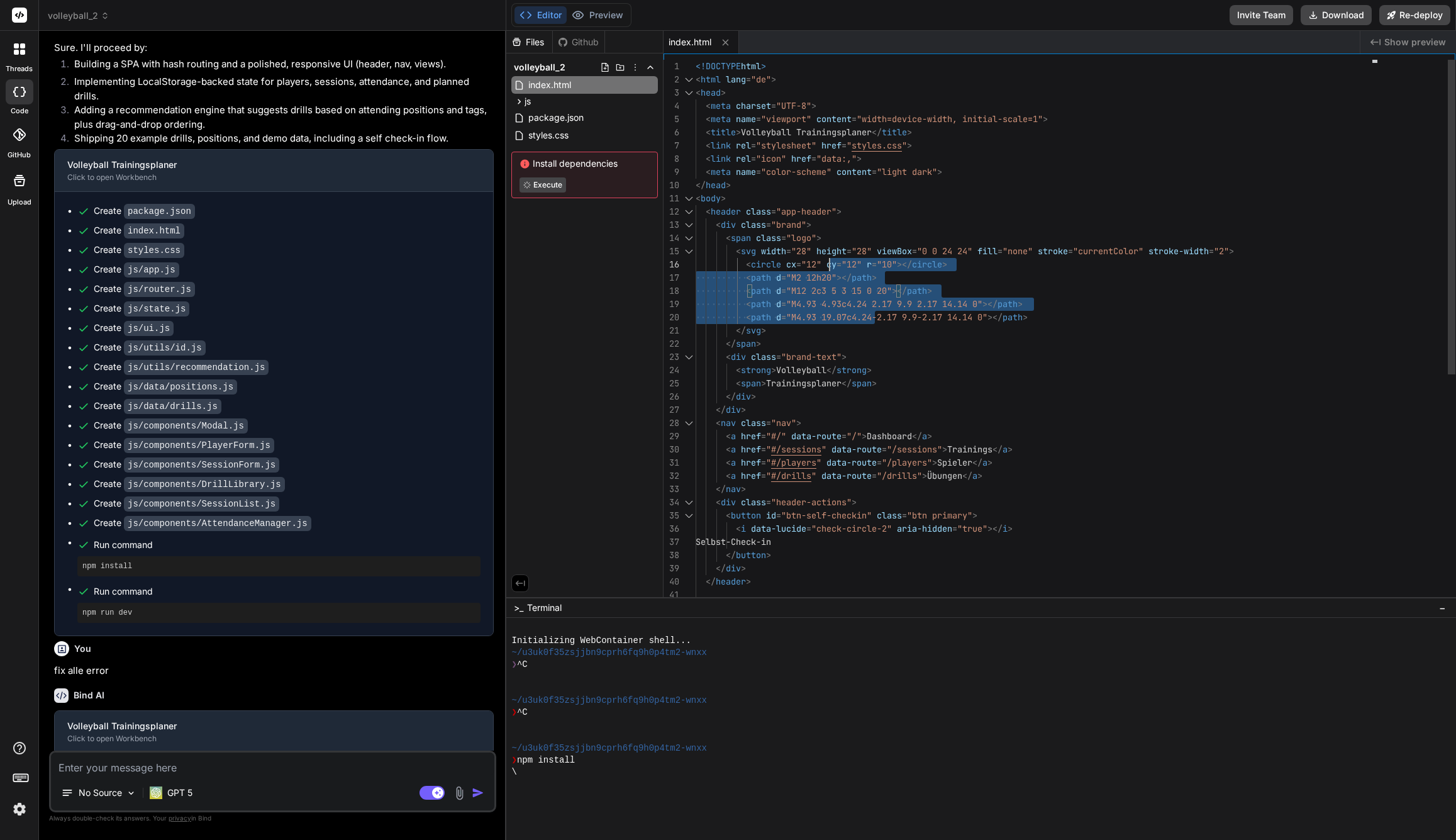
drag, startPoint x: 875, startPoint y: 308, endPoint x: 782, endPoint y: 228, distance: 122.7
click at [782, 228] on div "<!DOCTYPE html > < html lang = "de" > < head > < meta charset = "UTF-8" > < met…" at bounding box center [1037, 528] width 684 height 938
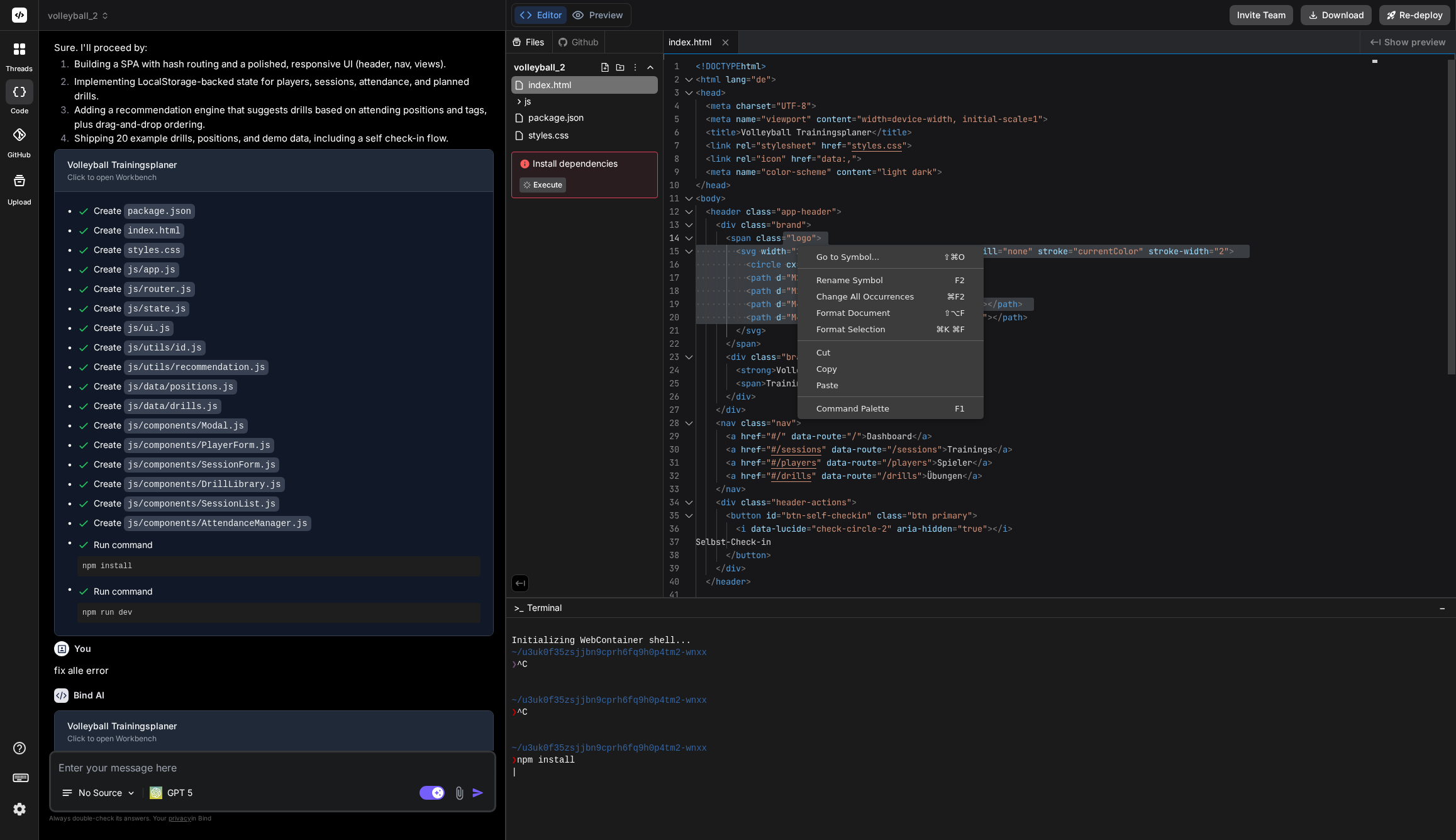
click at [765, 286] on span "path" at bounding box center [761, 291] width 20 height 12
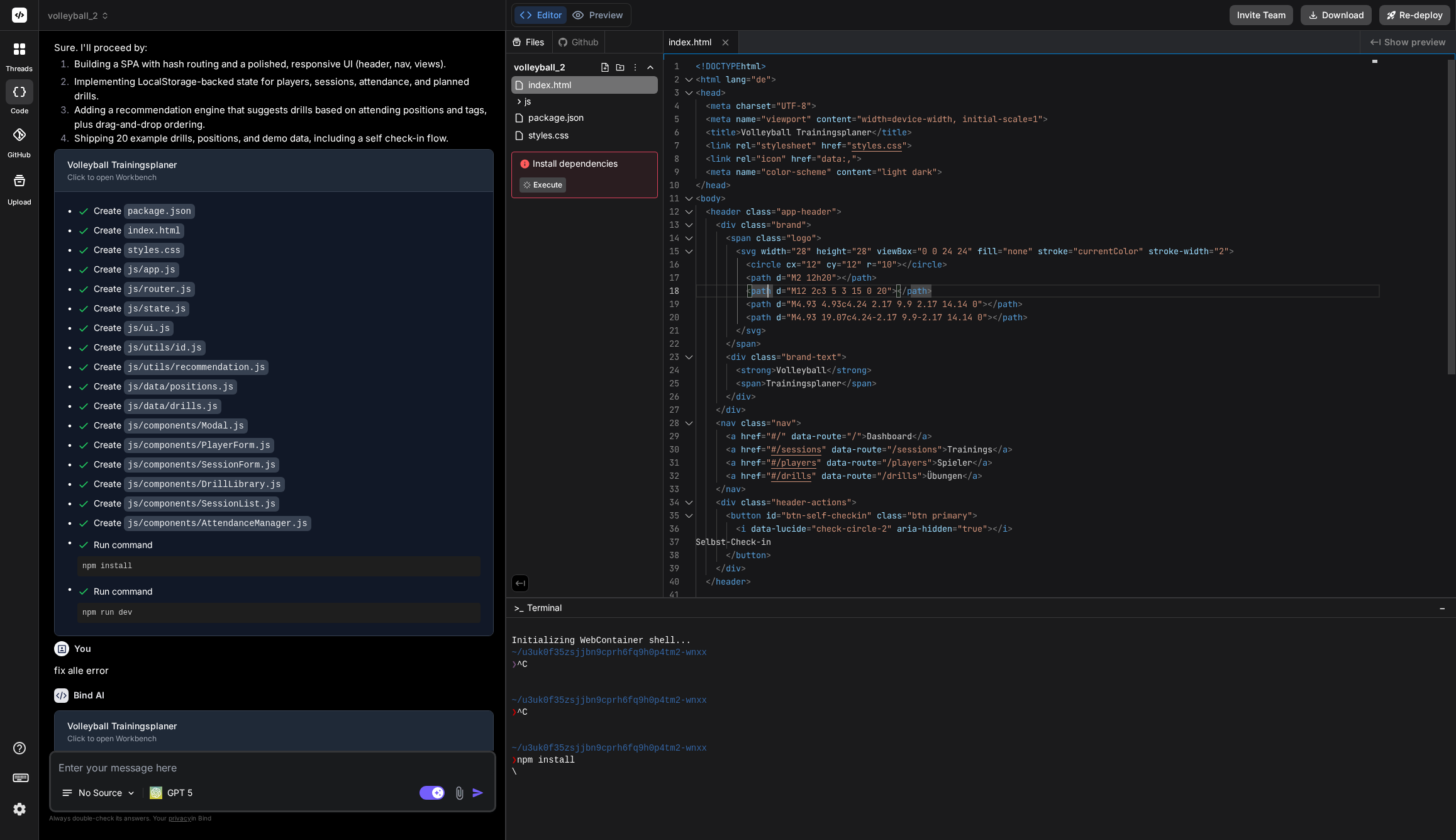
type textarea "</svg> </span> <div class="brand-text"> <strong>Volleyball</strong> <span>Train…"
click at [877, 388] on span ">" at bounding box center [874, 383] width 5 height 12
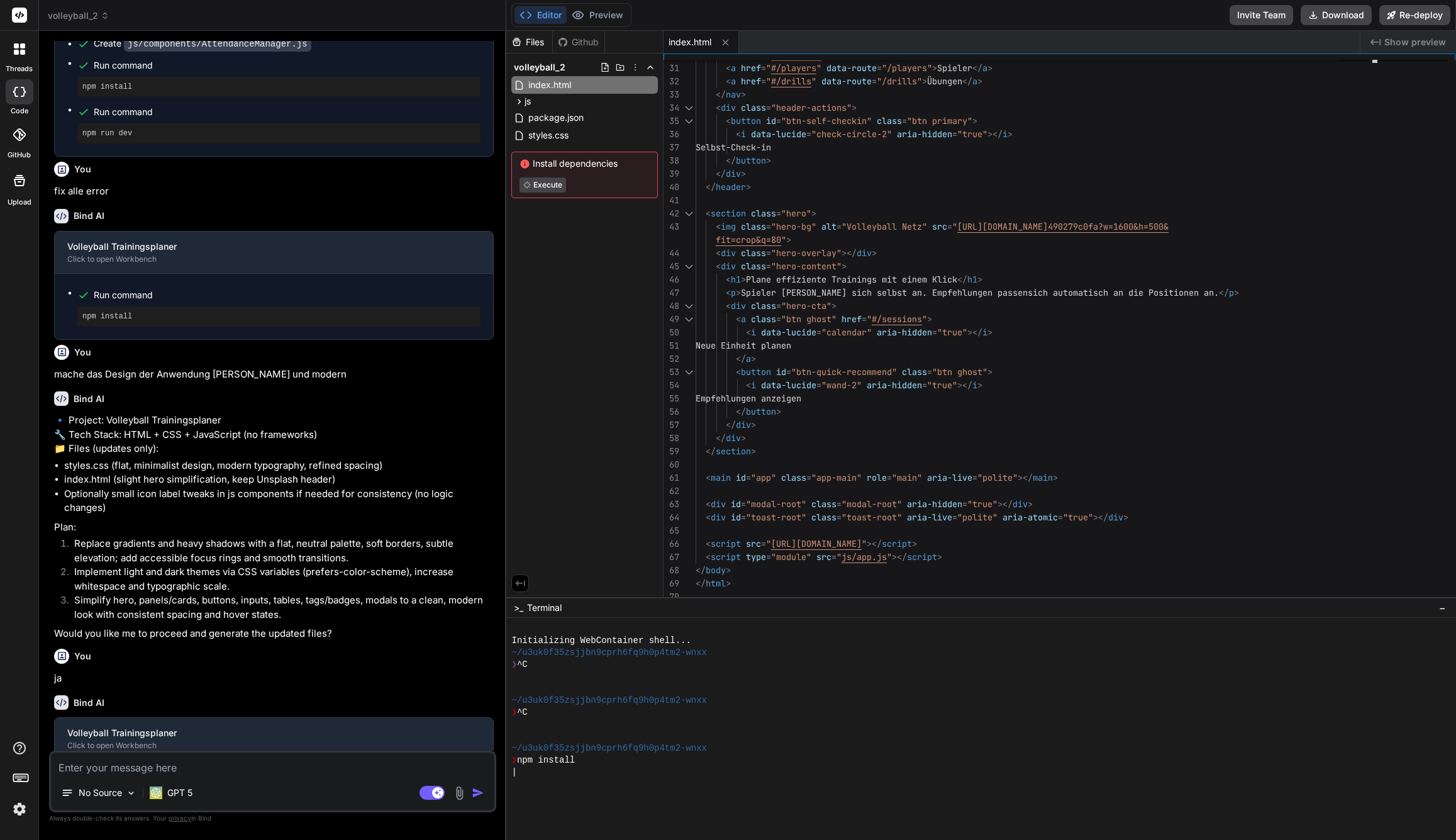
scroll to position [1352, 0]
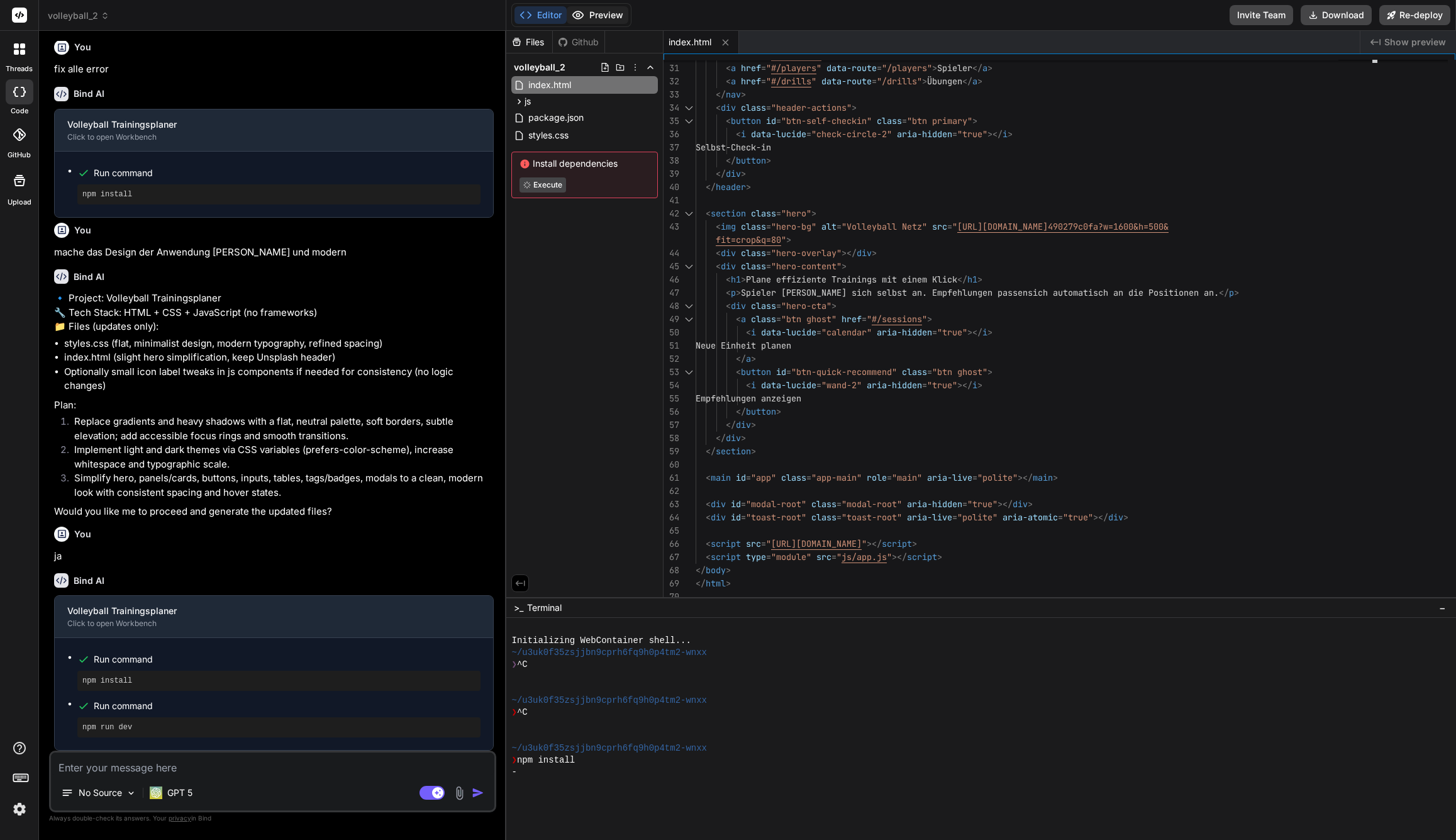
click at [627, 21] on button "Preview" at bounding box center [597, 15] width 61 height 18
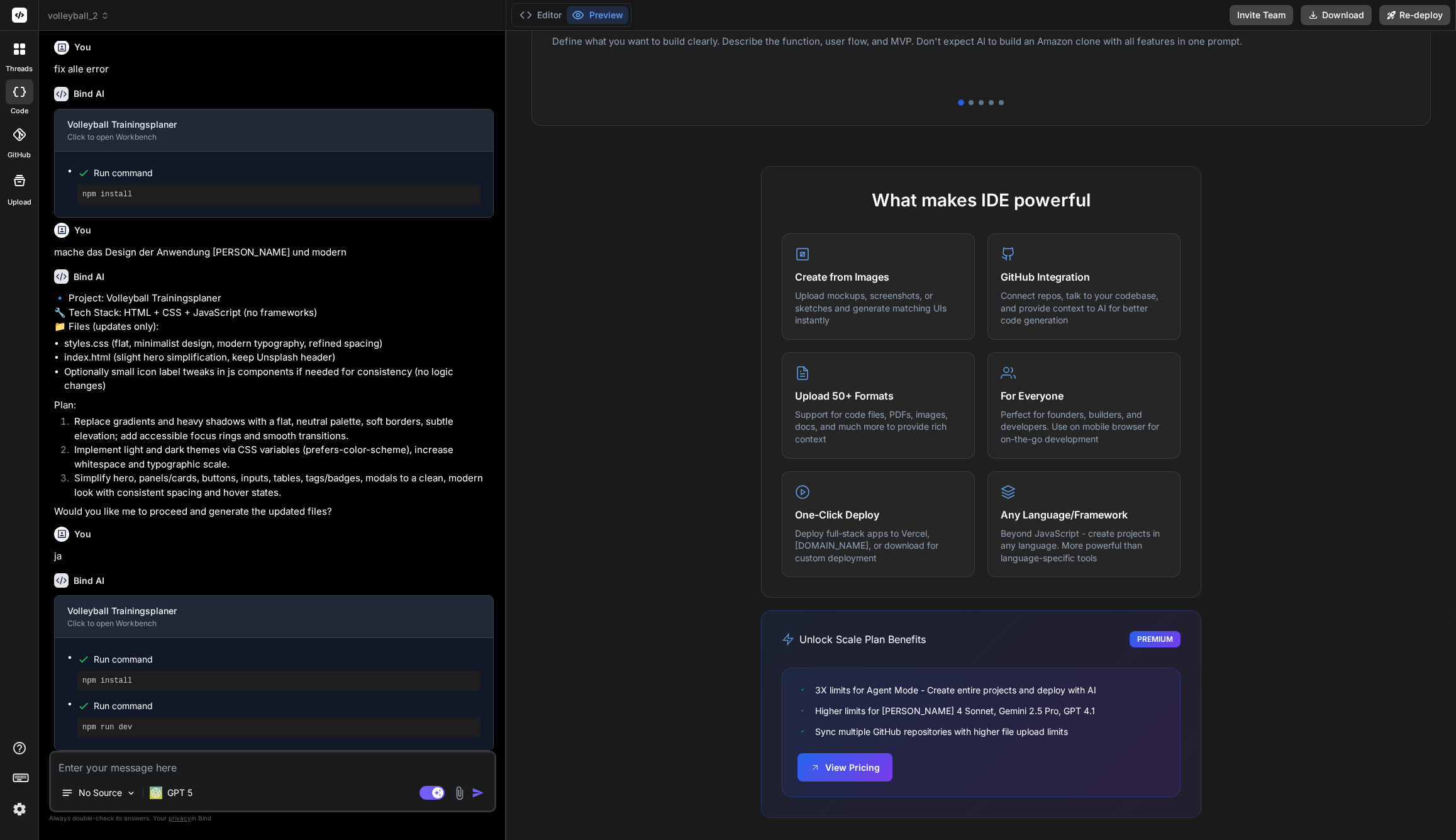
scroll to position [0, 0]
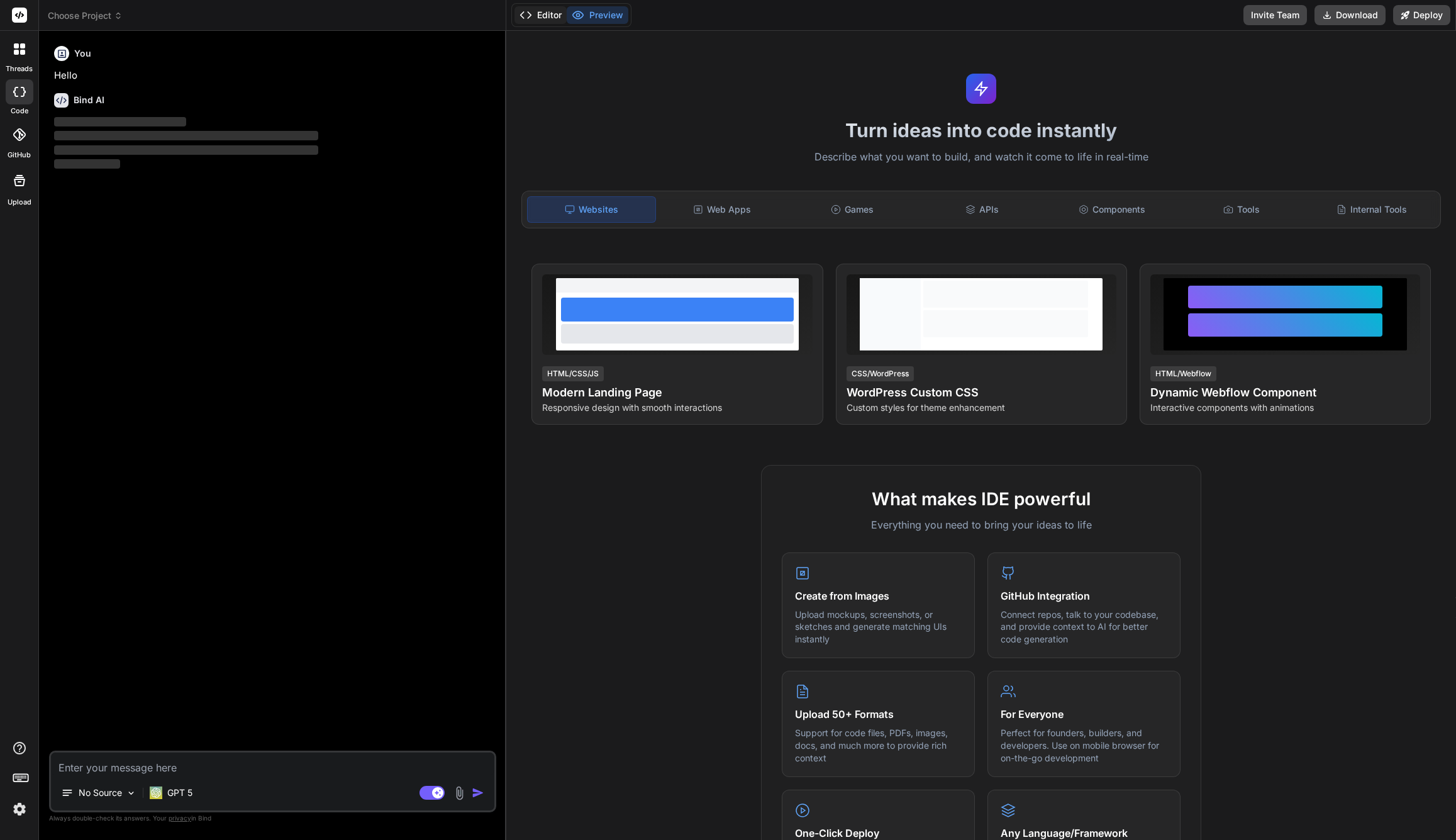
click at [556, 19] on button "Editor" at bounding box center [541, 15] width 53 height 18
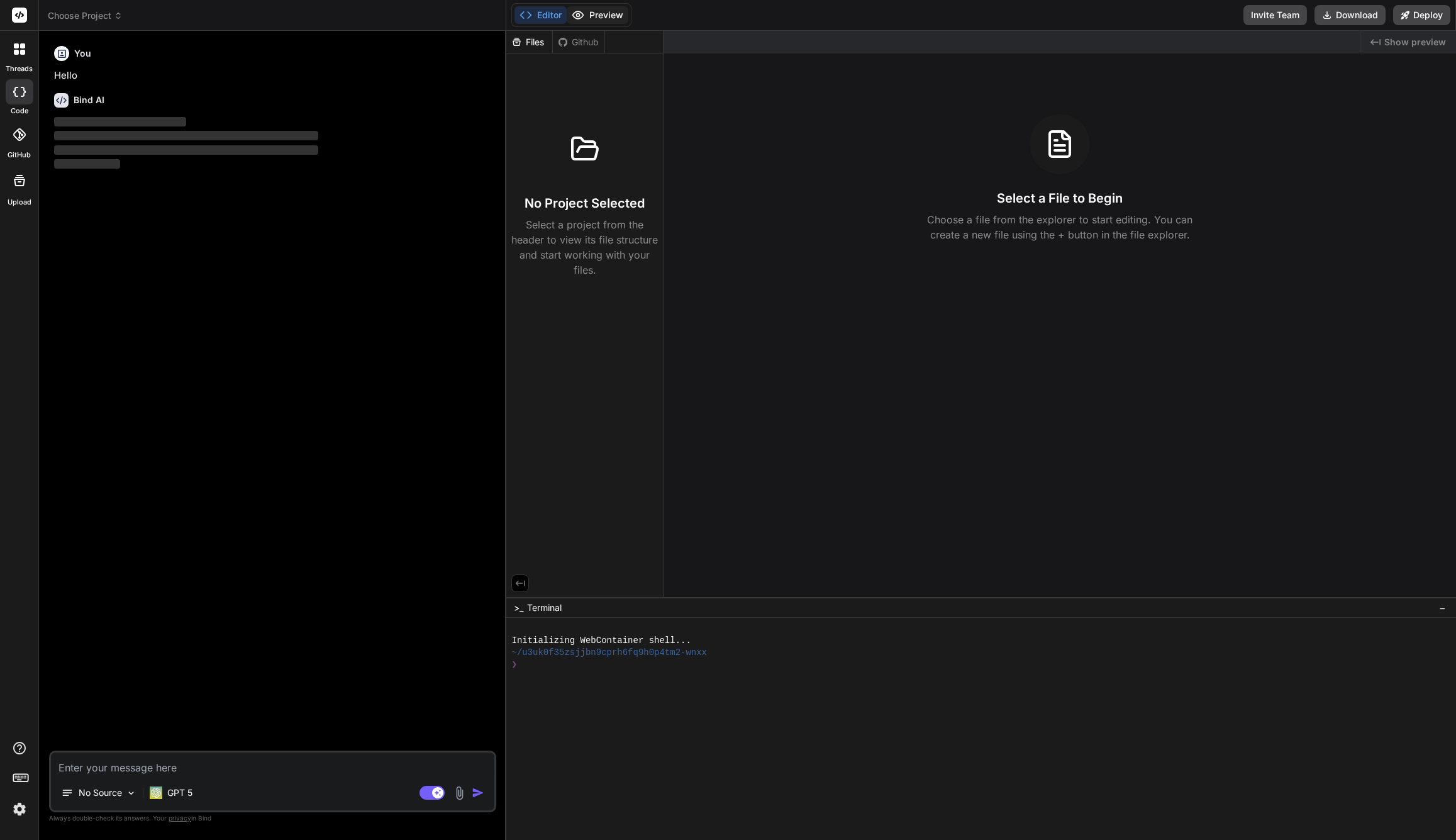
click at [604, 16] on button "Preview" at bounding box center [597, 15] width 61 height 18
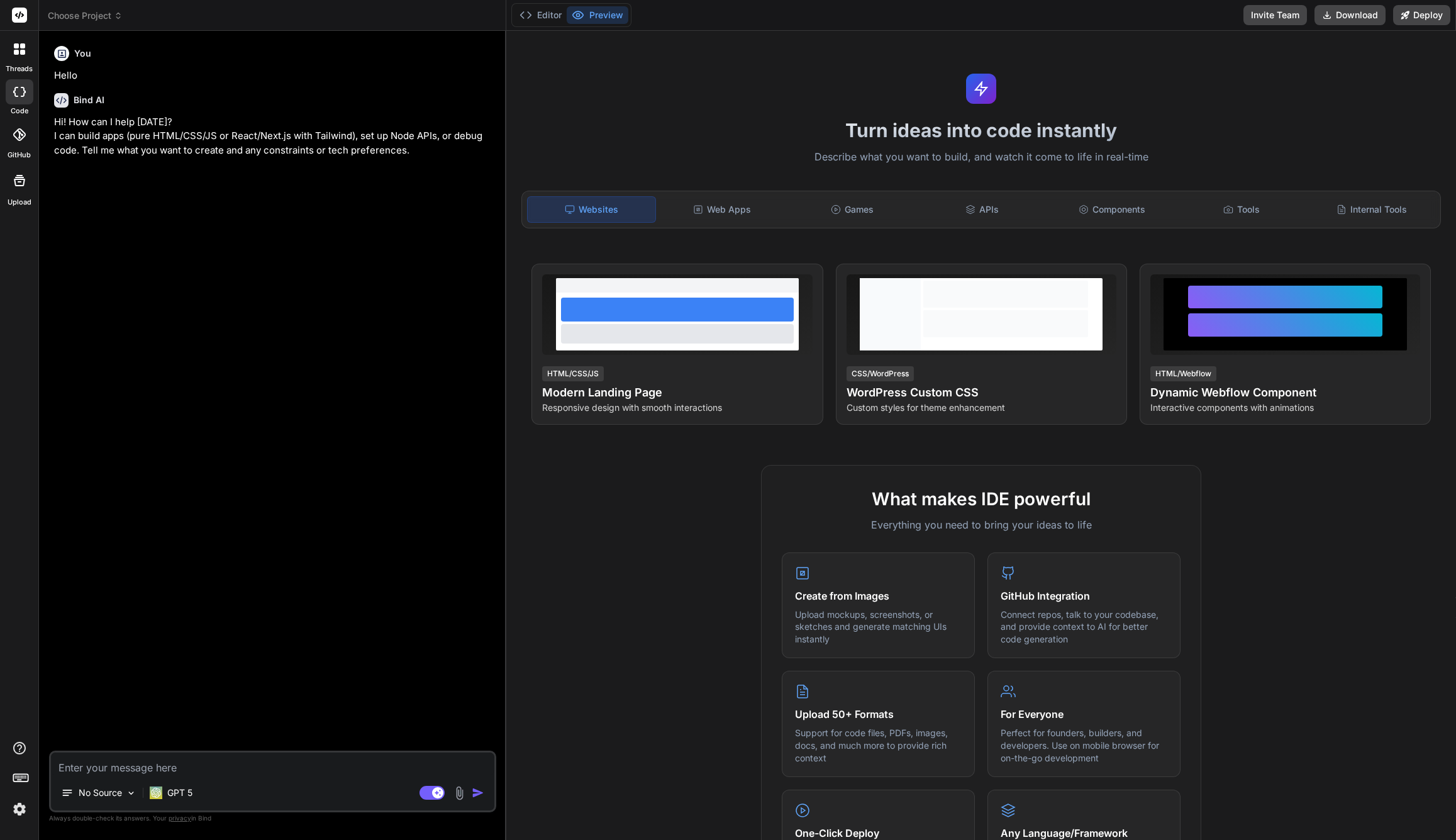
click at [98, 12] on span "Choose Project" at bounding box center [85, 15] width 75 height 12
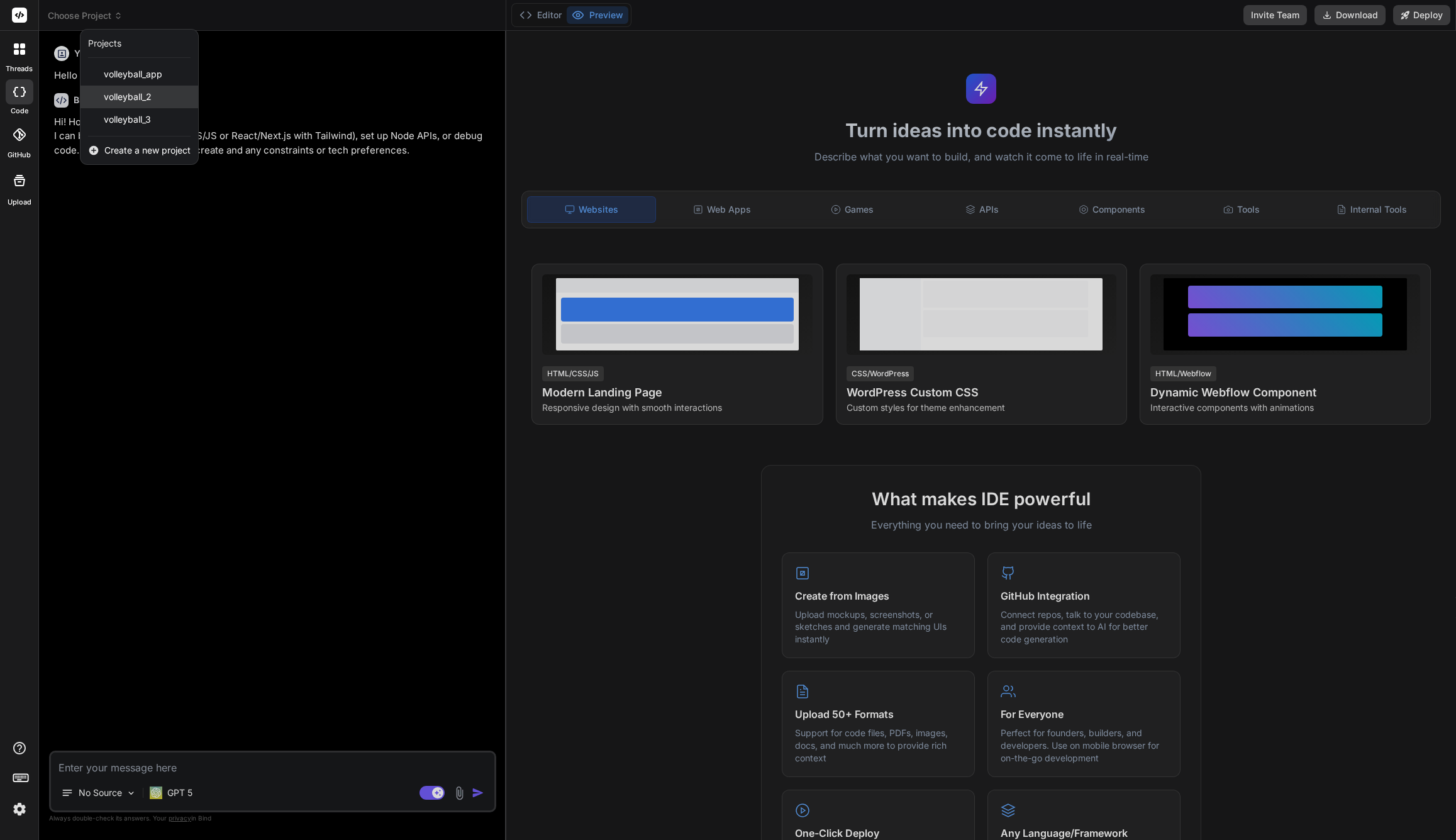
click at [123, 95] on span "volleyball_2" at bounding box center [128, 96] width 48 height 12
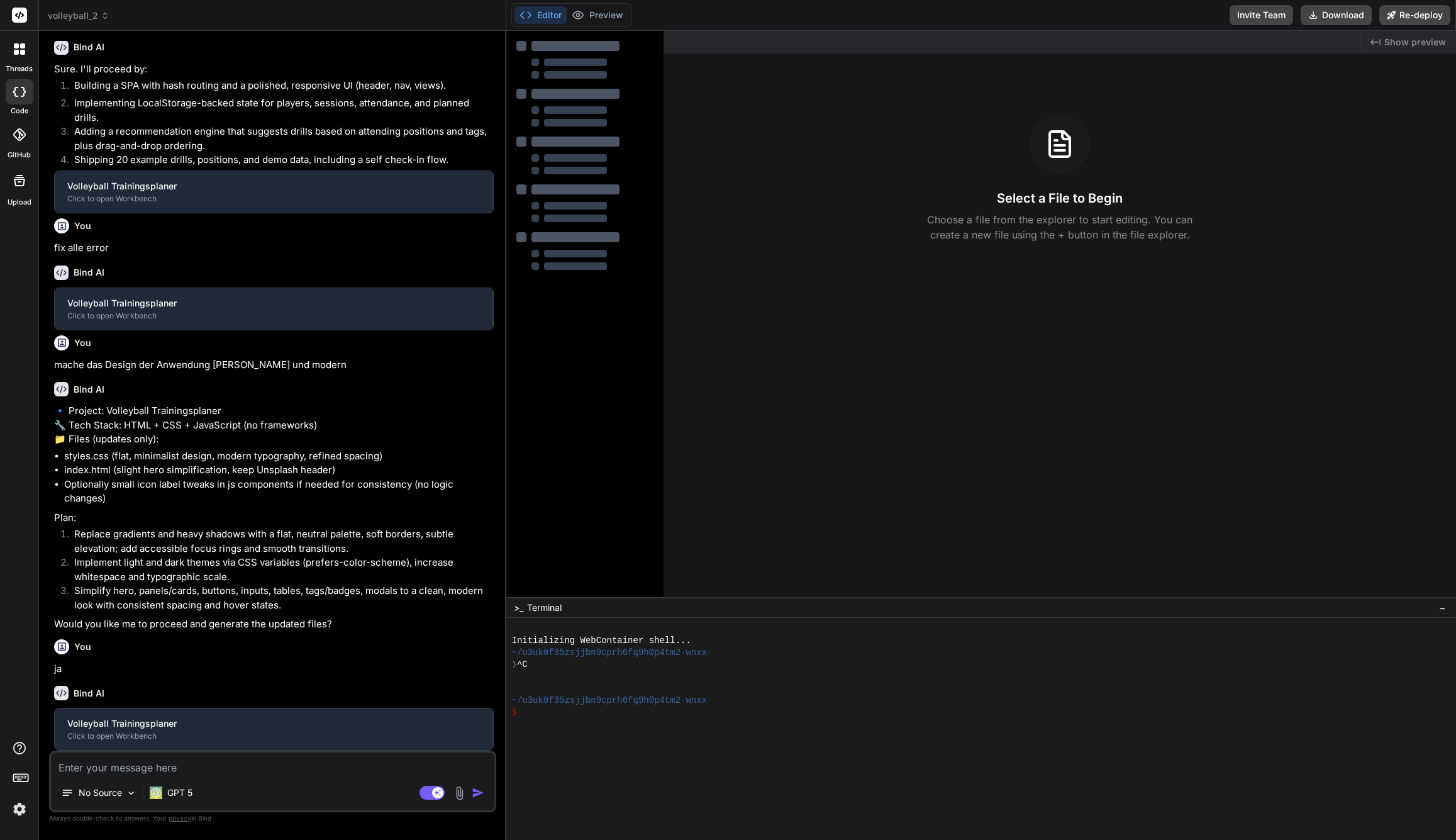
scroll to position [741, 0]
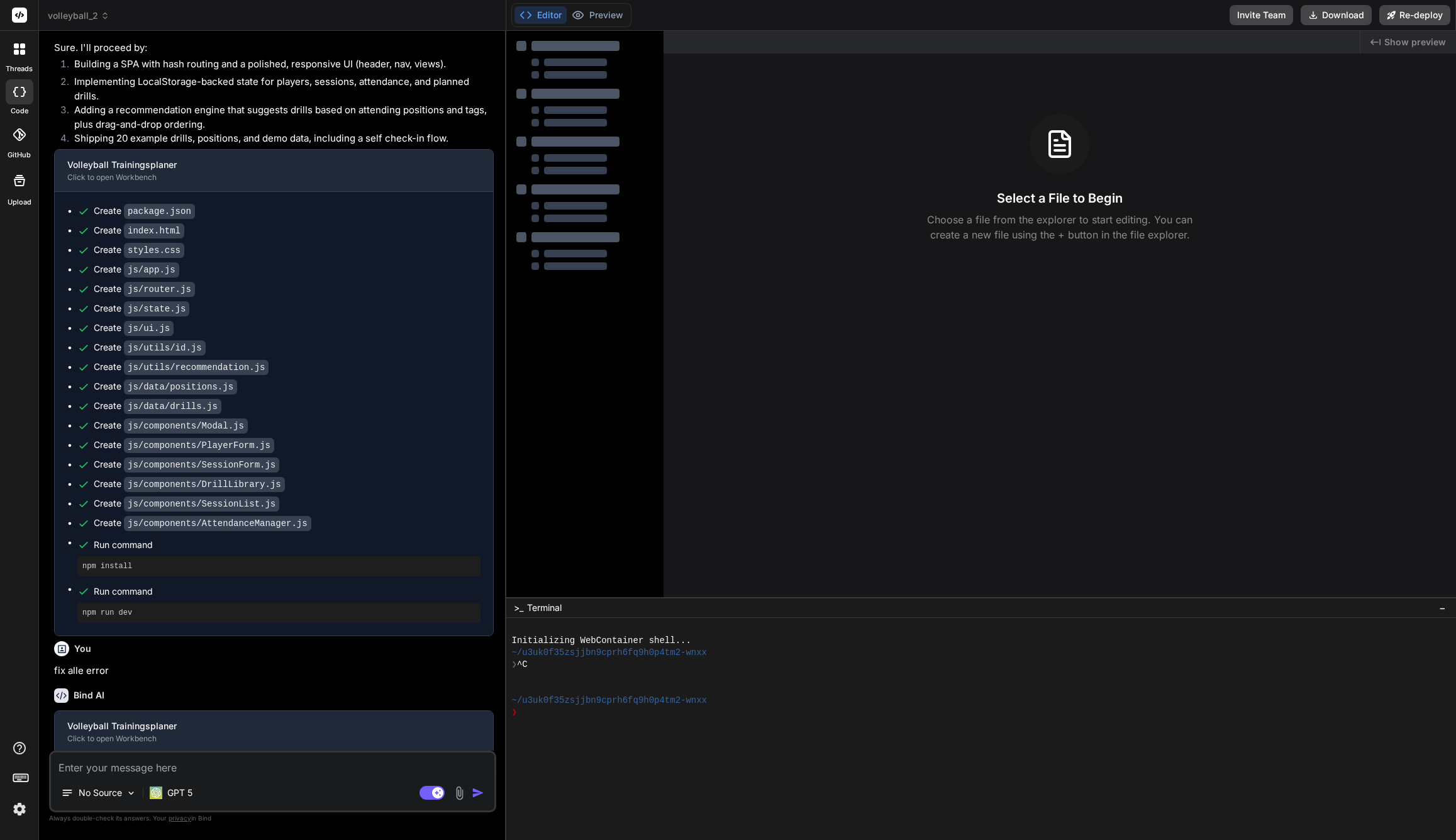
type textarea "x"
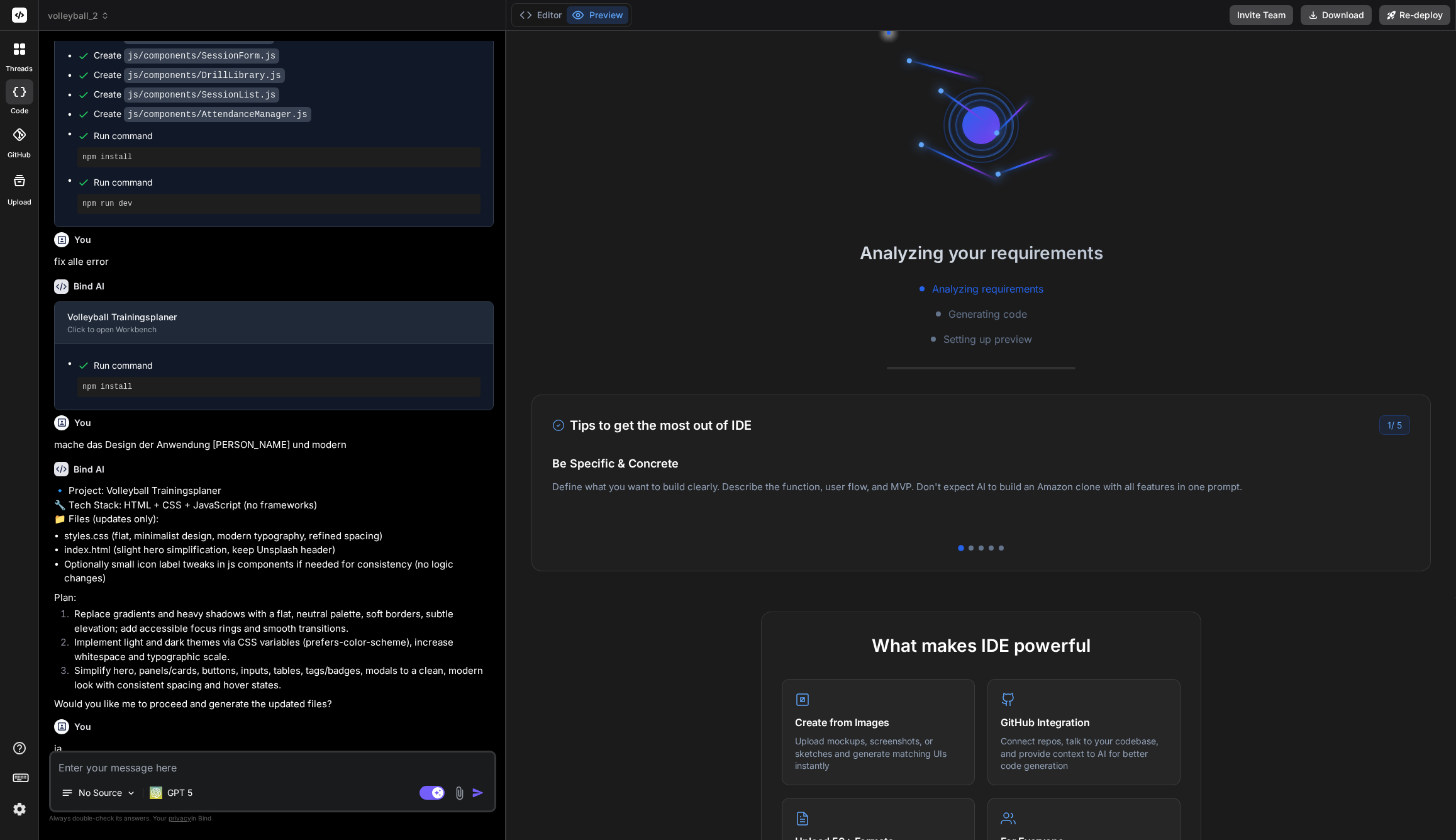
scroll to position [1352, 0]
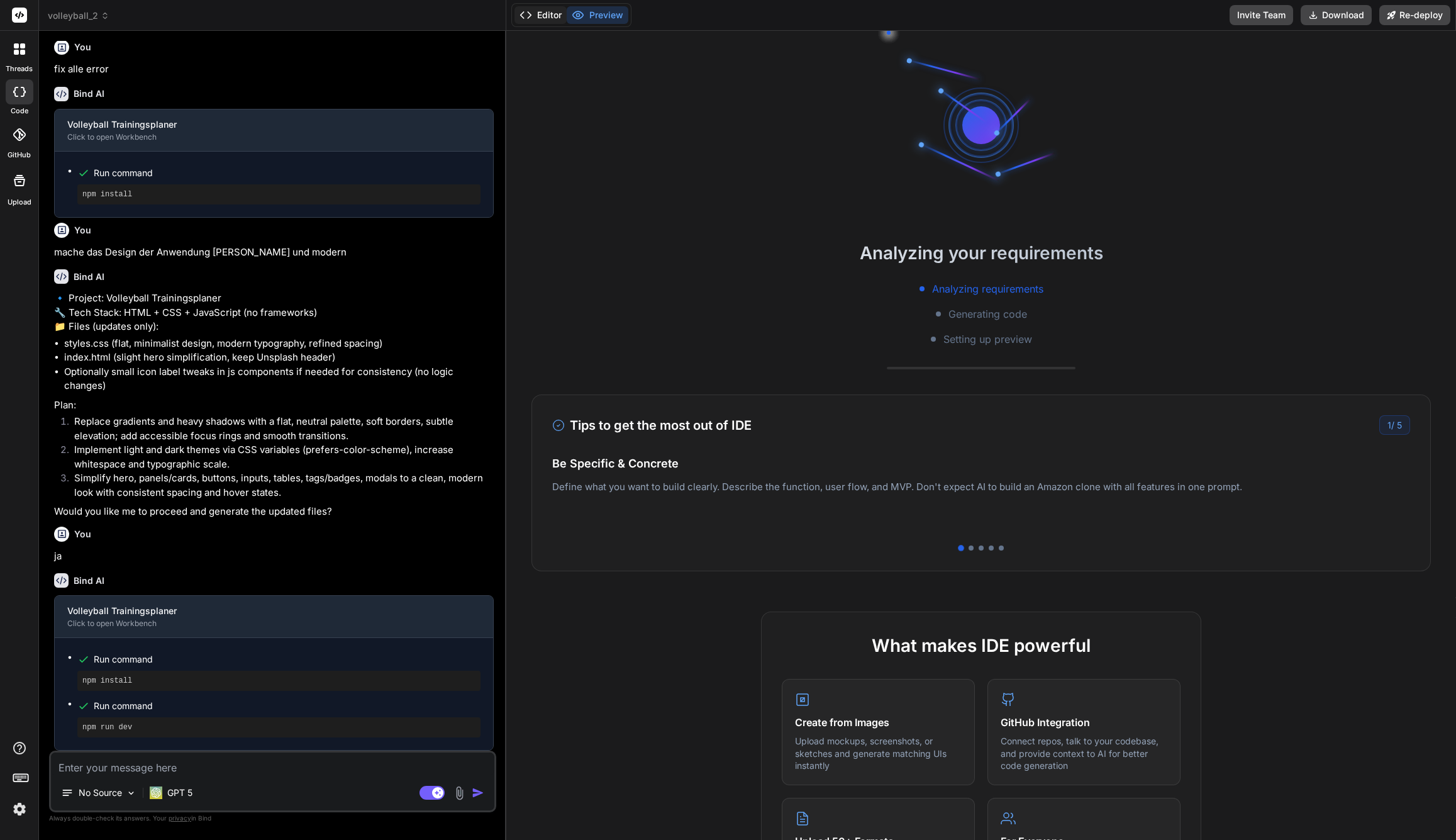
click at [548, 18] on button "Editor" at bounding box center [541, 15] width 53 height 18
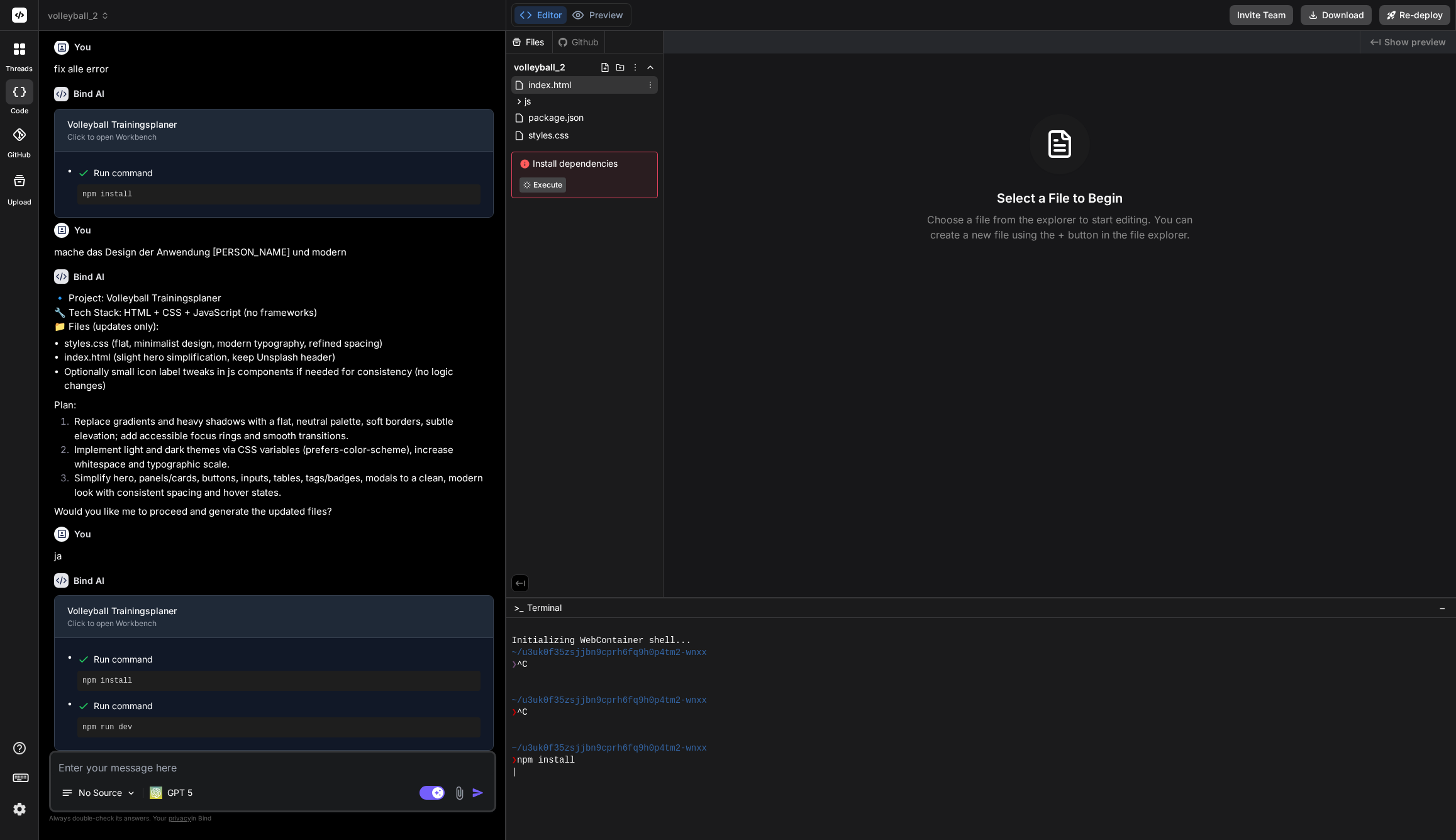
click at [538, 82] on span "index.html" at bounding box center [549, 85] width 45 height 15
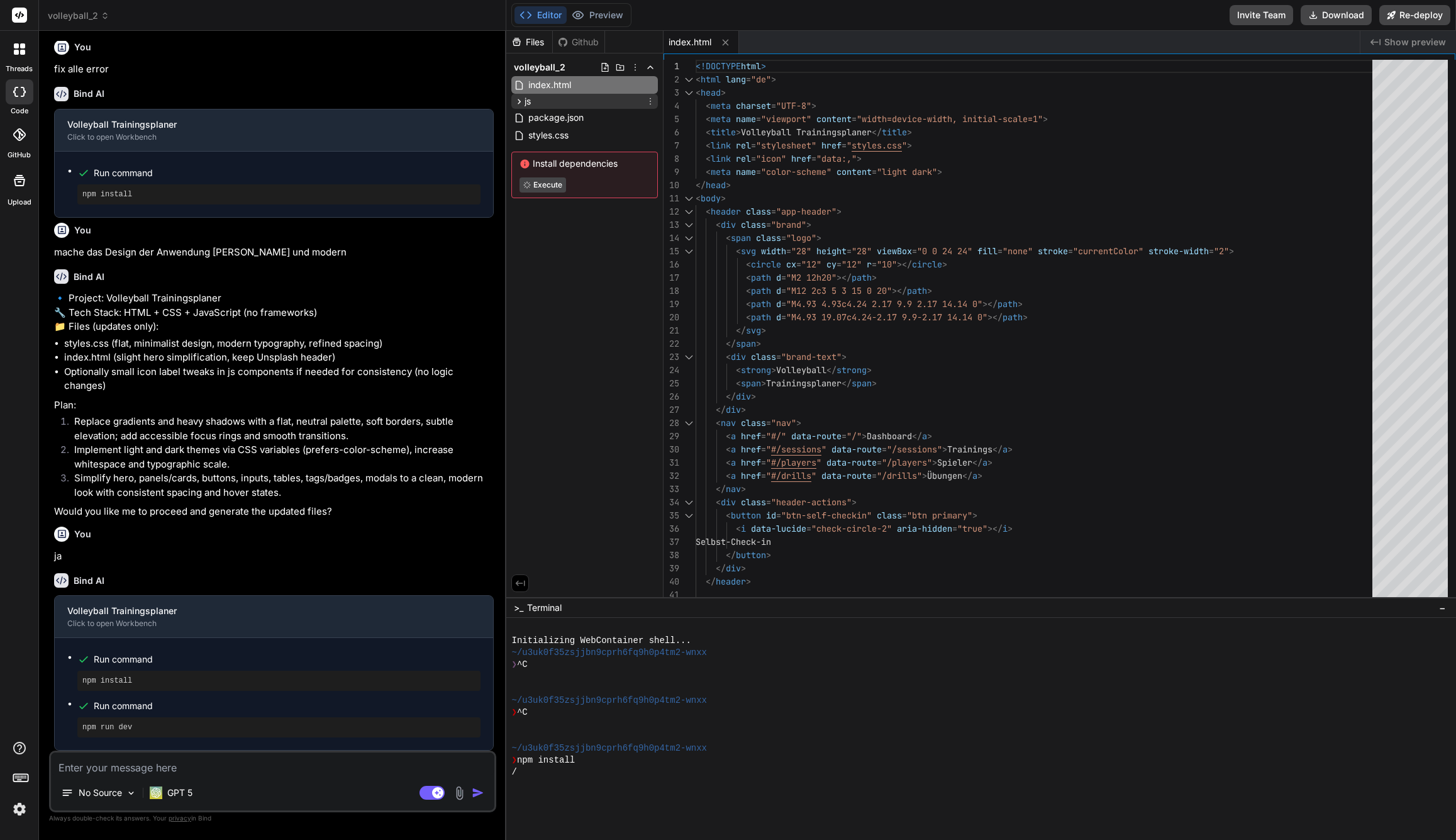
click at [518, 99] on icon at bounding box center [519, 101] width 11 height 11
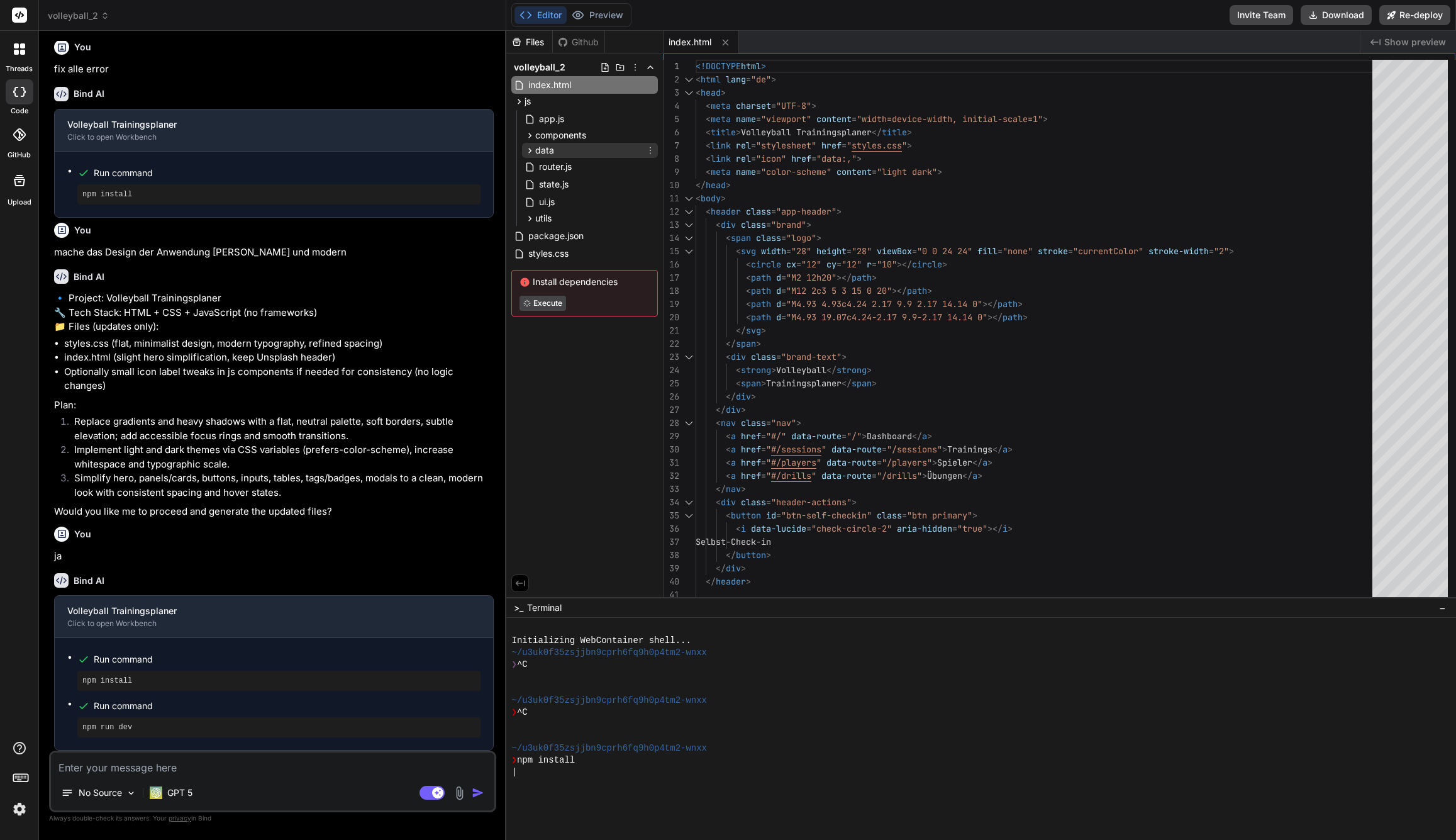
click at [530, 146] on icon at bounding box center [530, 150] width 11 height 11
click at [530, 147] on icon at bounding box center [530, 150] width 11 height 11
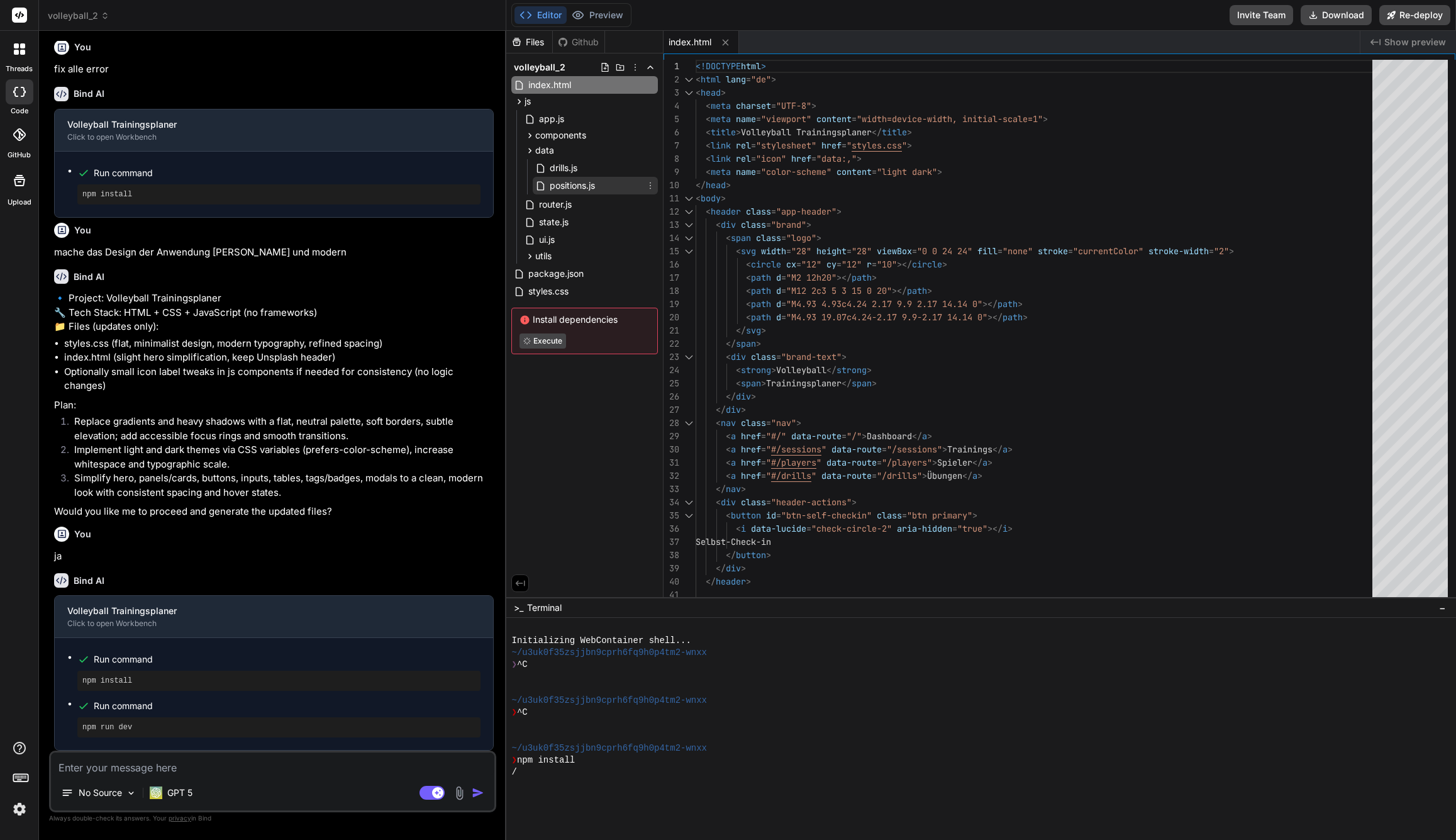
click at [560, 181] on span "positions.js" at bounding box center [573, 185] width 48 height 15
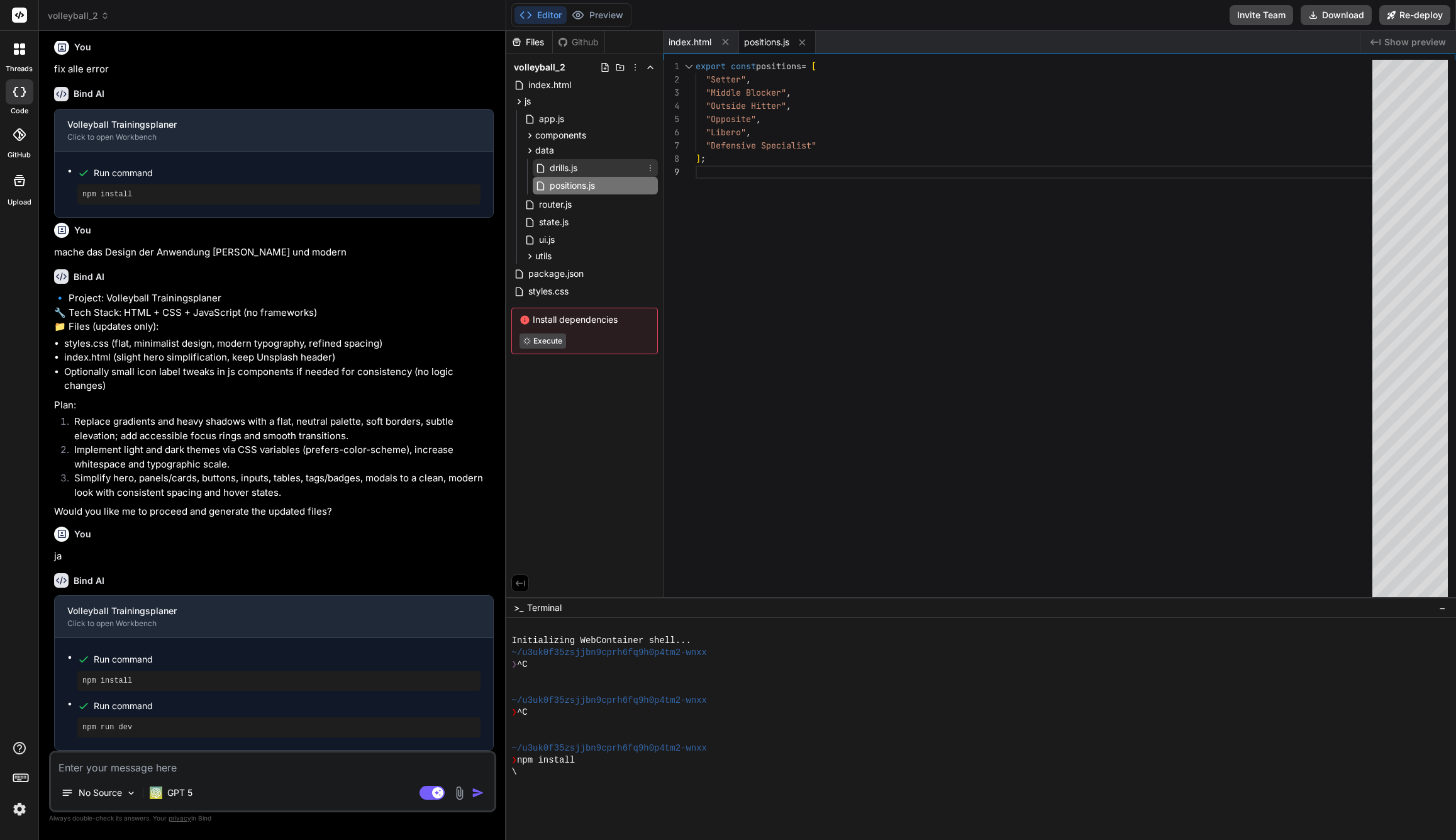
click at [565, 164] on span "drills.js" at bounding box center [563, 168] width 30 height 15
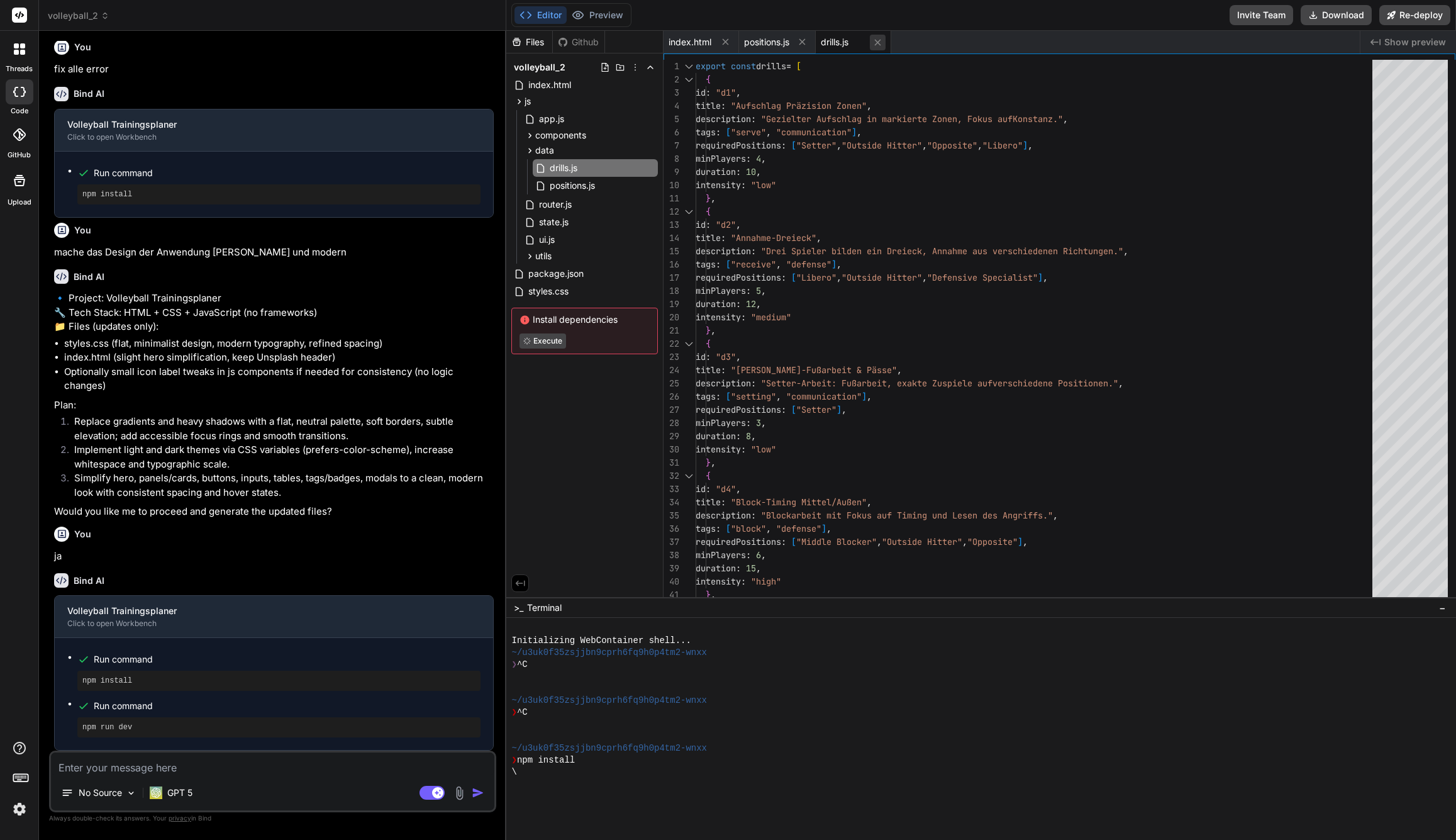
click at [883, 43] on icon at bounding box center [878, 42] width 11 height 11
type textarea "export const positions = [ "Setter", "Middle Blocker", "Outside Hitter", "Oppos…"
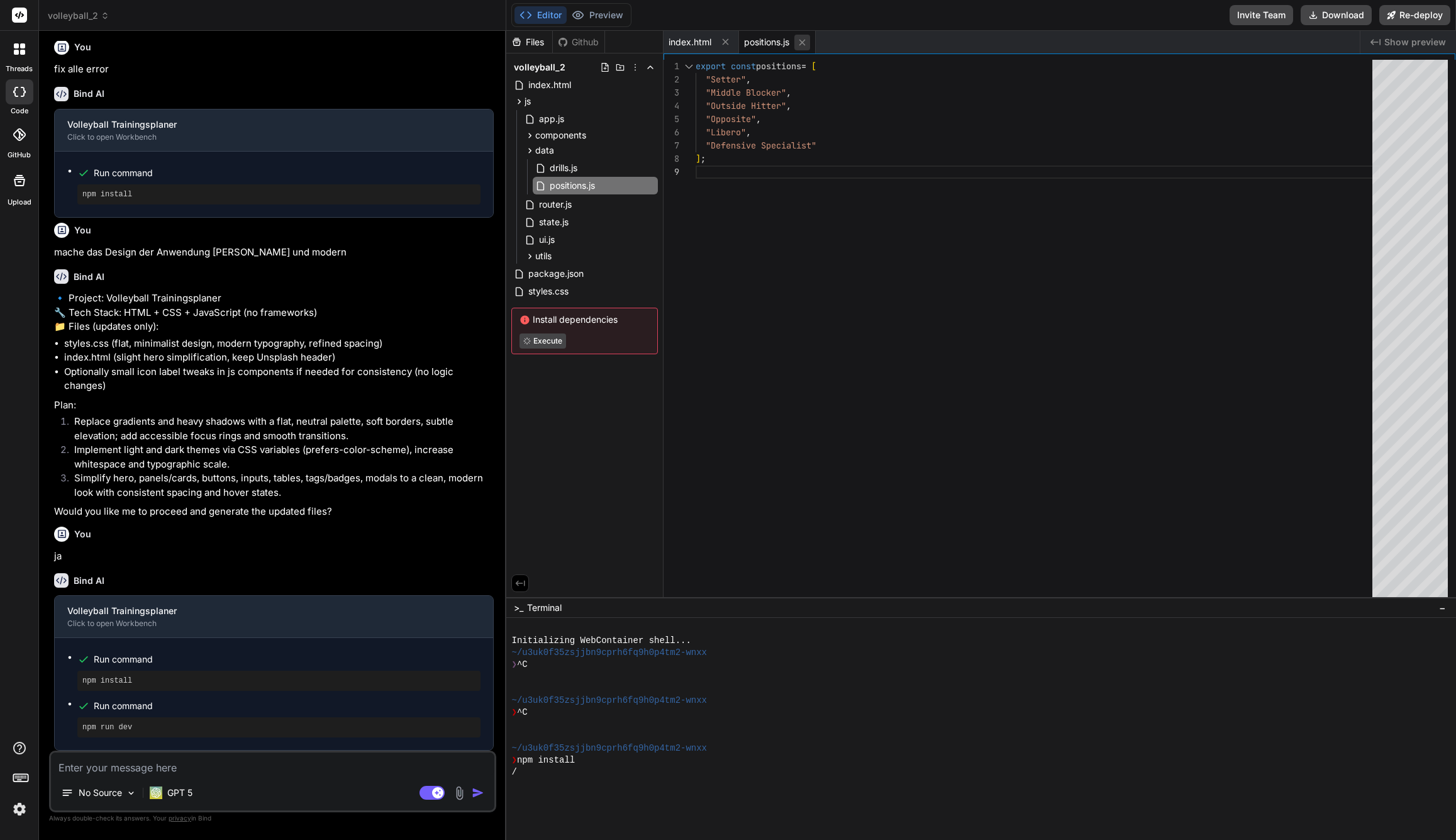
click at [802, 42] on icon at bounding box center [802, 42] width 11 height 11
